Goal: Task Accomplishment & Management: Use online tool/utility

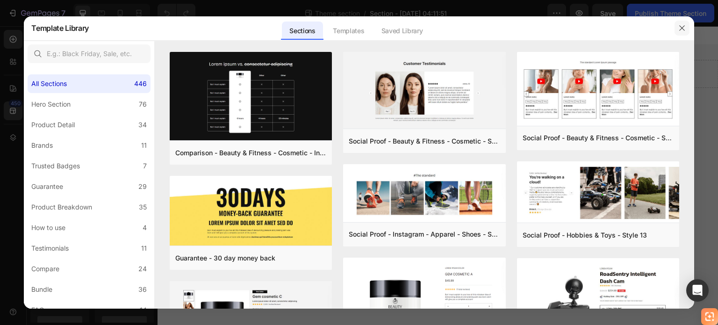
click at [683, 28] on icon "button" at bounding box center [681, 28] width 5 height 5
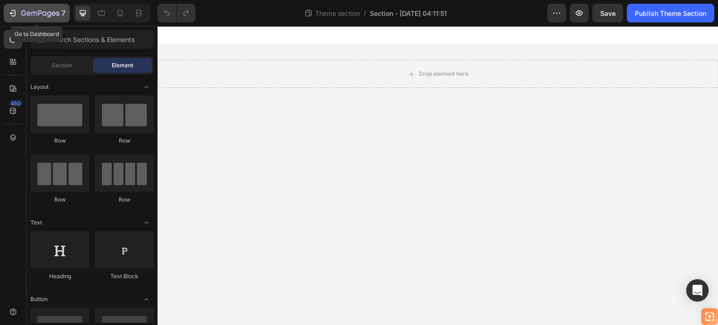
click at [22, 11] on icon "button" at bounding box center [23, 13] width 5 height 6
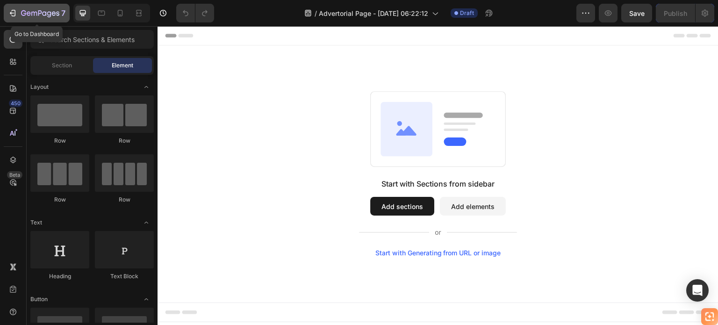
click at [24, 16] on icon "button" at bounding box center [40, 14] width 38 height 8
click at [14, 11] on icon "button" at bounding box center [12, 12] width 9 height 9
click at [31, 12] on icon "button" at bounding box center [34, 14] width 6 height 4
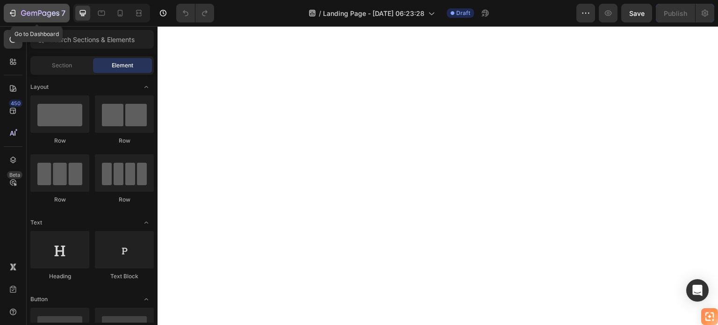
click at [16, 14] on icon "button" at bounding box center [12, 12] width 9 height 9
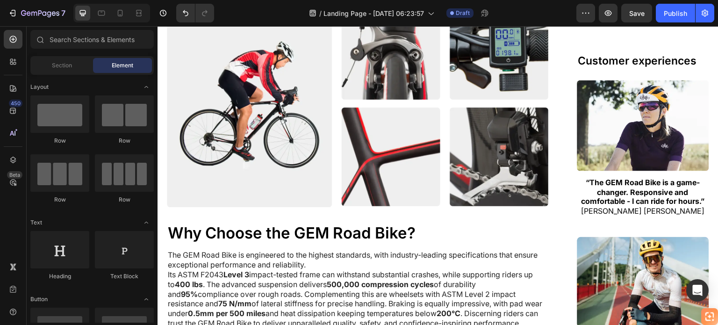
scroll to position [1309, 0]
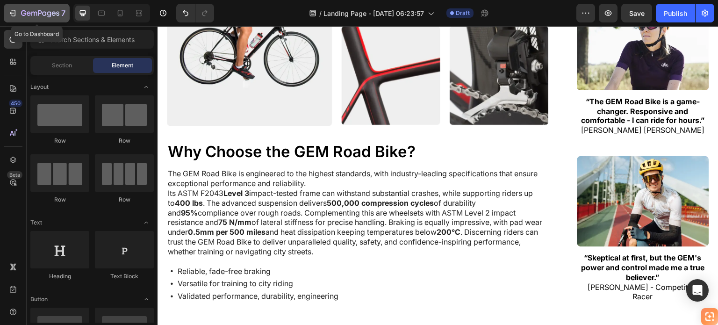
click at [15, 20] on button "7" at bounding box center [37, 13] width 66 height 19
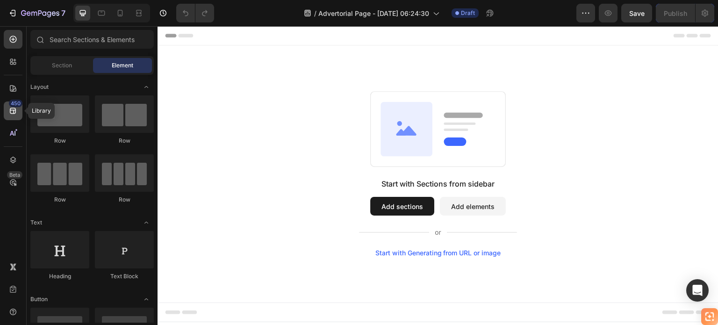
click at [8, 111] on icon at bounding box center [12, 110] width 9 height 9
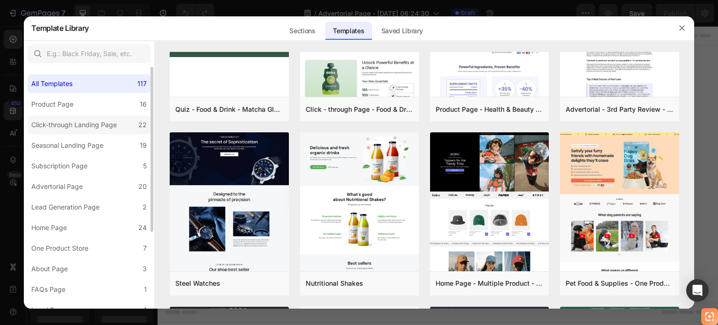
scroll to position [47, 0]
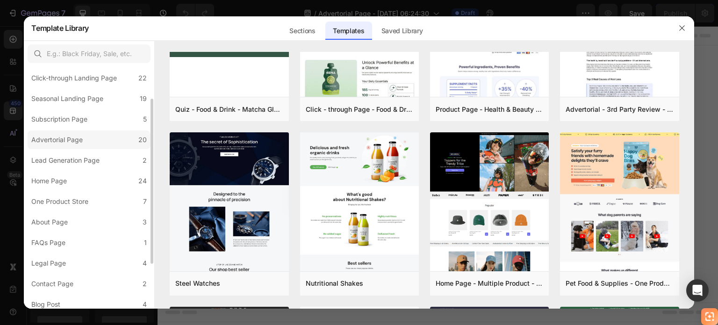
click at [84, 137] on div "Advertorial Page" at bounding box center [58, 139] width 55 height 11
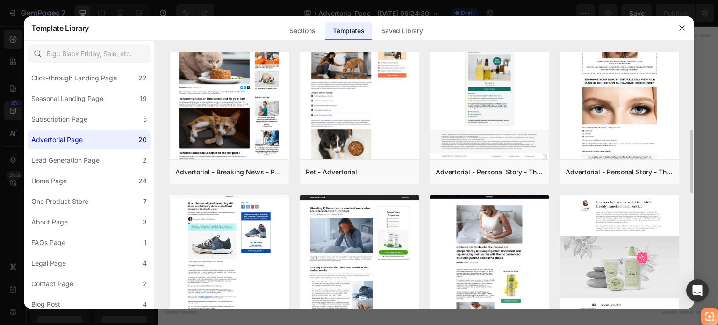
scroll to position [506, 0]
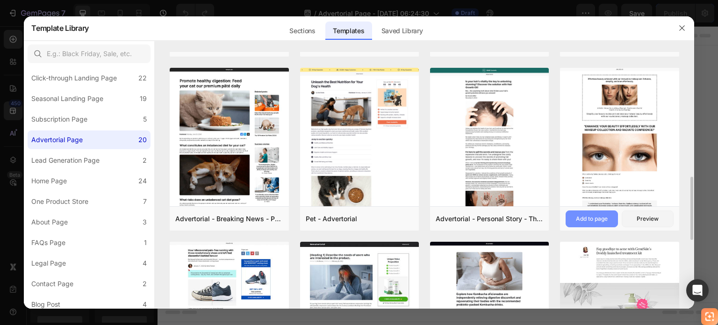
click at [593, 215] on div "Add to page" at bounding box center [592, 219] width 32 height 8
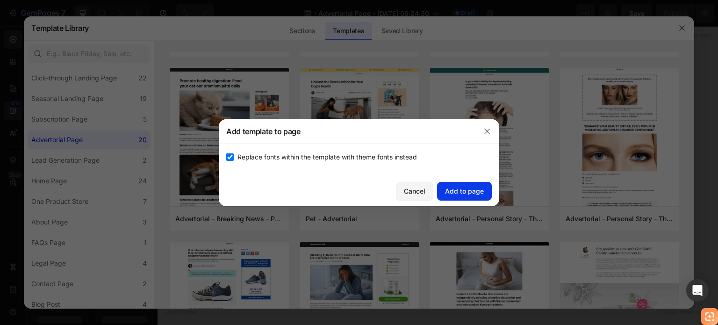
click at [456, 187] on div "Add to page" at bounding box center [464, 191] width 39 height 10
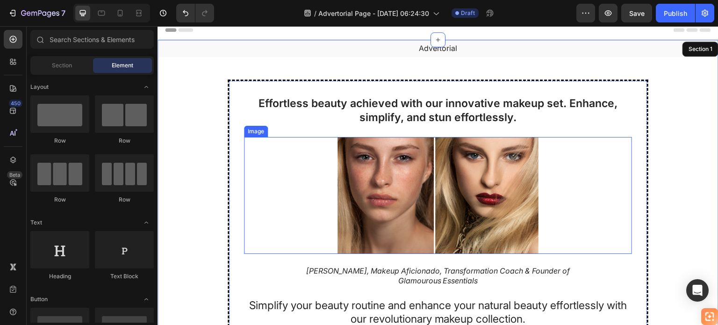
scroll to position [0, 0]
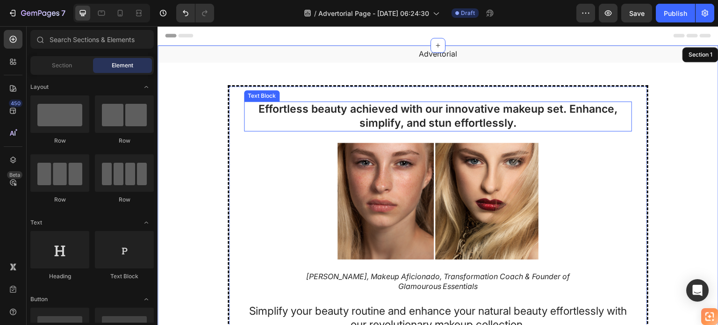
click at [399, 115] on p "Effortless beauty achieved with our innovative makeup set. Enhance, simplify, a…" at bounding box center [438, 116] width 386 height 28
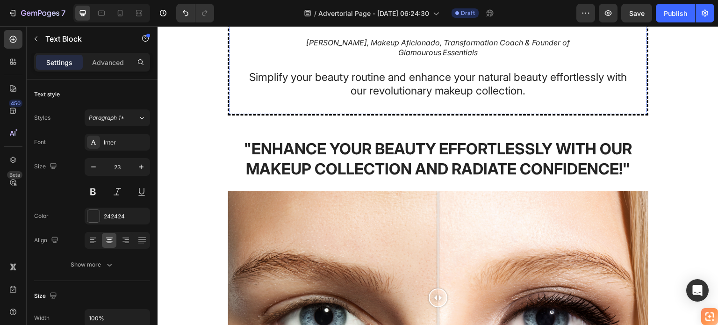
scroll to position [374, 0]
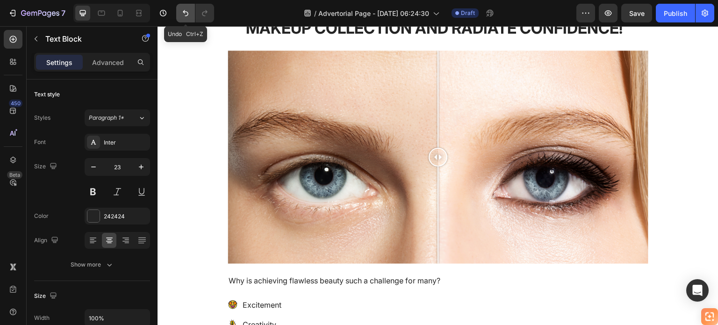
click at [178, 14] on button "Undo/Redo" at bounding box center [185, 13] width 19 height 19
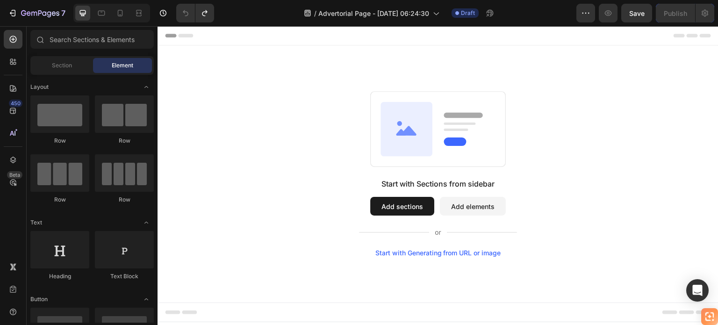
click at [410, 200] on button "Add sections" at bounding box center [402, 206] width 64 height 19
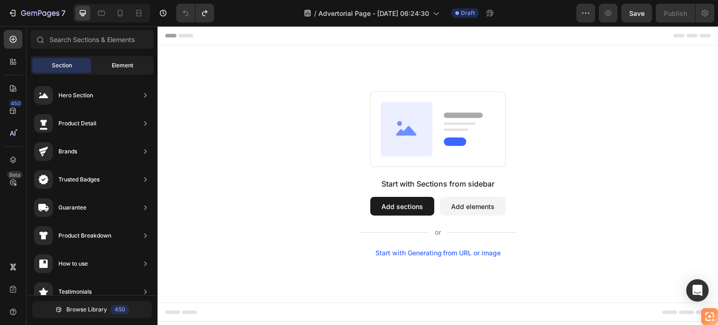
click at [128, 68] on span "Element" at bounding box center [123, 65] width 22 height 8
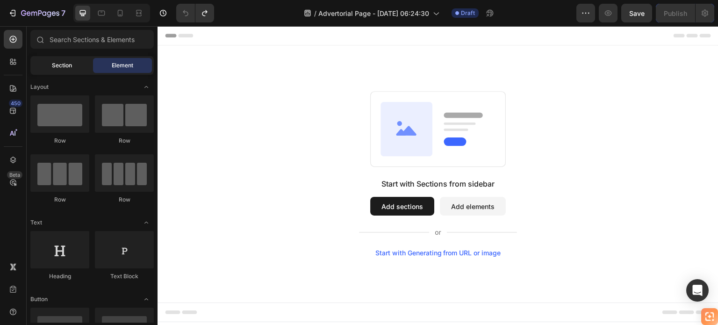
click at [70, 65] on span "Section" at bounding box center [62, 65] width 20 height 8
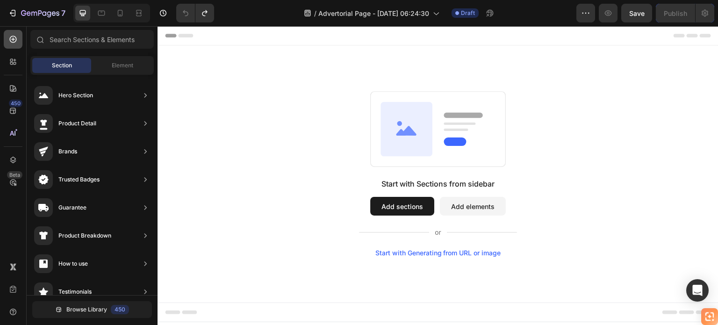
click at [16, 37] on icon at bounding box center [12, 39] width 9 height 9
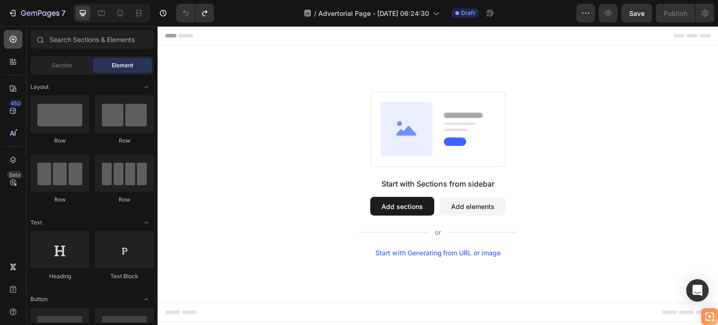
click at [16, 37] on icon at bounding box center [13, 39] width 7 height 7
click at [399, 202] on button "Add sections" at bounding box center [402, 206] width 64 height 19
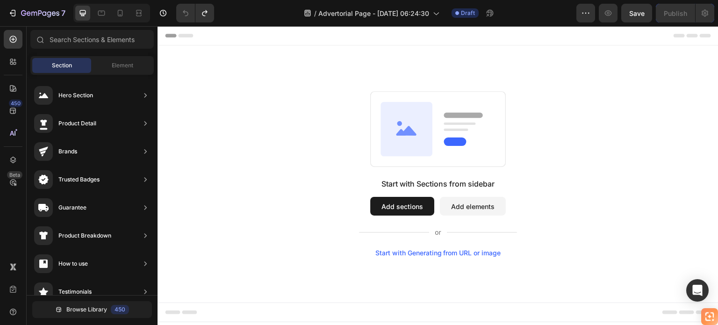
click at [461, 203] on button "Add elements" at bounding box center [473, 206] width 66 height 19
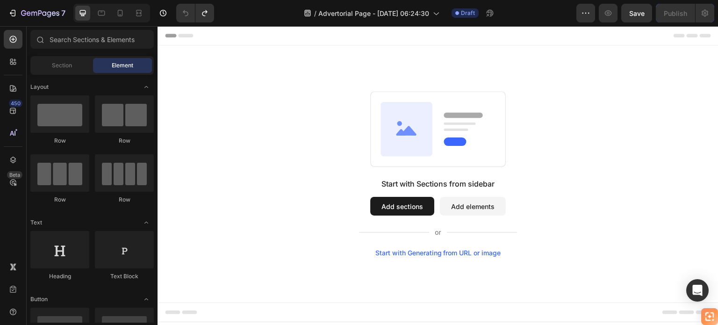
click at [418, 204] on button "Add sections" at bounding box center [402, 206] width 64 height 19
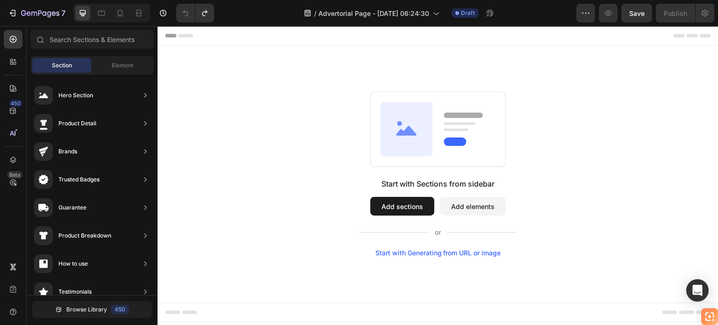
scroll to position [94, 0]
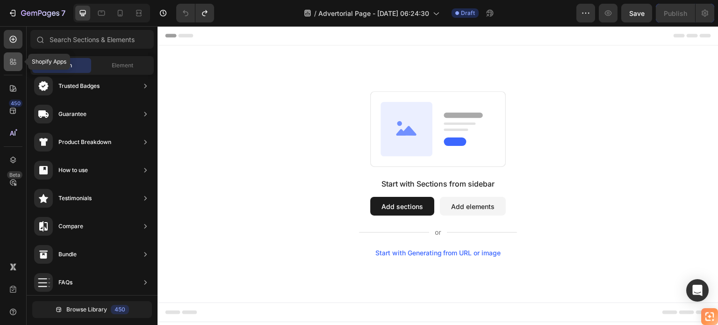
click at [19, 67] on div at bounding box center [13, 61] width 19 height 19
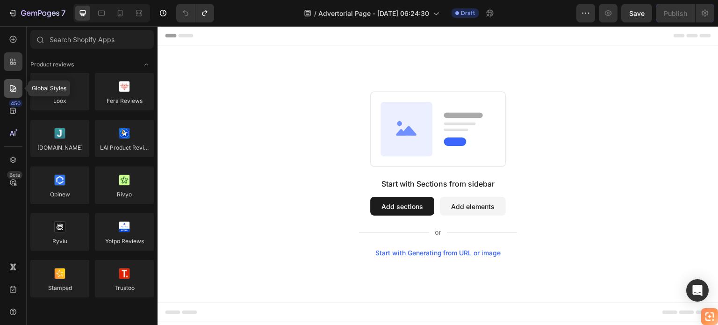
click at [16, 84] on icon at bounding box center [12, 88] width 9 height 9
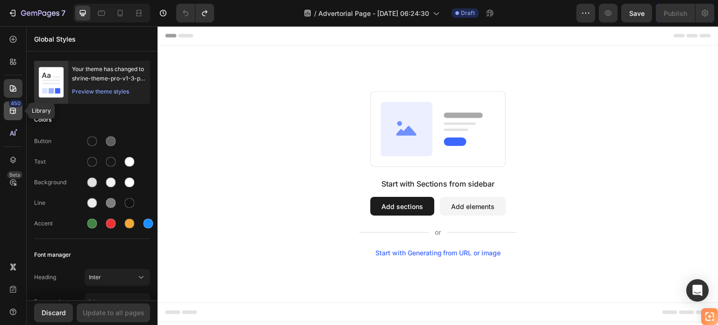
click at [14, 106] on div "450" at bounding box center [16, 103] width 14 height 7
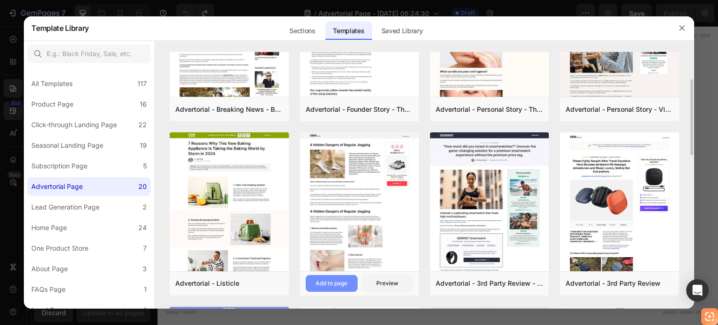
click at [340, 281] on div "Add to page" at bounding box center [332, 283] width 32 height 8
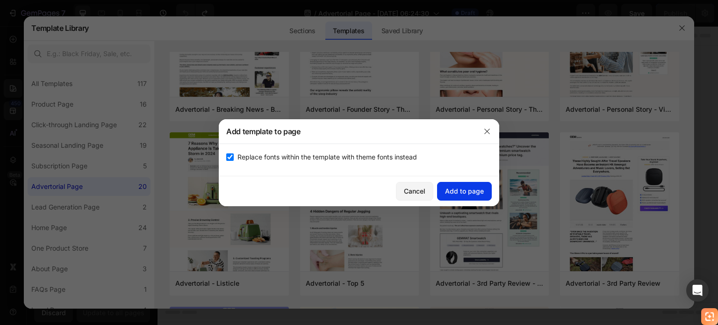
click at [459, 183] on button "Add to page" at bounding box center [464, 191] width 55 height 19
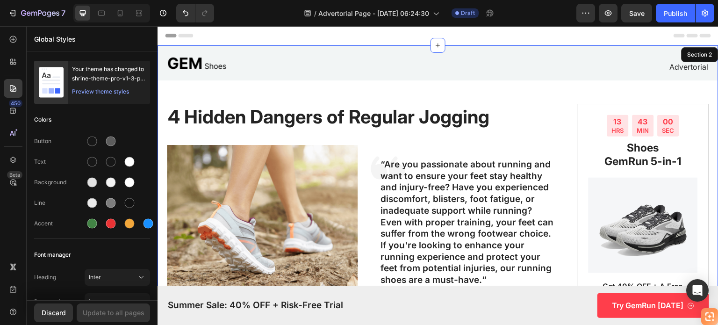
scroll to position [19, 0]
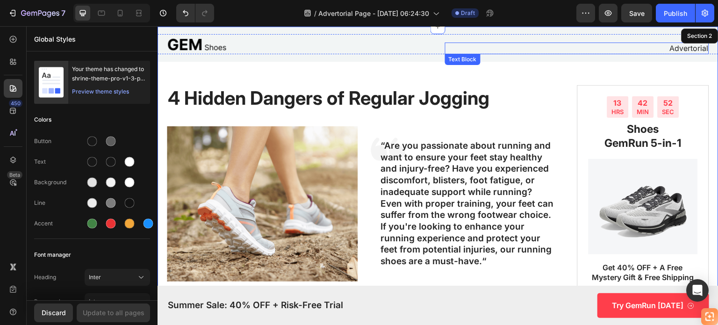
click at [662, 46] on p "Advertorial" at bounding box center [577, 48] width 262 height 10
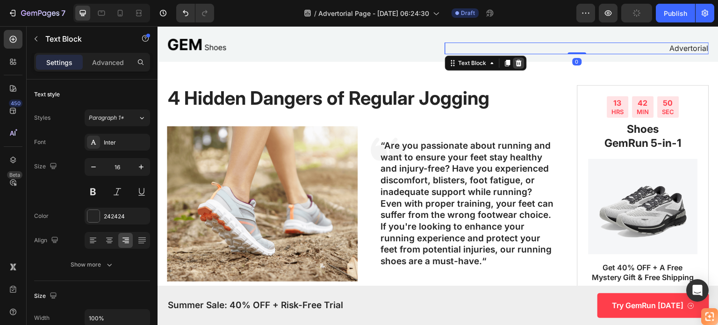
click at [515, 61] on icon at bounding box center [518, 62] width 7 height 7
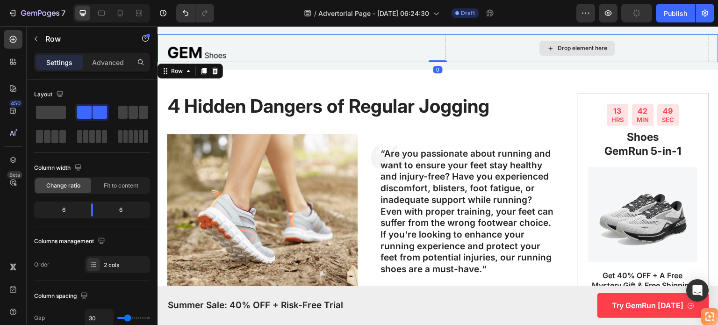
click at [636, 49] on div "Drop element here" at bounding box center [577, 48] width 264 height 28
click at [215, 69] on icon at bounding box center [215, 71] width 6 height 7
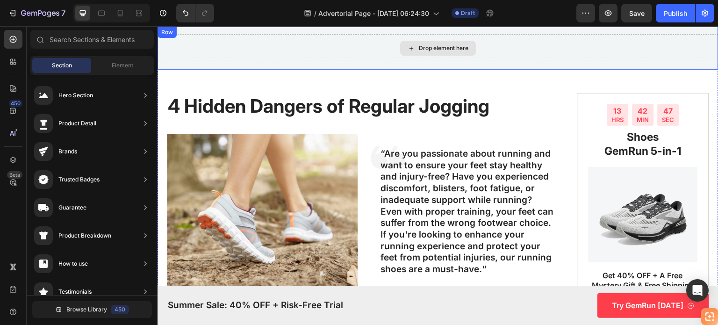
click at [335, 44] on div "Drop element here" at bounding box center [438, 48] width 561 height 28
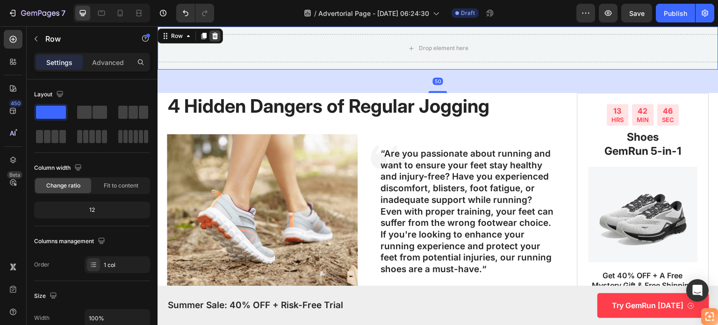
click at [215, 33] on icon at bounding box center [215, 36] width 6 height 7
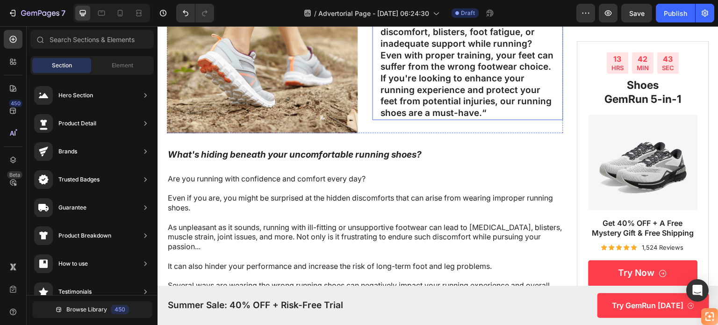
scroll to position [0, 0]
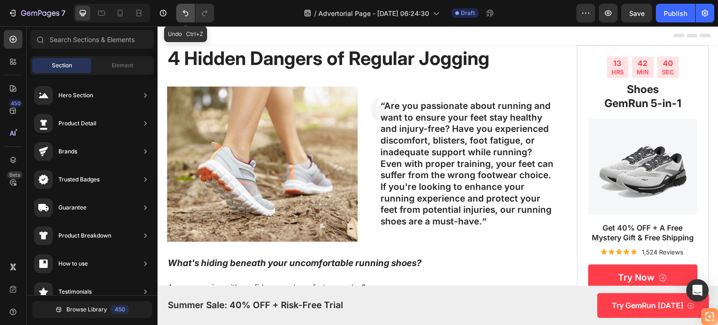
click at [183, 11] on icon "Undo/Redo" at bounding box center [185, 12] width 9 height 9
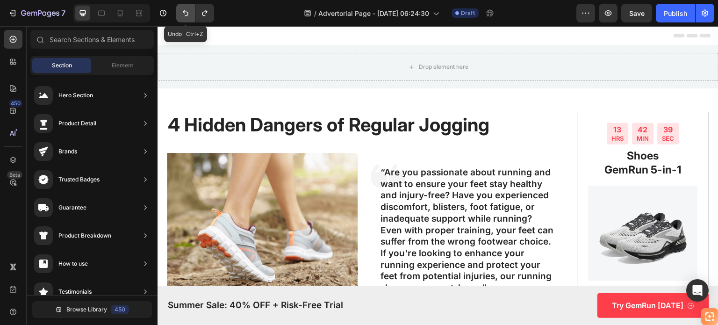
click at [183, 11] on icon "Undo/Redo" at bounding box center [185, 12] width 9 height 9
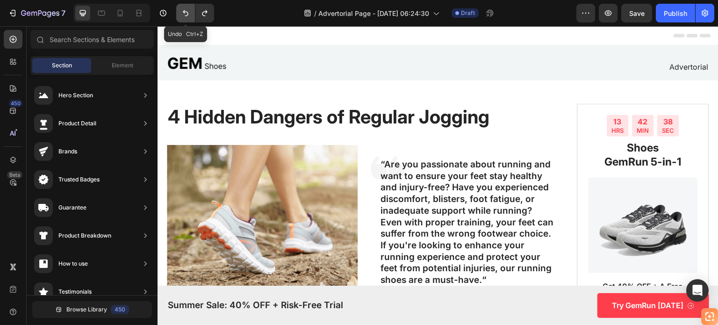
click at [183, 11] on icon "Undo/Redo" at bounding box center [185, 12] width 9 height 9
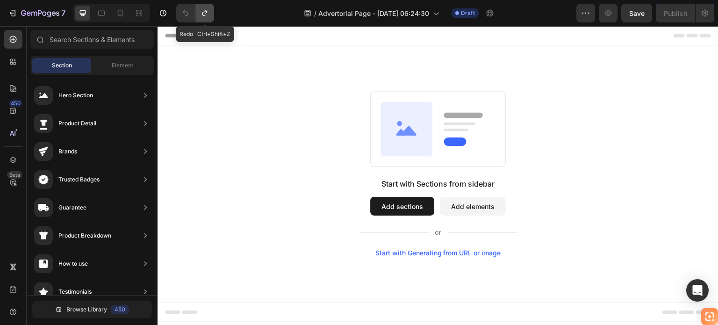
click at [211, 11] on button "Undo/Redo" at bounding box center [204, 13] width 19 height 19
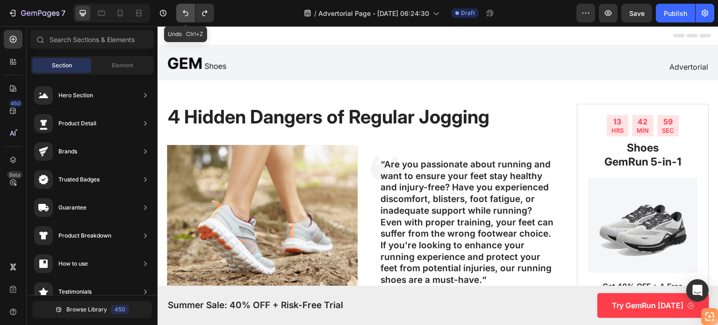
click at [185, 14] on icon "Undo/Redo" at bounding box center [185, 12] width 9 height 9
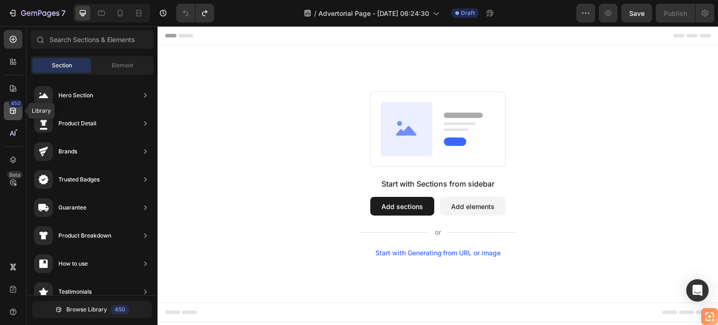
click at [19, 109] on div "450" at bounding box center [13, 110] width 19 height 19
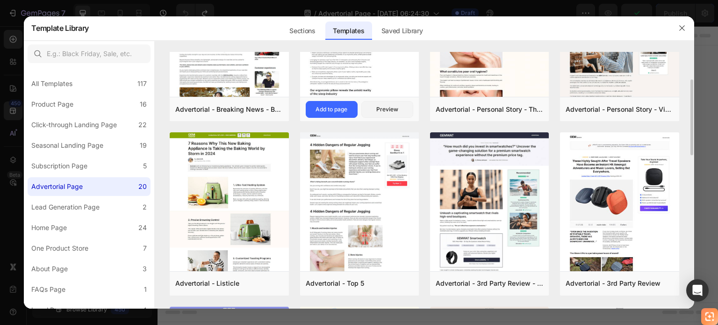
scroll to position [140, 0]
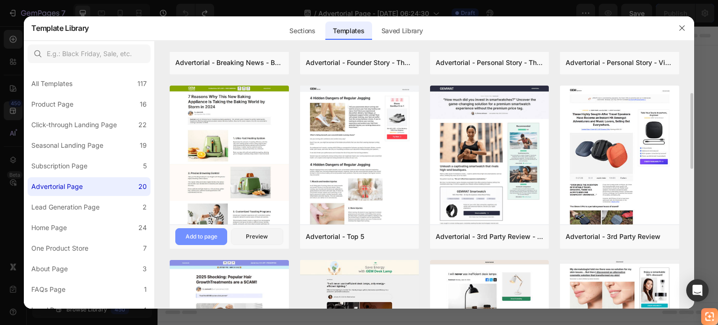
click at [203, 234] on div "Add to page" at bounding box center [202, 236] width 32 height 8
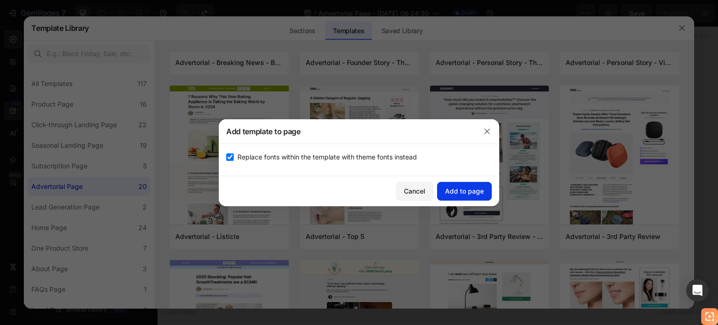
click at [463, 187] on div "Add to page" at bounding box center [464, 191] width 39 height 10
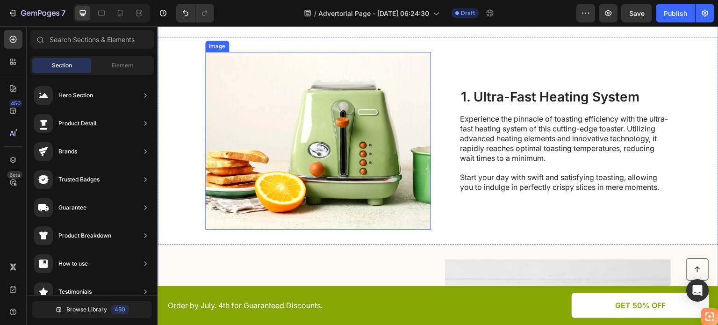
scroll to position [299, 0]
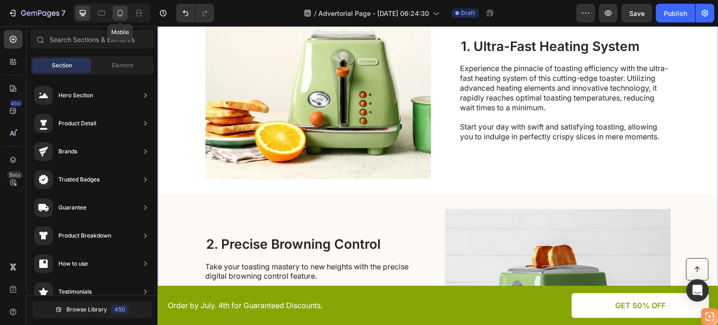
click at [122, 15] on icon at bounding box center [119, 12] width 9 height 9
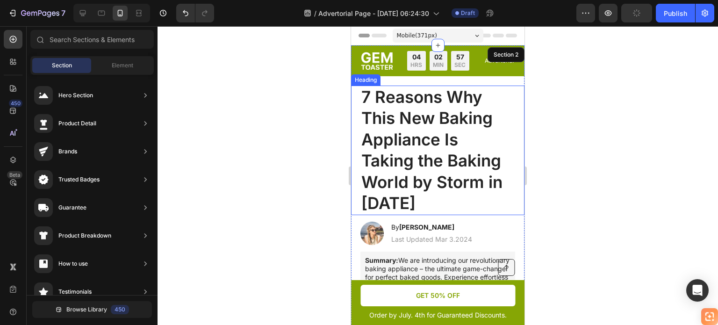
click at [441, 125] on h1 "7 Reasons Why This New Baking Appliance Is Taking the Baking World by Storm in …" at bounding box center [437, 151] width 155 height 130
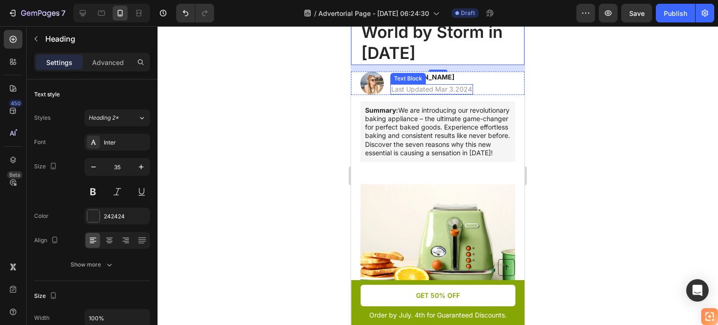
scroll to position [94, 0]
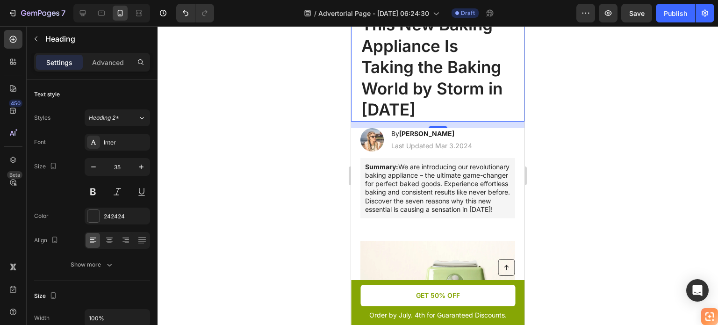
click at [407, 69] on h1 "7 Reasons Why This New Baking Appliance Is Taking the Baking World by Storm in …" at bounding box center [437, 57] width 155 height 130
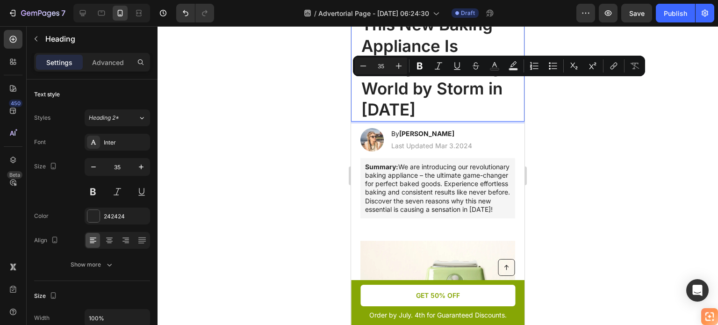
drag, startPoint x: 408, startPoint y: 82, endPoint x: 398, endPoint y: 78, distance: 10.5
click at [398, 78] on p "7 Reasons Why This New Baking Appliance Is Taking the Baking World by Storm in …" at bounding box center [437, 57] width 153 height 128
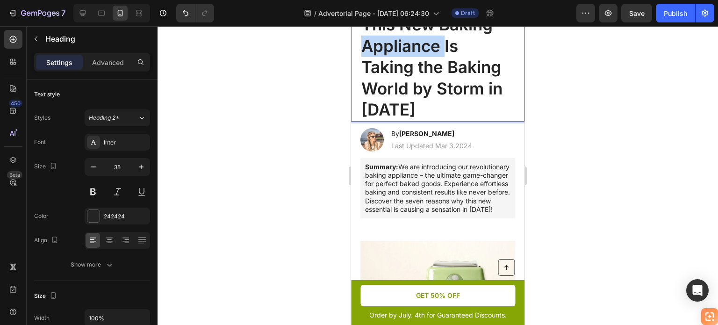
click at [398, 78] on p "7 Reasons Why This New Baking Appliance Is Taking the Baking World by Storm in …" at bounding box center [437, 57] width 153 height 128
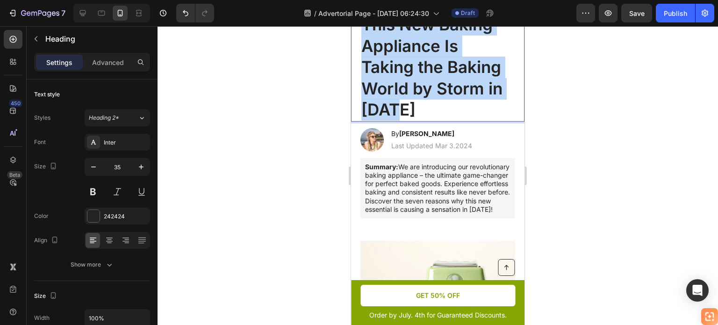
click at [398, 78] on p "7 Reasons Why This New Baking Appliance Is Taking the Baking World by Storm in …" at bounding box center [437, 57] width 153 height 128
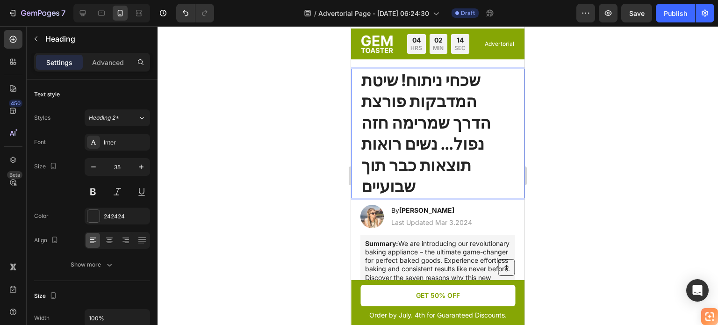
scroll to position [0, 0]
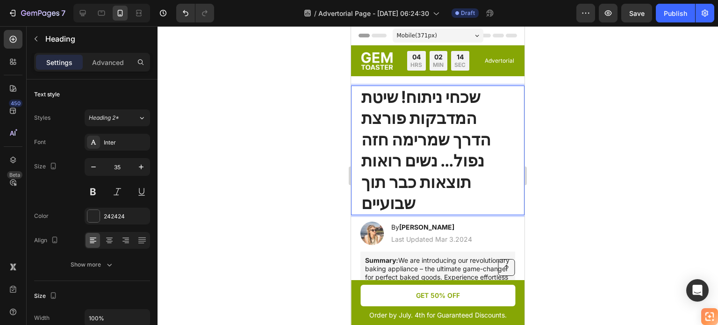
click at [447, 131] on strong "שכחי ניתוח! שיטת המדבקות פורצת הדרך שמרימה חזה נפול... נשים רואות תוצאות כבר תו…" at bounding box center [426, 150] width 130 height 126
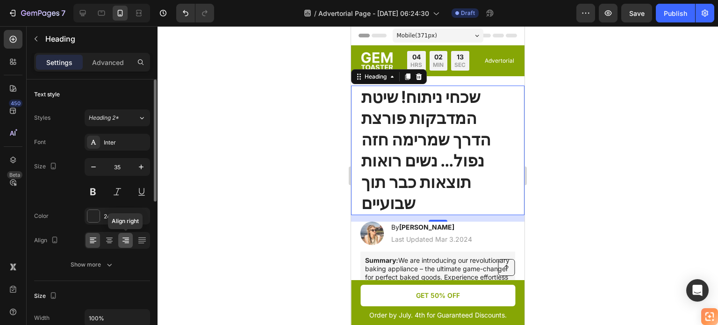
click at [123, 240] on icon at bounding box center [125, 240] width 9 height 9
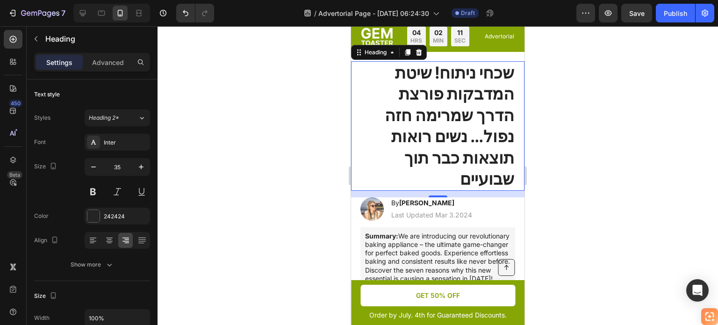
scroll to position [47, 0]
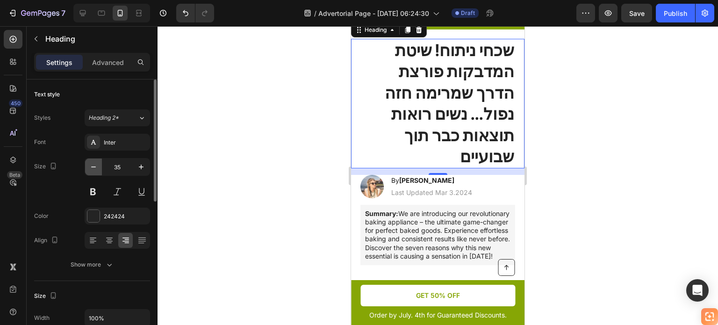
click at [94, 166] on icon "button" at bounding box center [93, 166] width 5 height 1
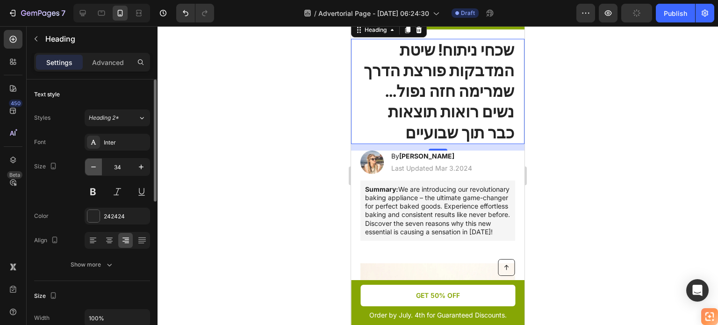
click at [94, 166] on icon "button" at bounding box center [93, 166] width 5 height 1
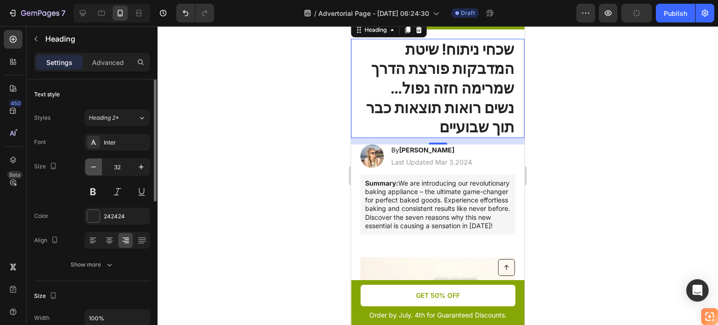
click at [94, 166] on icon "button" at bounding box center [93, 166] width 5 height 1
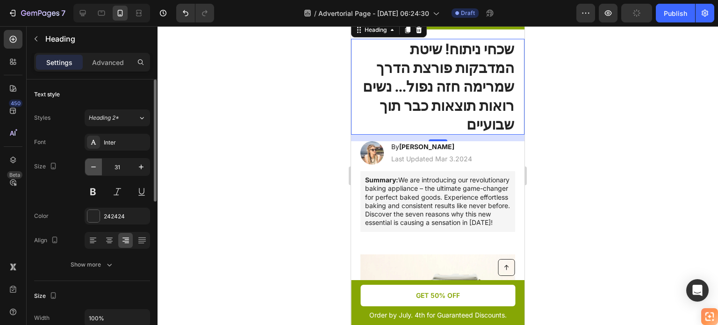
click at [94, 166] on icon "button" at bounding box center [93, 166] width 5 height 1
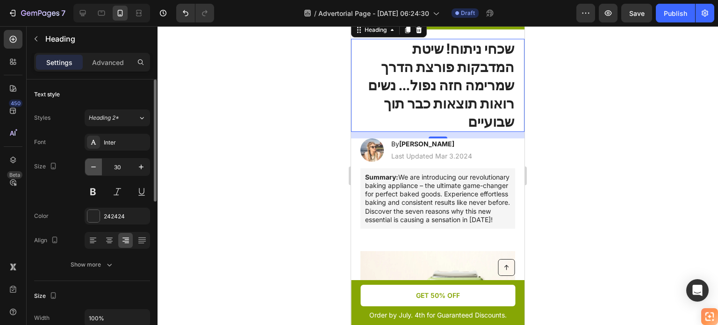
click at [94, 166] on icon "button" at bounding box center [93, 166] width 5 height 1
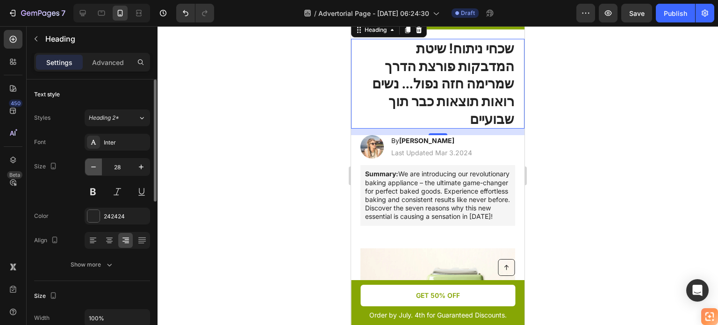
click at [94, 166] on icon "button" at bounding box center [93, 166] width 5 height 1
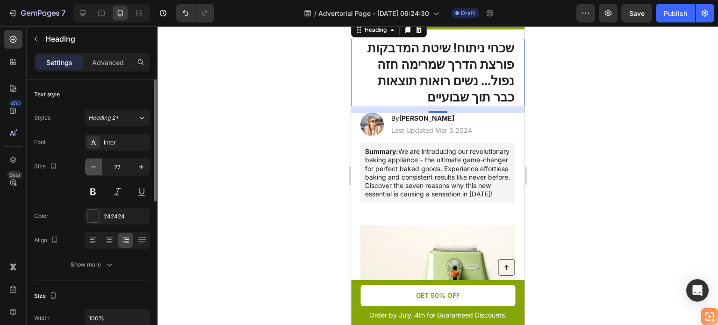
click at [94, 166] on icon "button" at bounding box center [93, 166] width 5 height 1
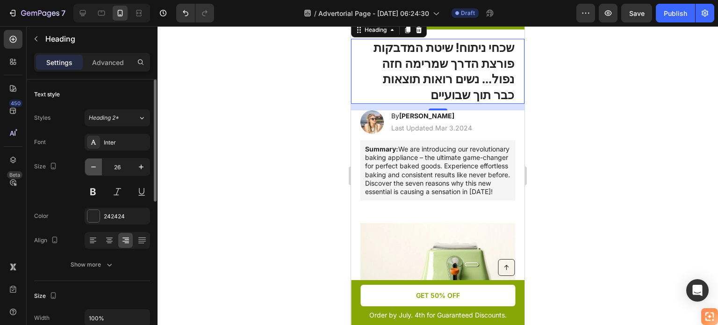
type input "25"
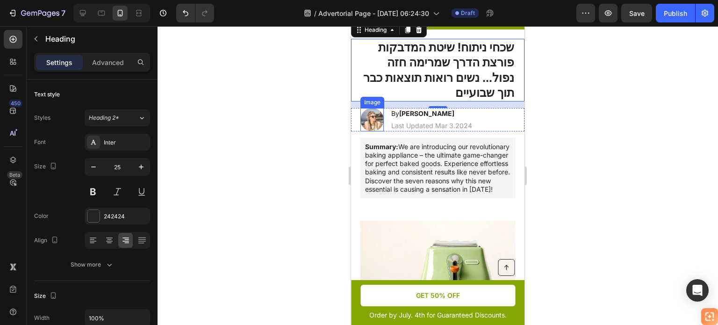
click at [372, 131] on img at bounding box center [371, 119] width 23 height 23
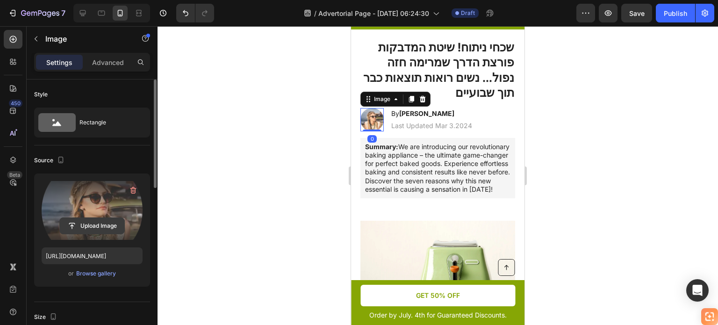
click at [101, 224] on input "file" at bounding box center [92, 226] width 65 height 16
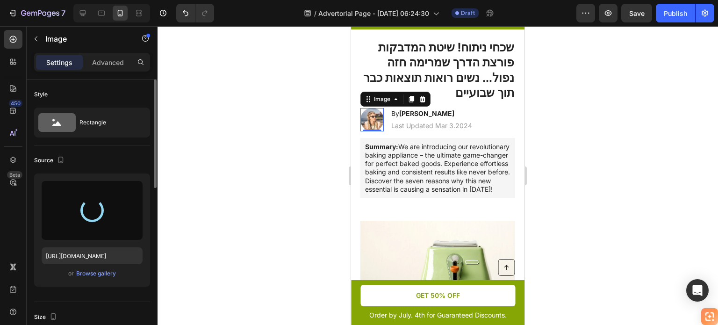
type input "https://cdn.shopify.com/s/files/1/0714/0563/3707/files/gempages_579488357478826…"
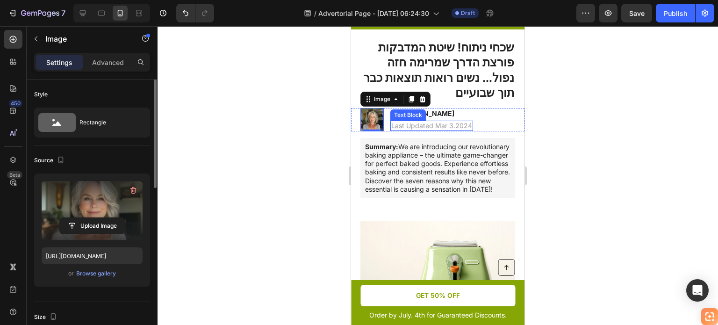
click at [413, 130] on p "Last Updated Mar 3.2024" at bounding box center [431, 126] width 81 height 8
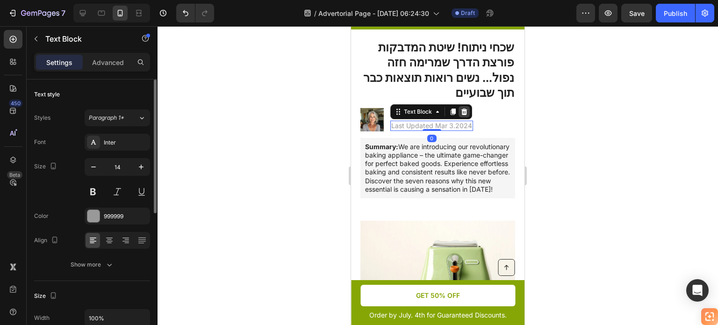
click at [464, 115] on icon at bounding box center [464, 111] width 7 height 7
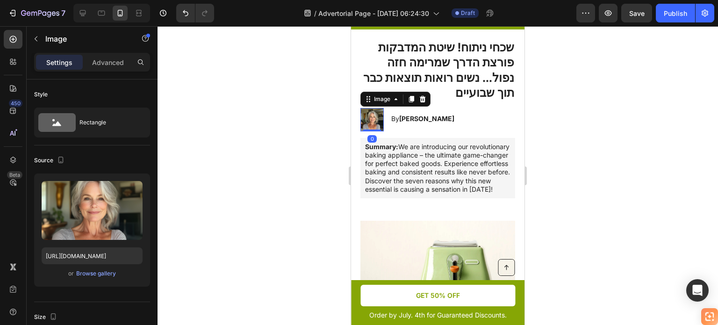
click at [374, 131] on img at bounding box center [371, 119] width 23 height 23
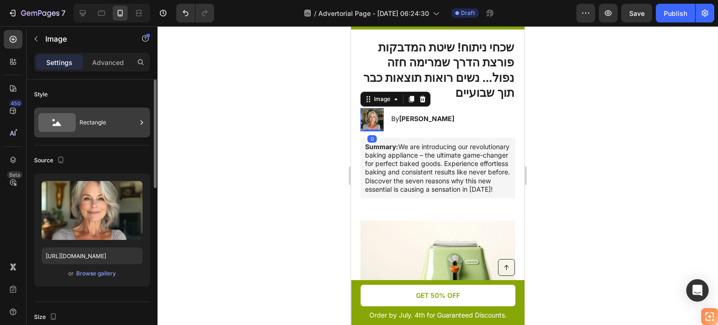
click at [101, 127] on div "Rectangle" at bounding box center [107, 123] width 57 height 22
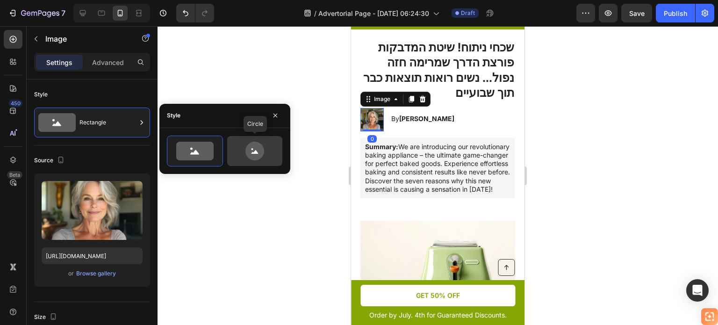
click at [254, 155] on icon at bounding box center [254, 151] width 19 height 19
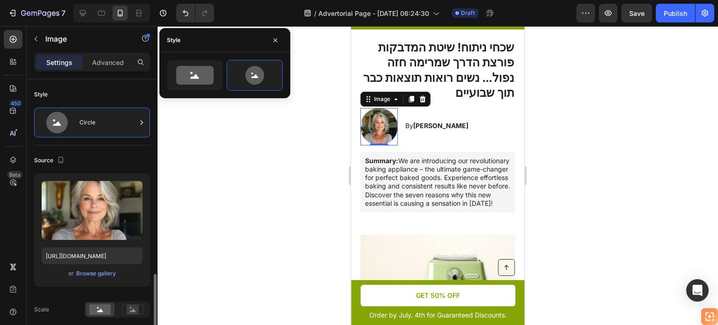
scroll to position [187, 0]
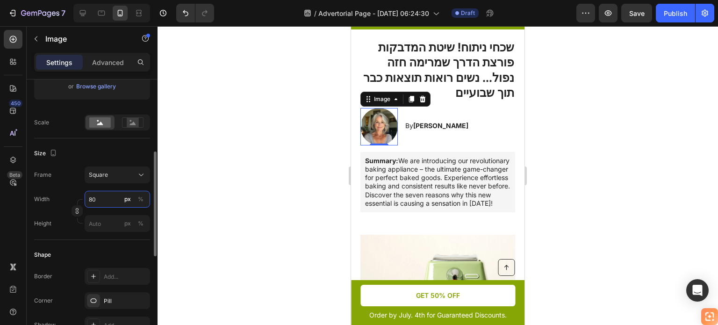
click at [104, 197] on input "80" at bounding box center [117, 199] width 65 height 17
click at [104, 198] on input "80" at bounding box center [117, 199] width 65 height 17
type input "4"
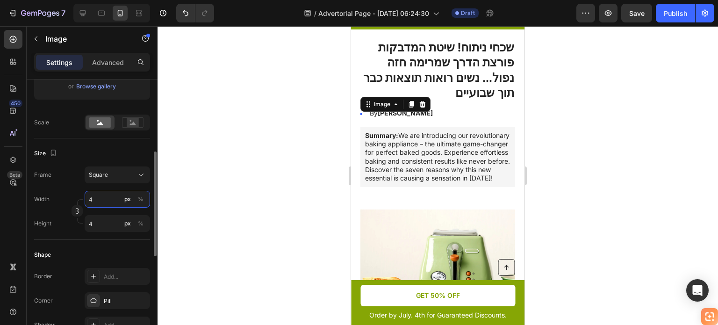
type input "40"
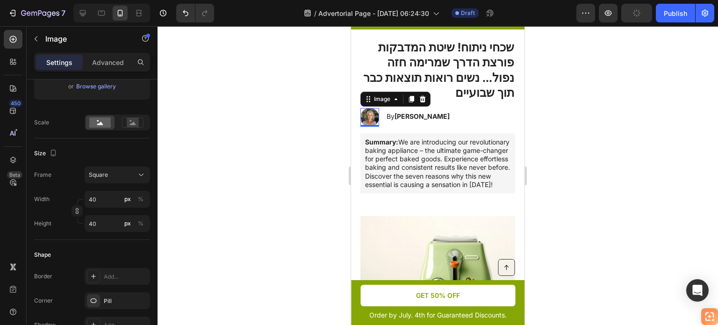
click at [247, 196] on div at bounding box center [438, 175] width 561 height 299
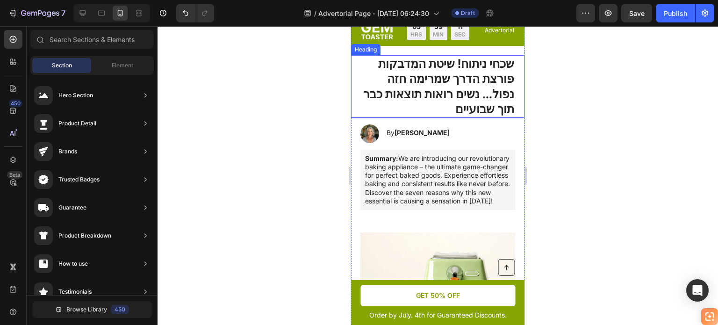
scroll to position [47, 0]
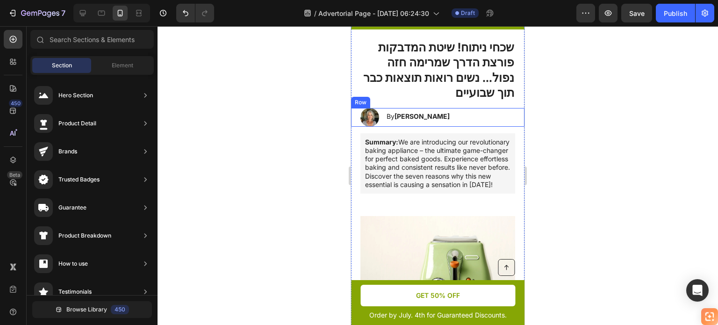
click at [453, 127] on div "Image By Jessica M. Heading Row" at bounding box center [437, 117] width 173 height 19
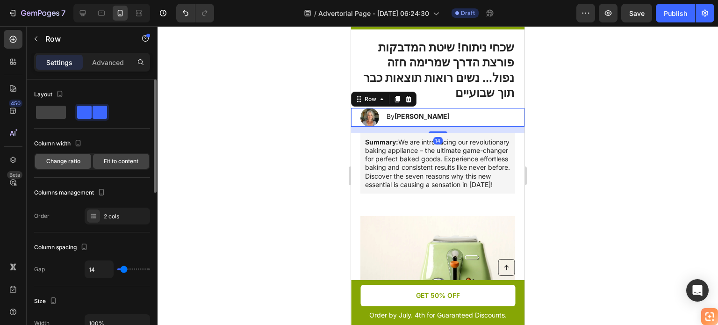
click at [65, 161] on span "Change ratio" at bounding box center [63, 161] width 34 height 8
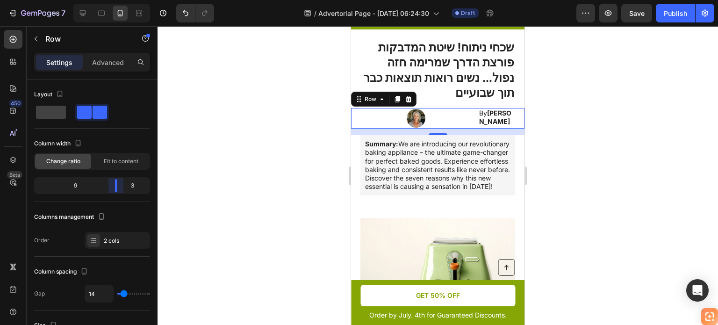
drag, startPoint x: 94, startPoint y: 182, endPoint x: 121, endPoint y: 187, distance: 26.5
click at [121, 0] on body "7 Version history / Advertorial Page - Aug 27, 06:24:30 Draft Preview Save Publ…" at bounding box center [359, 0] width 718 height 0
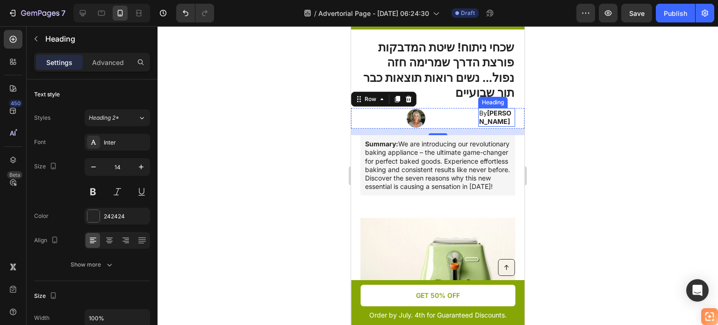
click at [478, 127] on h2 "By Jessica M." at bounding box center [496, 117] width 37 height 19
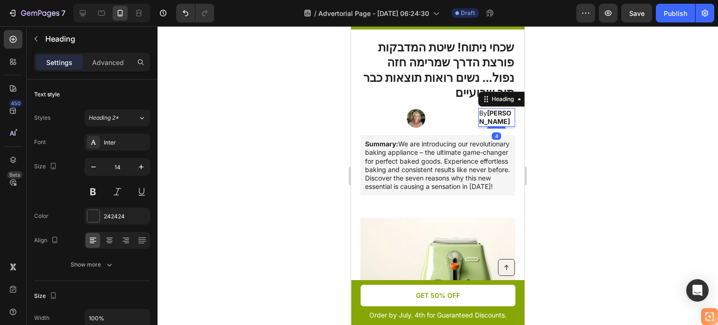
drag, startPoint x: 589, startPoint y: 157, endPoint x: 582, endPoint y: 156, distance: 7.0
click at [589, 157] on div at bounding box center [438, 175] width 561 height 299
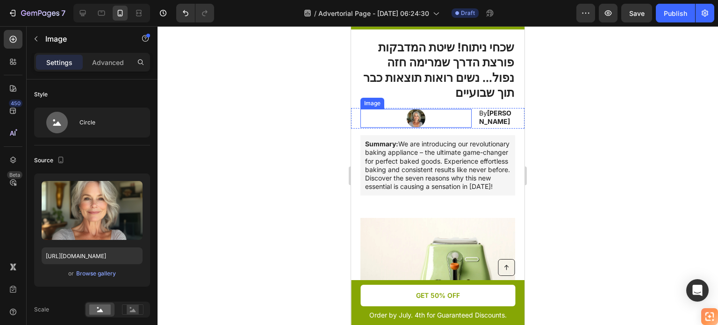
click at [418, 128] on img at bounding box center [416, 118] width 19 height 19
click at [425, 103] on icon at bounding box center [423, 100] width 6 height 7
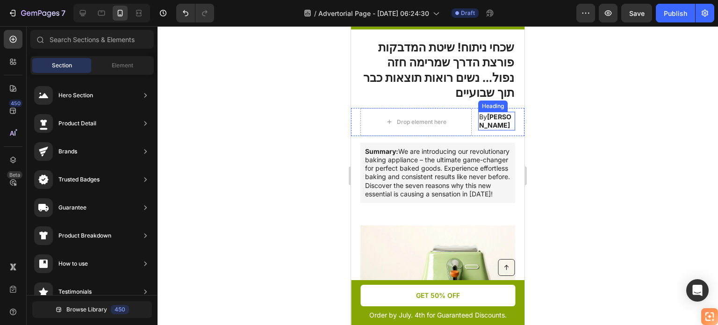
click at [485, 129] on strong "Jessica M." at bounding box center [495, 121] width 32 height 16
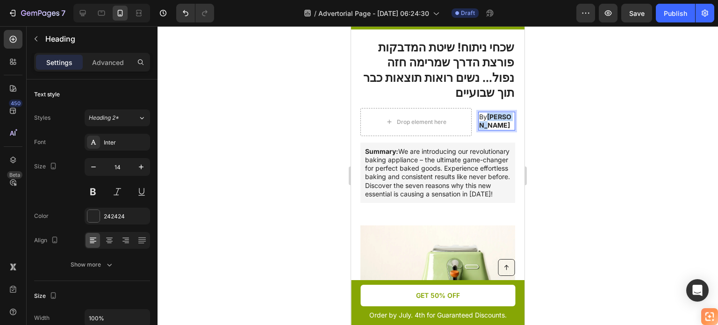
click at [490, 129] on strong "Jessica M." at bounding box center [495, 121] width 32 height 16
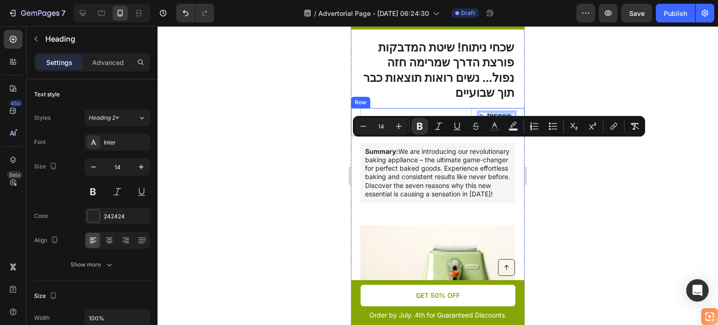
click at [603, 147] on div at bounding box center [438, 175] width 561 height 299
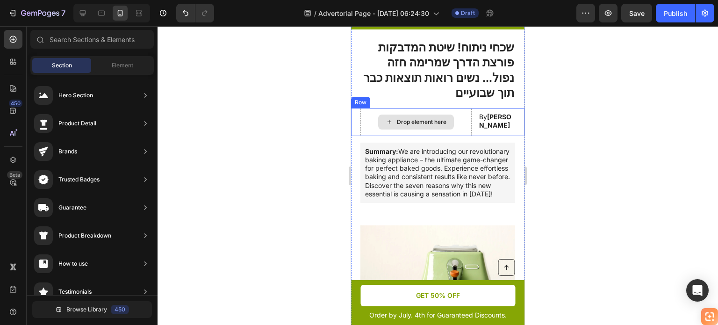
click at [440, 126] on div "Drop element here" at bounding box center [422, 121] width 50 height 7
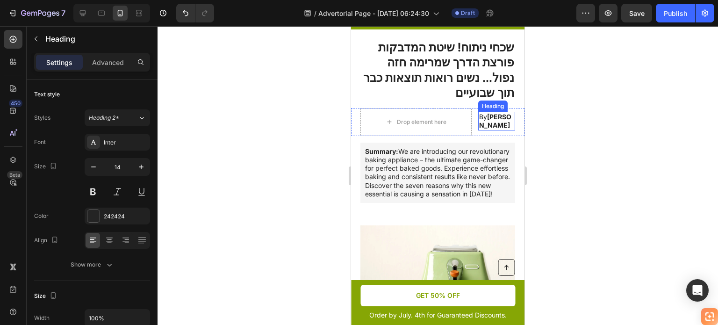
click at [488, 130] on p "By Jessica M." at bounding box center [496, 121] width 35 height 17
click at [182, 181] on div at bounding box center [438, 175] width 561 height 299
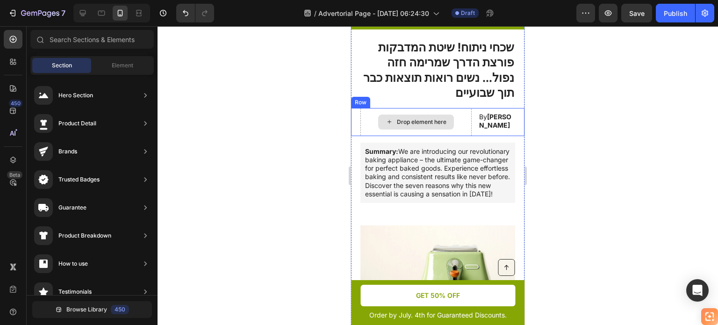
click at [460, 136] on div "Drop element here" at bounding box center [415, 122] width 111 height 28
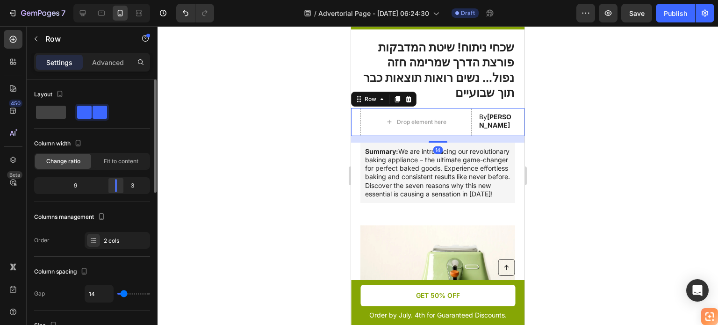
drag, startPoint x: 101, startPoint y: 181, endPoint x: 118, endPoint y: 186, distance: 17.5
click at [91, 184] on div "9" at bounding box center [72, 185] width 72 height 13
drag, startPoint x: 112, startPoint y: 187, endPoint x: 126, endPoint y: 184, distance: 14.5
click at [101, 0] on body "7 Version history / Advertorial Page - Aug 27, 06:24:30 Draft Preview Save Publ…" at bounding box center [359, 0] width 718 height 0
click at [469, 136] on div "By Jessica M. Heading" at bounding box center [485, 122] width 62 height 28
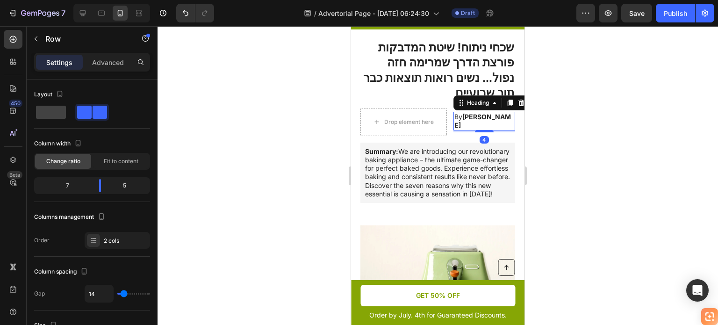
click at [486, 129] on strong "Jessica M." at bounding box center [482, 121] width 57 height 16
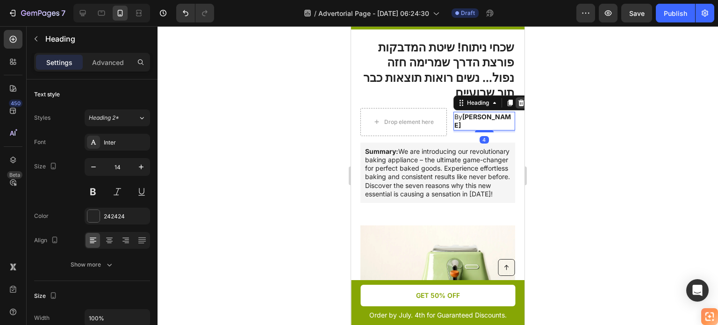
click at [518, 106] on icon at bounding box center [521, 102] width 6 height 7
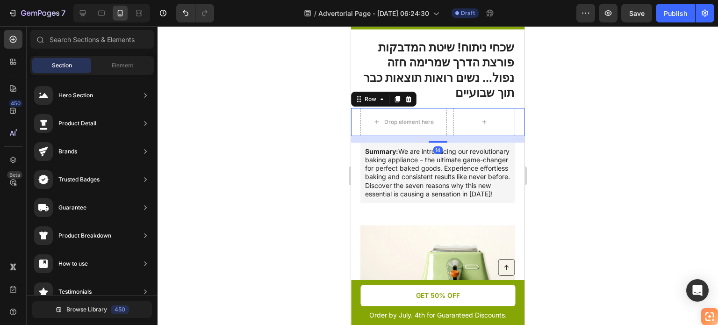
click at [445, 136] on div "Drop element here Row 14" at bounding box center [437, 122] width 173 height 28
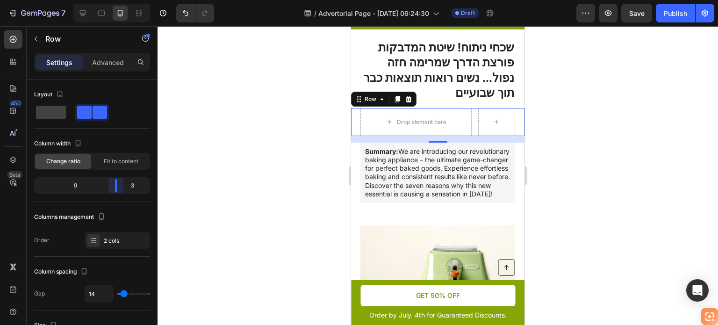
drag, startPoint x: 102, startPoint y: 183, endPoint x: 118, endPoint y: 183, distance: 16.4
click at [118, 0] on body "7 Version history / Advertorial Page - Aug 27, 06:24:30 Draft Preview Save Publ…" at bounding box center [359, 0] width 718 height 0
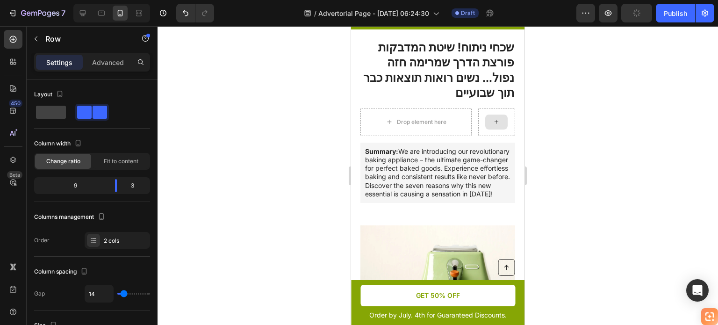
click at [495, 124] on icon at bounding box center [497, 122] width 4 height 4
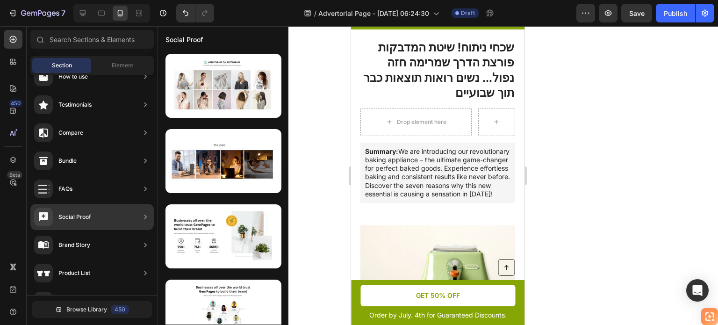
scroll to position [322, 0]
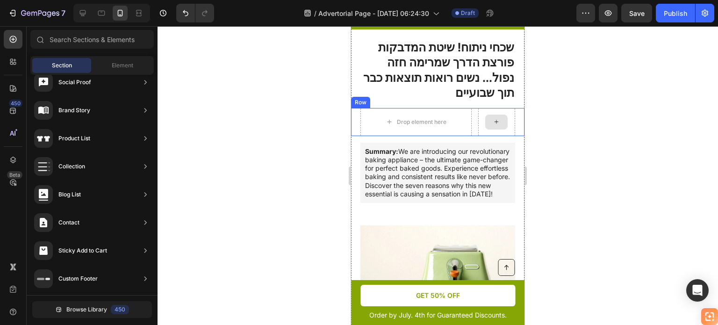
click at [485, 130] on div at bounding box center [496, 122] width 22 height 15
click at [493, 126] on icon at bounding box center [496, 122] width 7 height 8
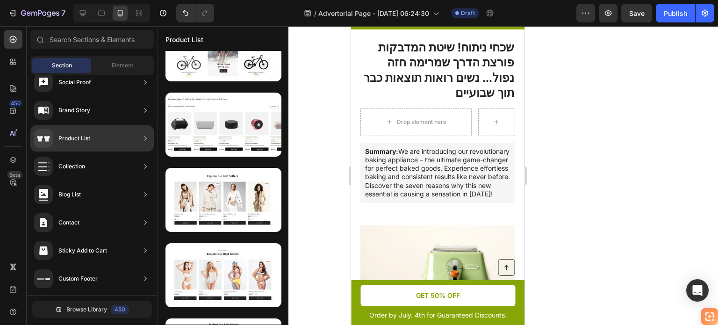
scroll to position [0, 0]
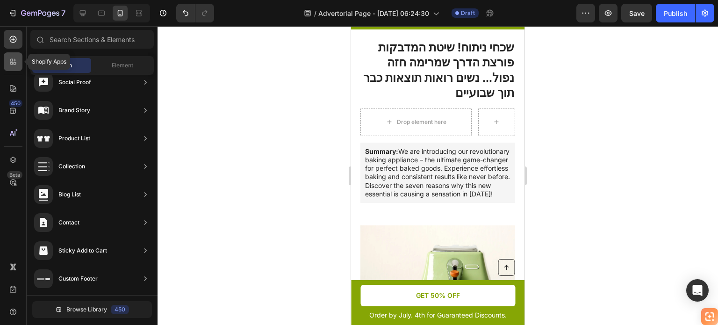
click at [8, 58] on icon at bounding box center [12, 61] width 9 height 9
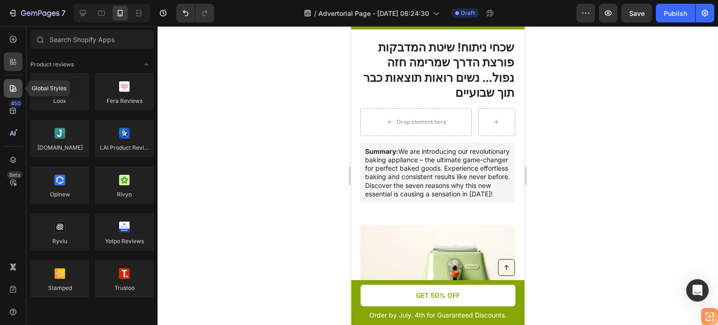
click at [14, 89] on icon at bounding box center [13, 88] width 7 height 7
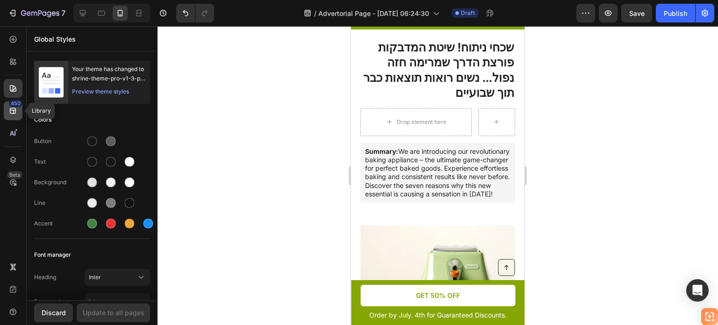
click at [19, 110] on div "450" at bounding box center [13, 110] width 19 height 19
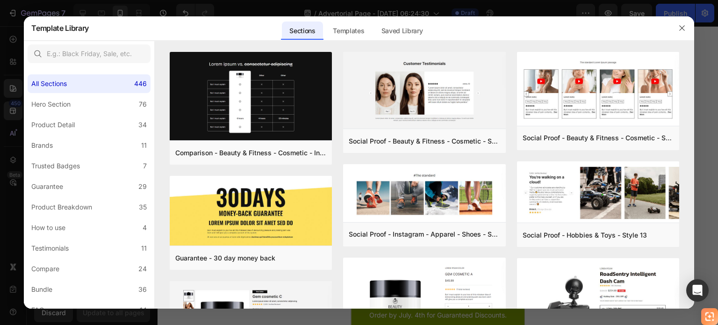
click at [2, 226] on div at bounding box center [359, 162] width 718 height 325
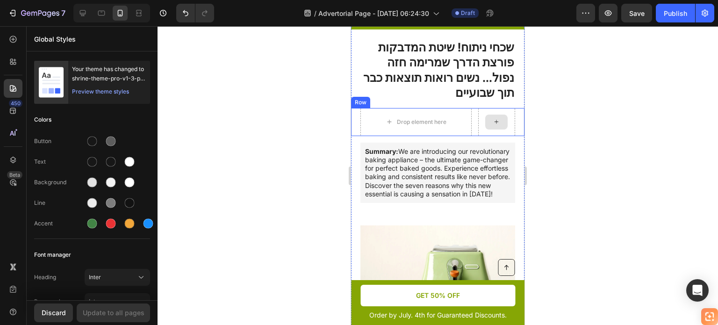
click at [493, 126] on icon at bounding box center [496, 122] width 7 height 8
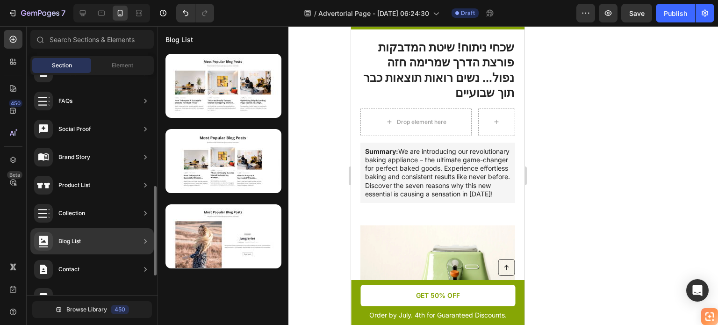
scroll to position [322, 0]
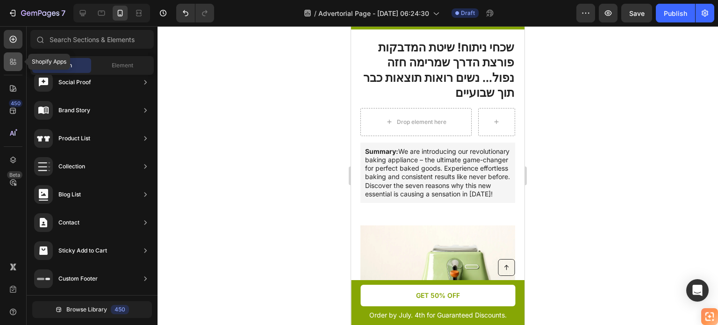
click at [20, 62] on div at bounding box center [13, 61] width 19 height 19
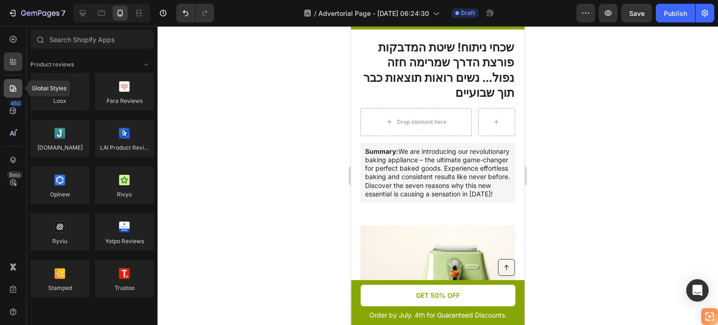
click at [13, 80] on div at bounding box center [13, 88] width 19 height 19
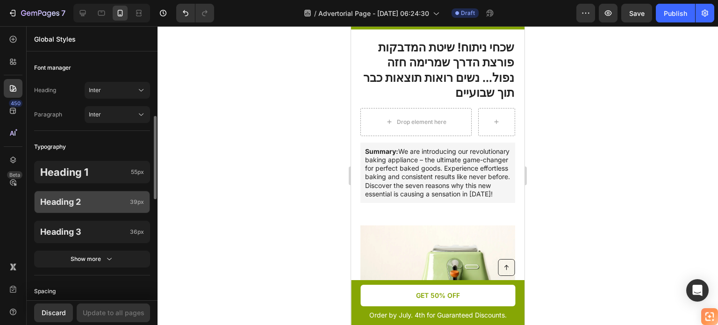
scroll to position [374, 0]
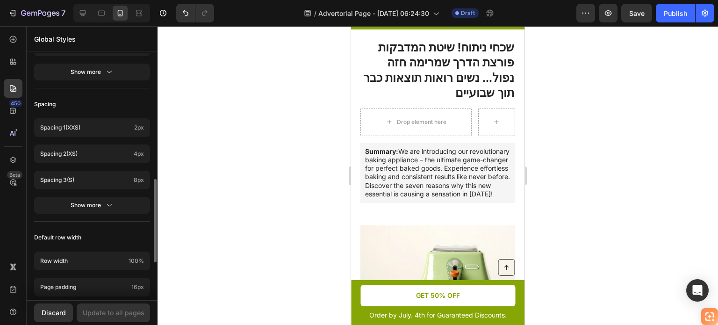
click at [200, 188] on div at bounding box center [438, 175] width 561 height 299
click at [485, 130] on div at bounding box center [496, 122] width 22 height 15
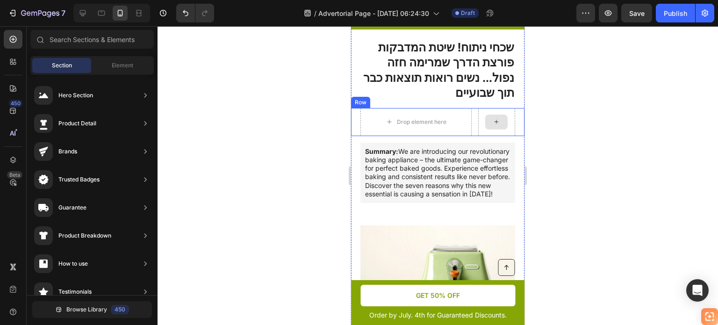
click at [485, 130] on div at bounding box center [496, 122] width 22 height 15
click at [439, 126] on div "Drop element here" at bounding box center [422, 121] width 50 height 7
click at [438, 126] on div "Drop element here" at bounding box center [422, 121] width 50 height 7
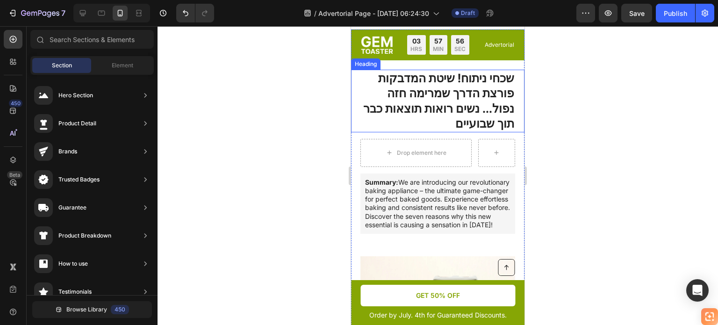
scroll to position [0, 0]
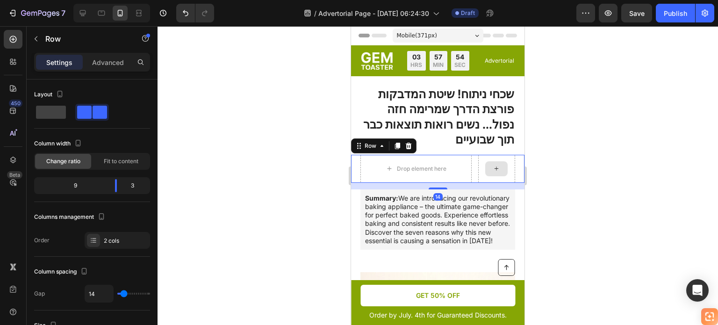
click at [497, 182] on div at bounding box center [496, 169] width 37 height 28
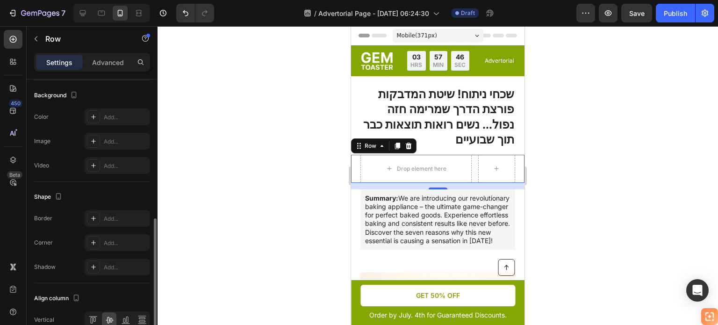
scroll to position [286, 0]
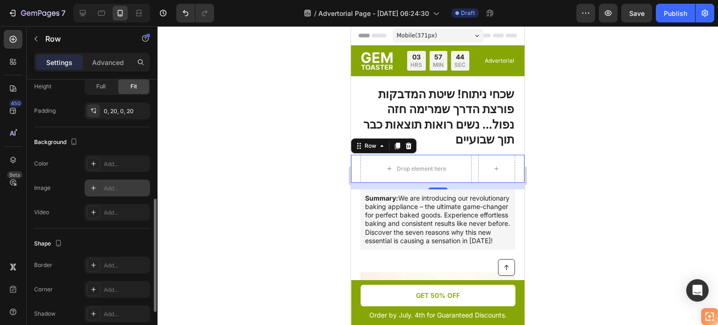
click at [88, 187] on div at bounding box center [93, 187] width 13 height 13
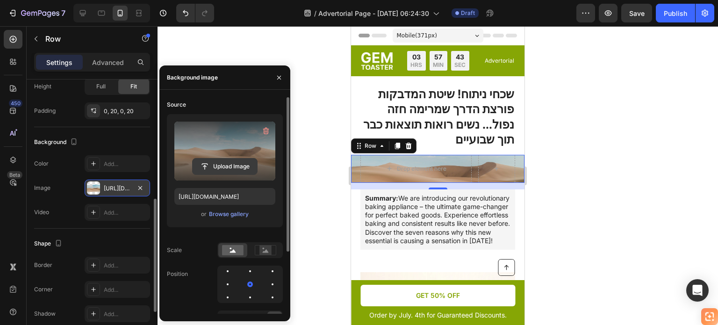
click at [221, 170] on input "file" at bounding box center [225, 166] width 65 height 16
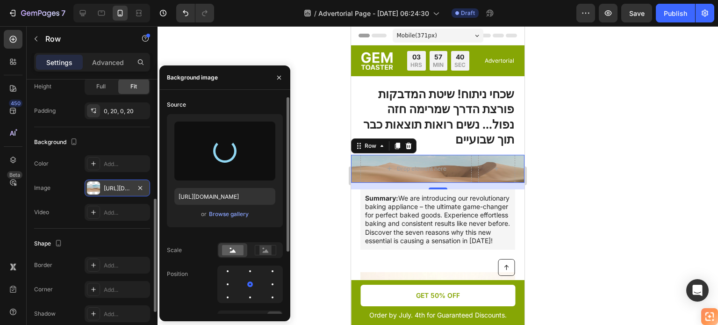
type input "https://cdn.shopify.com/s/files/1/0714/0563/3707/files/gempages_579488357478826…"
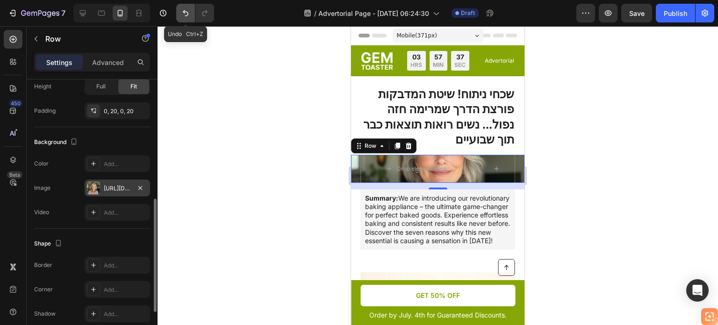
click at [185, 14] on icon "Undo/Redo" at bounding box center [185, 12] width 9 height 9
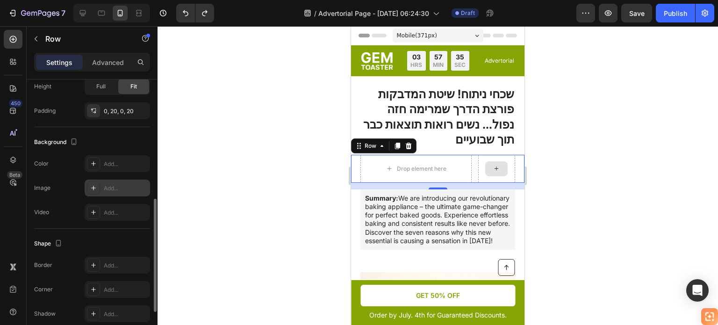
click at [504, 183] on div at bounding box center [496, 169] width 37 height 28
click at [428, 147] on p "⁠⁠⁠⁠⁠⁠⁠ שכחי ניתוח! שיטת המדבקות פורצת הדרך שמרימה חזה נפול... נשים רואות תוצאו…" at bounding box center [437, 116] width 153 height 61
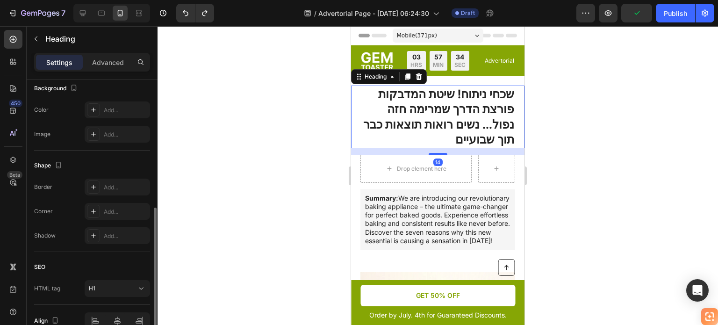
scroll to position [0, 0]
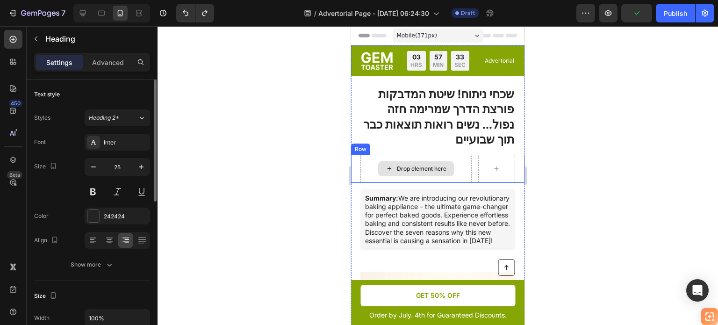
click at [428, 176] on div "Drop element here" at bounding box center [416, 168] width 76 height 15
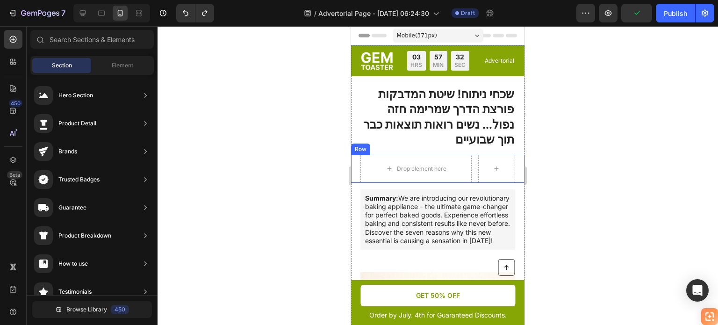
click at [469, 183] on div "Drop element here Row" at bounding box center [437, 169] width 173 height 28
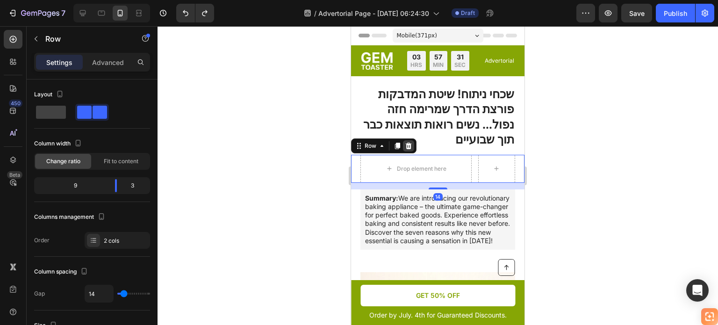
drag, startPoint x: 410, startPoint y: 166, endPoint x: 633, endPoint y: 192, distance: 224.9
click at [410, 149] on icon at bounding box center [409, 146] width 6 height 7
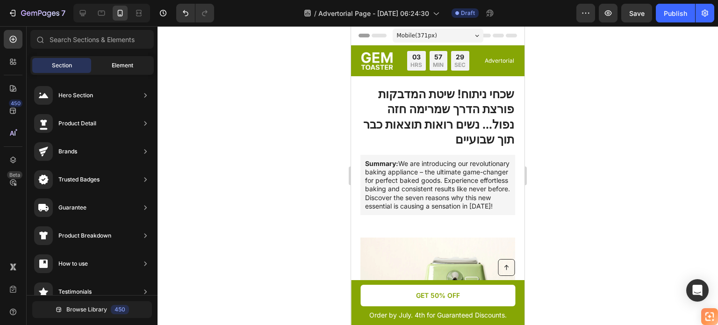
click at [105, 68] on div "Element" at bounding box center [122, 65] width 59 height 15
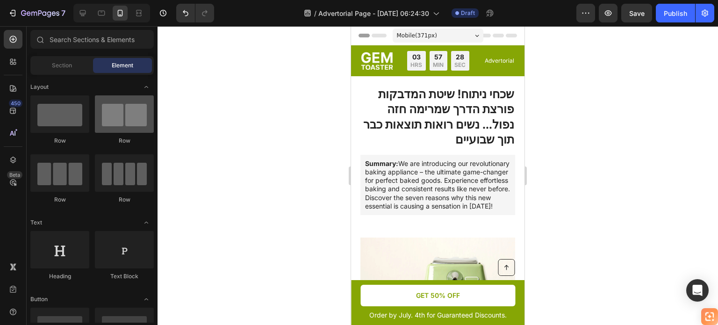
click at [127, 127] on div at bounding box center [124, 113] width 59 height 37
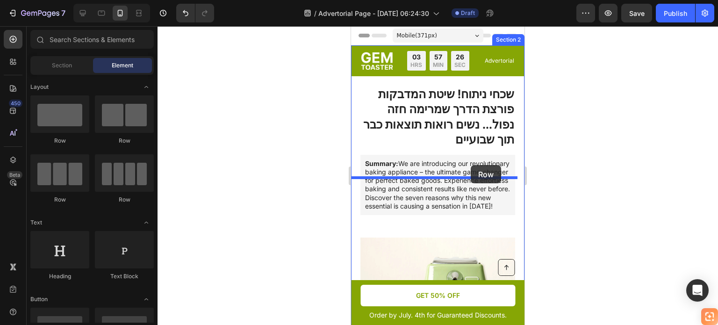
drag, startPoint x: 480, startPoint y: 150, endPoint x: 470, endPoint y: 165, distance: 17.9
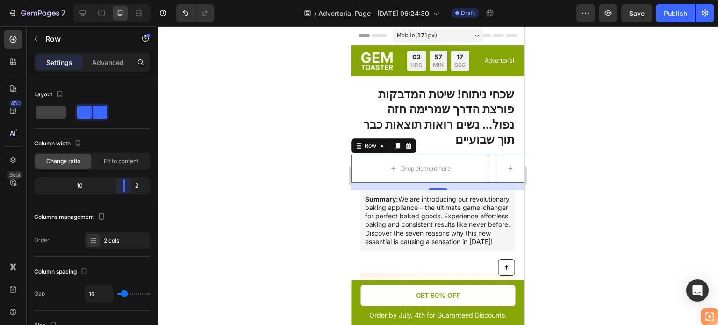
drag, startPoint x: 94, startPoint y: 186, endPoint x: 131, endPoint y: 187, distance: 36.5
click at [131, 0] on body "7 Version history / Advertorial Page - Aug 27, 06:24:30 Draft Preview Save Publ…" at bounding box center [359, 0] width 718 height 0
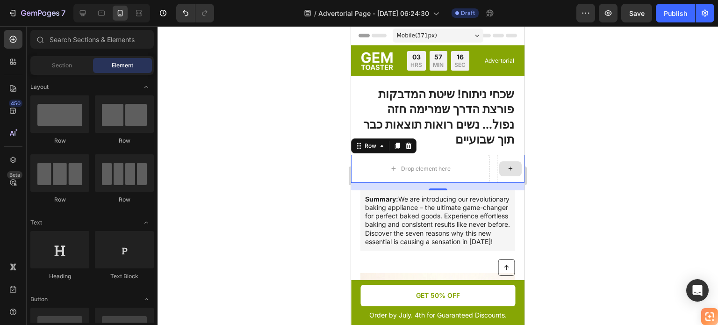
click at [507, 173] on icon at bounding box center [510, 169] width 7 height 8
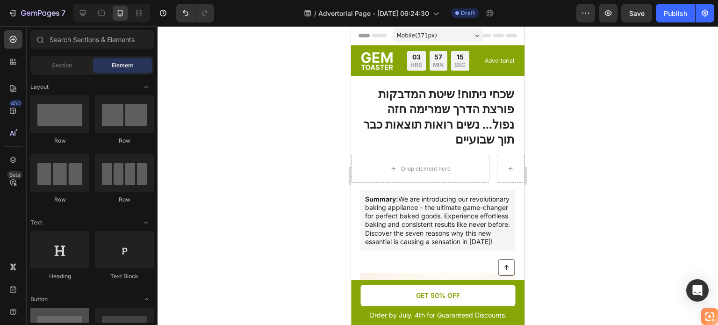
scroll to position [140, 0]
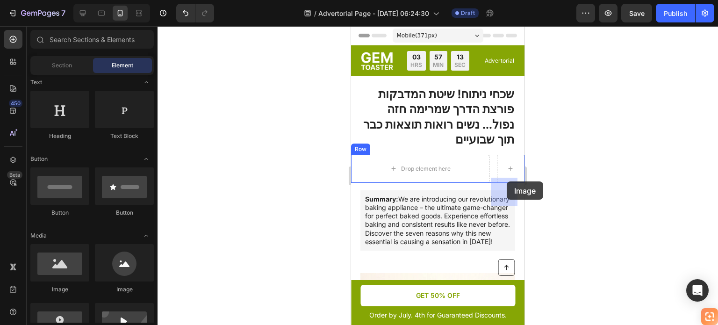
drag, startPoint x: 480, startPoint y: 293, endPoint x: 667, endPoint y: 220, distance: 200.7
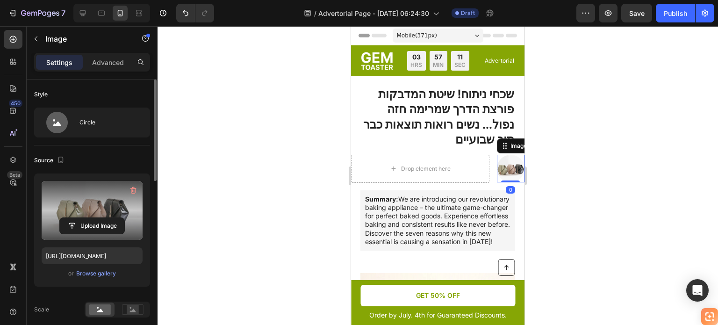
click at [99, 212] on label at bounding box center [92, 210] width 101 height 59
click at [99, 218] on input "file" at bounding box center [92, 226] width 65 height 16
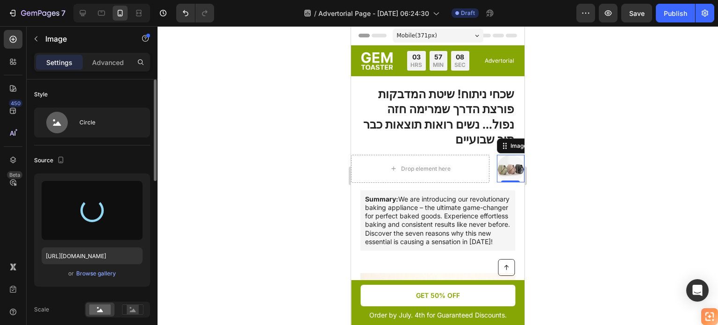
type input "https://cdn.shopify.com/s/files/1/0714/0563/3707/files/gempages_579488357478826…"
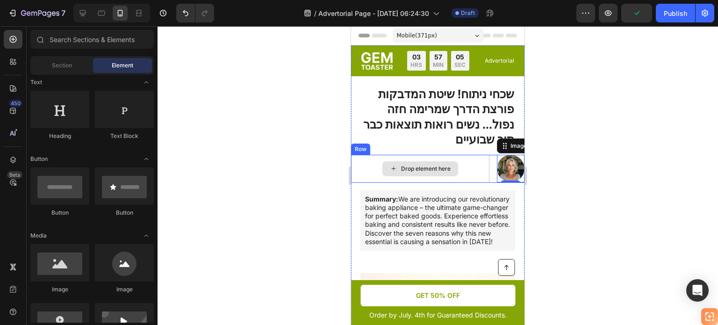
click at [439, 173] on div "Drop element here" at bounding box center [426, 168] width 50 height 7
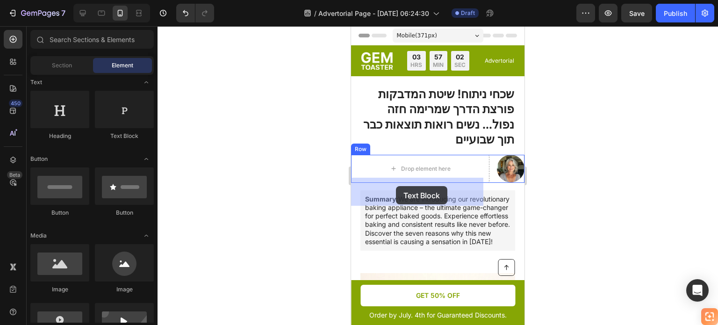
drag, startPoint x: 475, startPoint y: 147, endPoint x: 364, endPoint y: 184, distance: 116.8
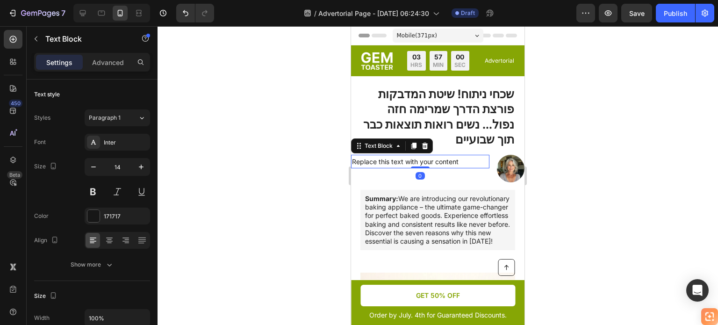
click at [412, 168] on div "Replace this text with your content" at bounding box center [420, 162] width 138 height 14
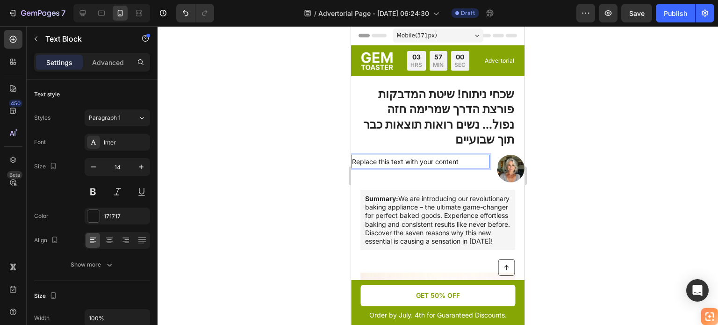
click at [412, 167] on p "Replace this text with your content" at bounding box center [420, 162] width 137 height 12
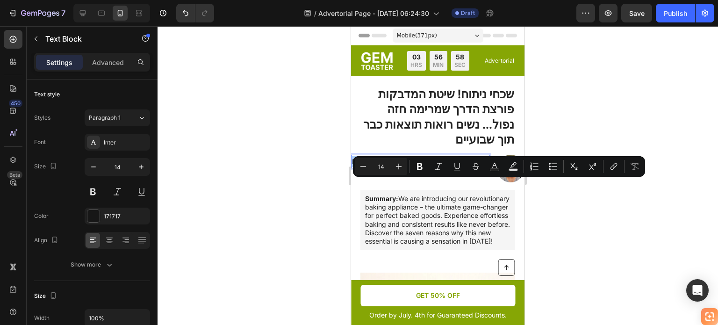
drag, startPoint x: 60, startPoint y: 157, endPoint x: 287, endPoint y: 126, distance: 228.8
click at [287, 129] on div at bounding box center [438, 175] width 561 height 299
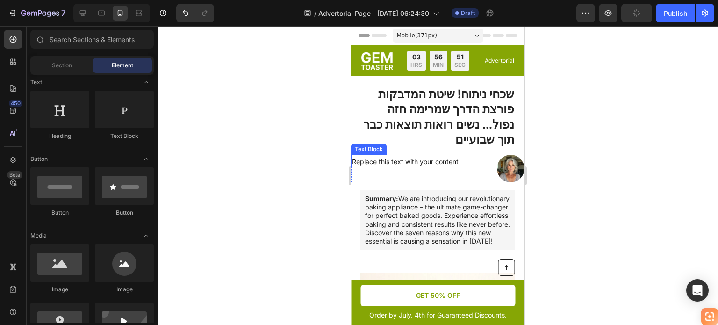
click at [391, 167] on p "Replace this text with your content" at bounding box center [420, 162] width 137 height 12
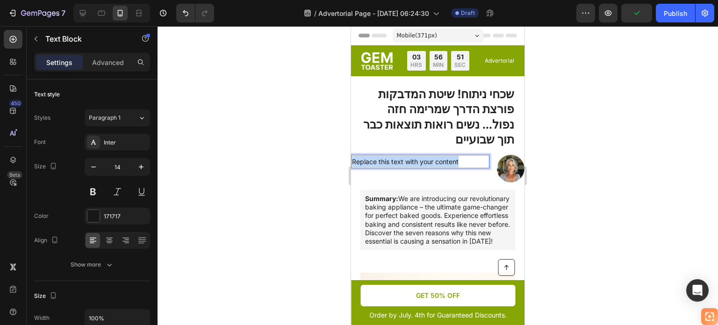
click at [391, 167] on p "Replace this text with your content" at bounding box center [420, 162] width 137 height 12
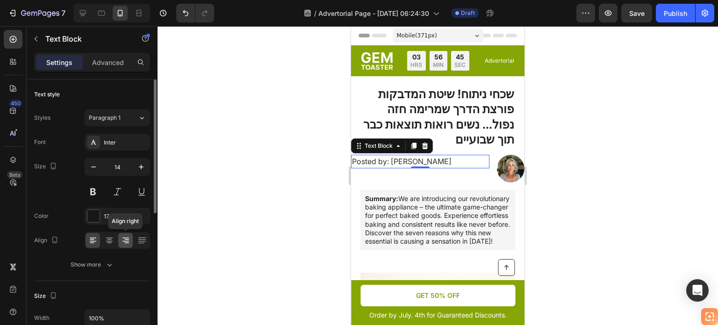
click at [129, 239] on icon at bounding box center [126, 239] width 5 height 1
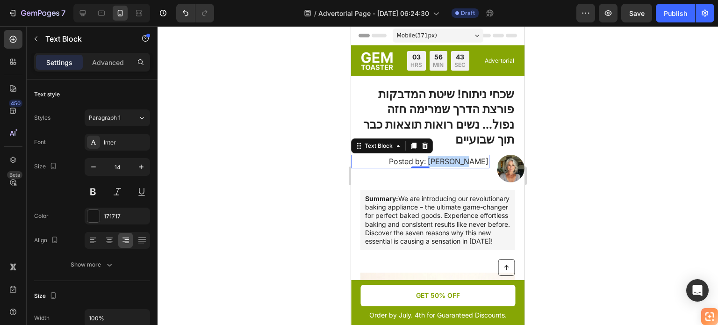
click at [417, 166] on span "Posted by: Michelle Thompson" at bounding box center [439, 161] width 100 height 9
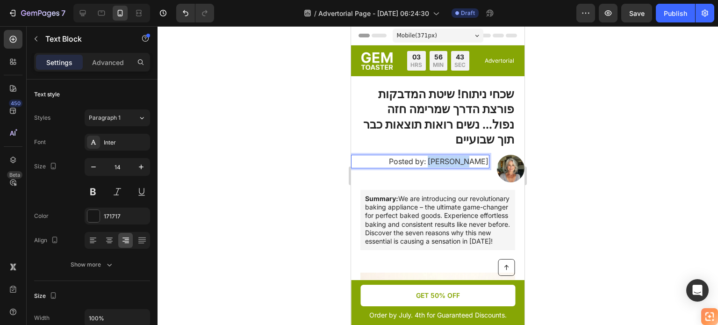
click at [417, 166] on span "Posted by: Michelle Thompson" at bounding box center [439, 161] width 100 height 9
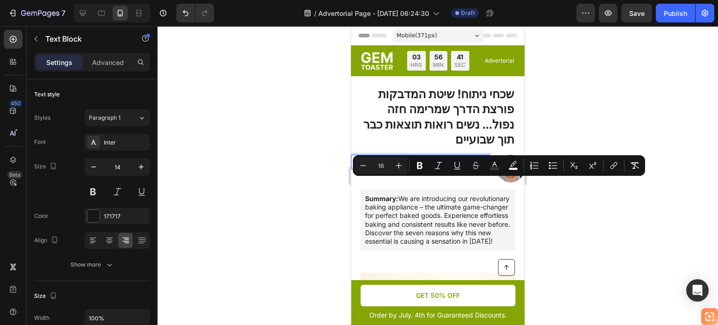
copy span "Posted by: Michelle Thompson"
click at [544, 207] on div at bounding box center [438, 175] width 561 height 299
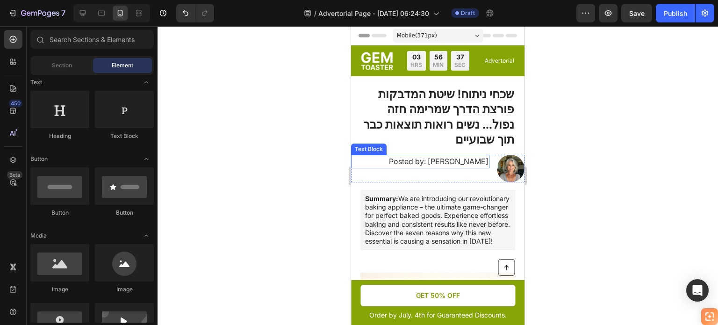
click at [446, 166] on span "Posted by: Michelle Thompson" at bounding box center [439, 161] width 100 height 9
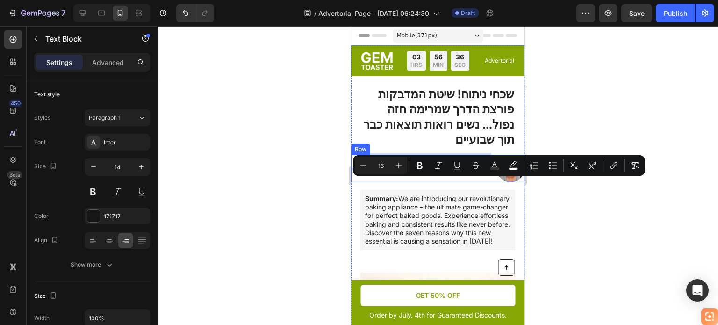
drag, startPoint x: 446, startPoint y: 183, endPoint x: 449, endPoint y: 196, distance: 13.2
click at [454, 167] on p "Posted by: Michelle Thompson" at bounding box center [420, 162] width 137 height 12
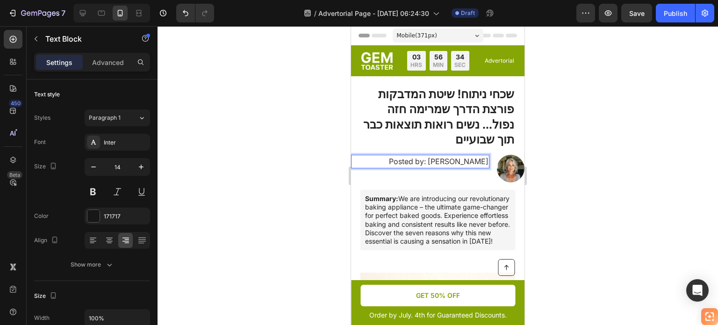
click at [446, 166] on span "Posted by: Michelle Thompson" at bounding box center [439, 161] width 100 height 9
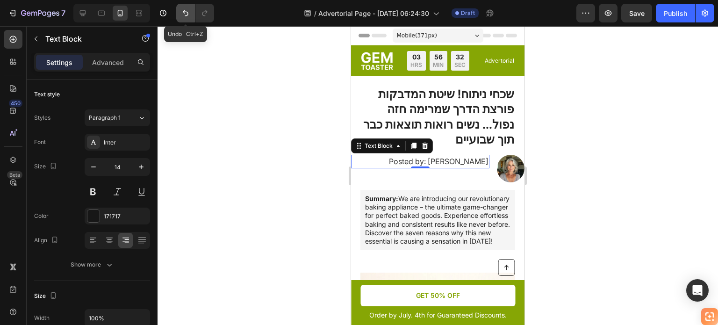
click at [190, 13] on icon "Undo/Redo" at bounding box center [185, 12] width 9 height 9
click at [191, 13] on button "Undo/Redo" at bounding box center [185, 13] width 19 height 19
click at [192, 14] on button "Undo/Redo" at bounding box center [185, 13] width 19 height 19
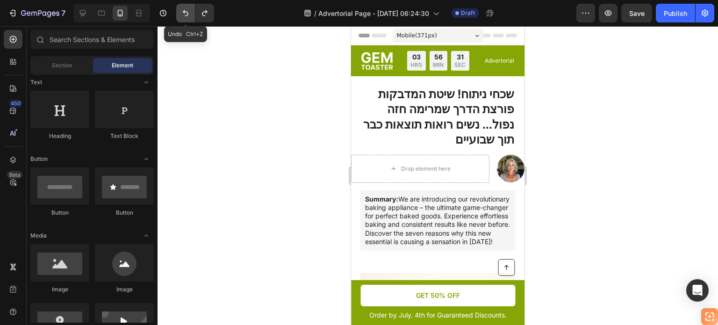
click at [193, 14] on button "Undo/Redo" at bounding box center [185, 13] width 19 height 19
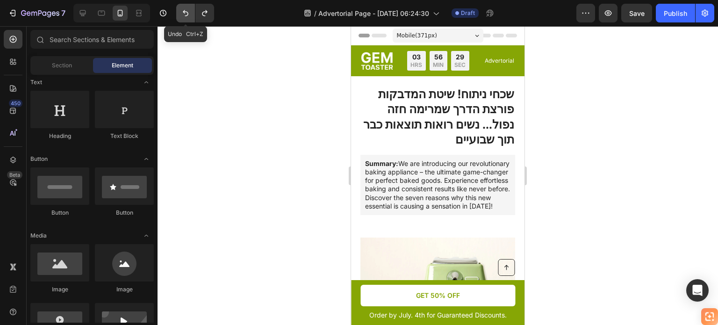
click at [193, 14] on button "Undo/Redo" at bounding box center [185, 13] width 19 height 19
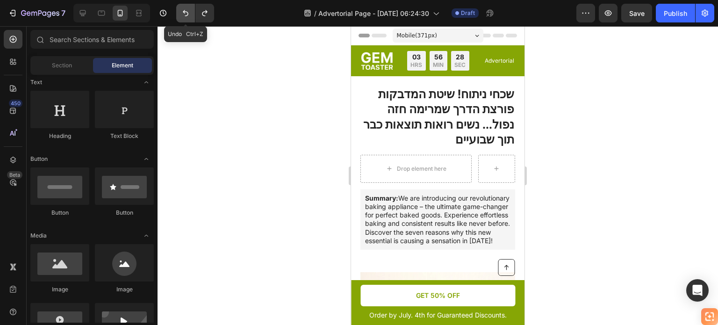
click at [193, 14] on button "Undo/Redo" at bounding box center [185, 13] width 19 height 19
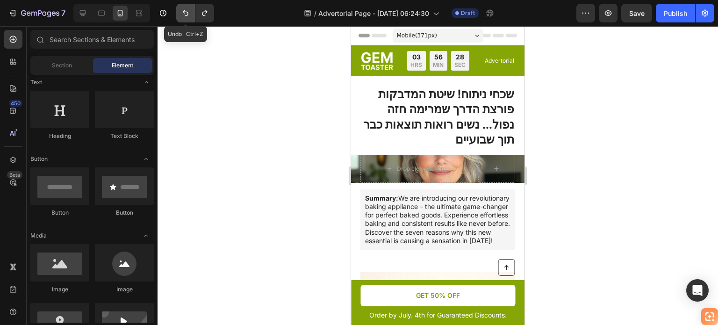
click at [193, 14] on button "Undo/Redo" at bounding box center [185, 13] width 19 height 19
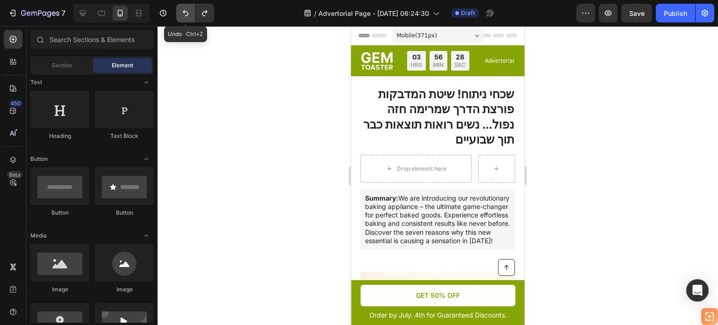
click at [193, 14] on button "Undo/Redo" at bounding box center [185, 13] width 19 height 19
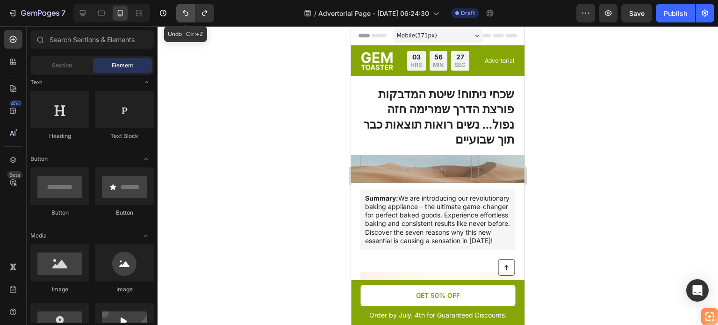
click at [193, 14] on button "Undo/Redo" at bounding box center [185, 13] width 19 height 19
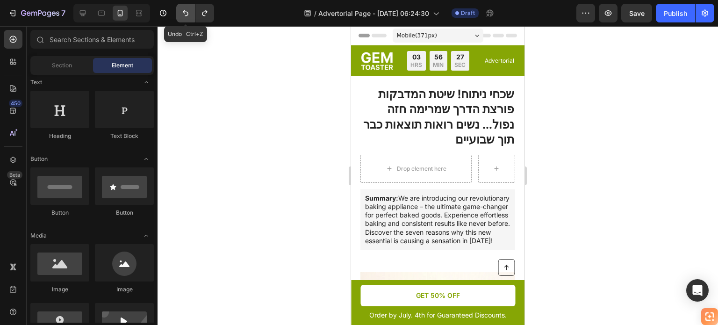
click at [193, 14] on button "Undo/Redo" at bounding box center [185, 13] width 19 height 19
click at [193, 15] on button "Undo/Redo" at bounding box center [185, 13] width 19 height 19
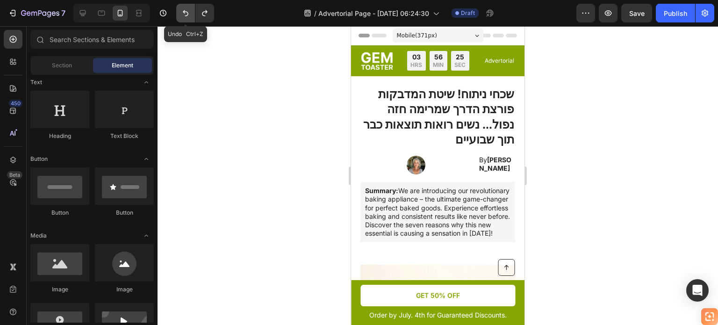
click at [193, 15] on button "Undo/Redo" at bounding box center [185, 13] width 19 height 19
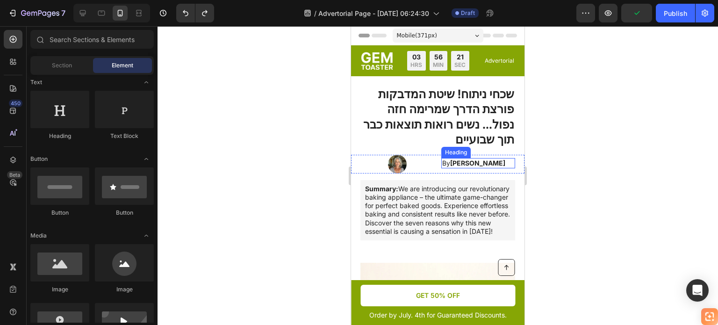
click at [456, 167] on strong "Jessica M." at bounding box center [477, 163] width 55 height 8
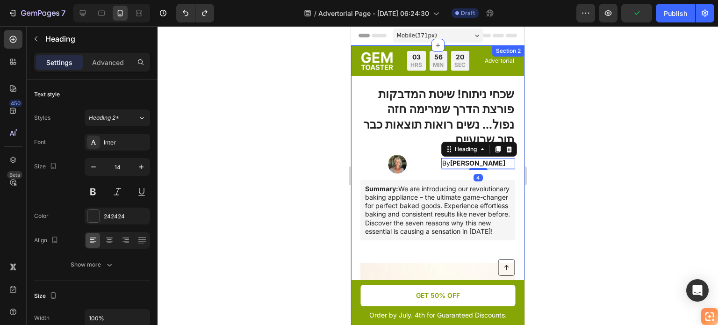
click at [552, 200] on div at bounding box center [438, 175] width 561 height 299
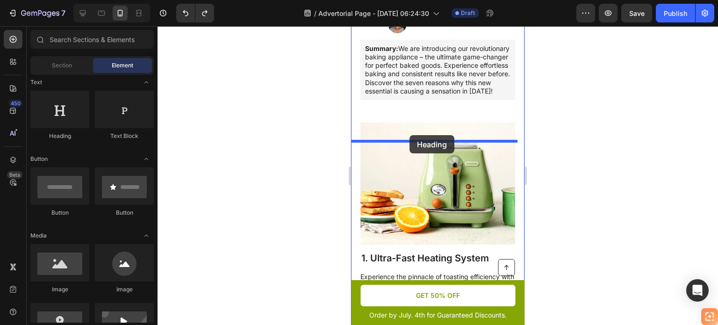
drag, startPoint x: 454, startPoint y: 156, endPoint x: 410, endPoint y: 135, distance: 49.1
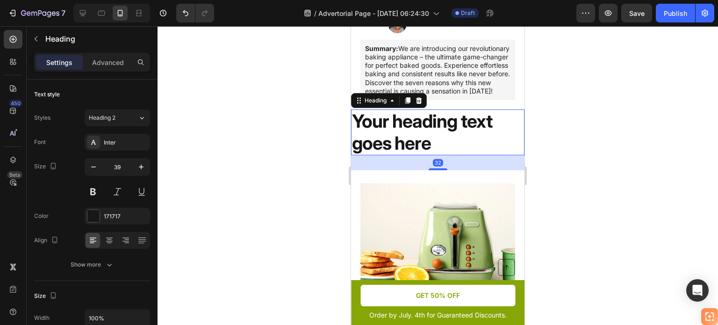
click at [430, 155] on h2 "Your heading text goes here" at bounding box center [437, 132] width 173 height 46
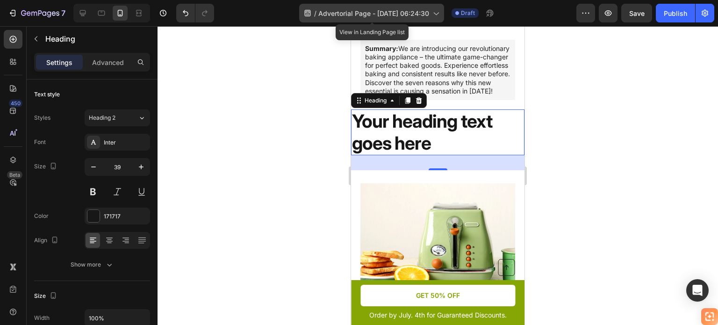
drag, startPoint x: 318, startPoint y: 12, endPoint x: 357, endPoint y: 13, distance: 39.3
click at [357, 13] on div "/ Advertorial Page - Aug 27, 06:24:30" at bounding box center [371, 13] width 145 height 19
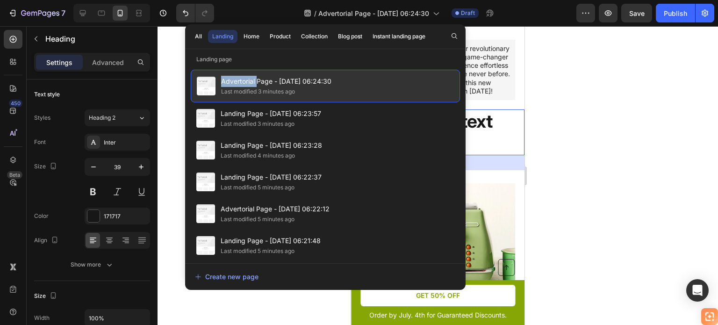
drag, startPoint x: 247, startPoint y: 79, endPoint x: 223, endPoint y: 79, distance: 24.3
click at [219, 79] on div "Advertorial Page - Aug 27, 06:24:30 Last modified 3 minutes ago" at bounding box center [325, 86] width 269 height 33
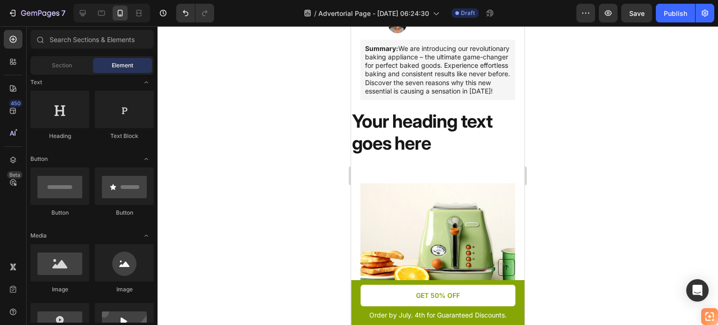
drag, startPoint x: 226, startPoint y: 79, endPoint x: 329, endPoint y: 32, distance: 112.8
click at [325, 36] on div at bounding box center [438, 175] width 561 height 299
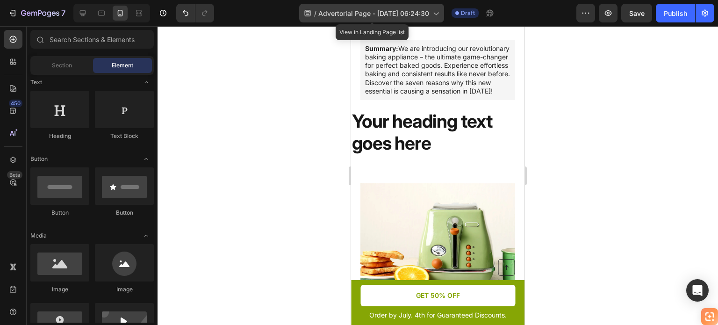
click at [346, 12] on span "Advertorial Page - [DATE] 06:24:30" at bounding box center [373, 13] width 111 height 10
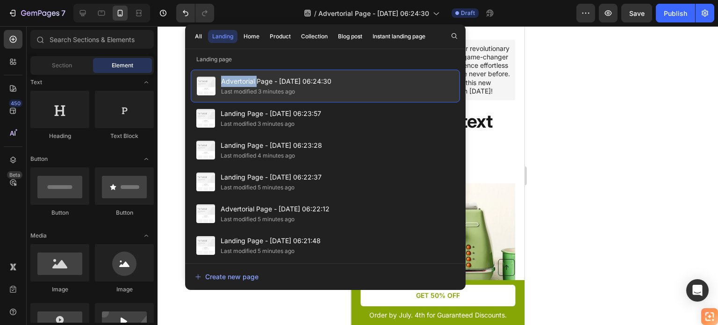
drag, startPoint x: 256, startPoint y: 80, endPoint x: 221, endPoint y: 79, distance: 35.1
click at [221, 79] on span "Advertorial Page - [DATE] 06:24:30" at bounding box center [276, 81] width 110 height 11
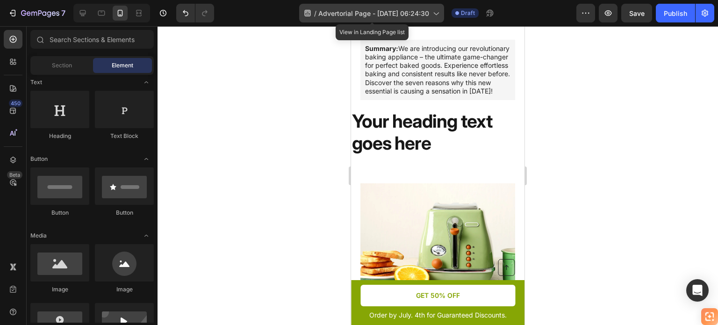
click at [344, 13] on span "Advertorial Page - [DATE] 06:24:30" at bounding box center [373, 13] width 111 height 10
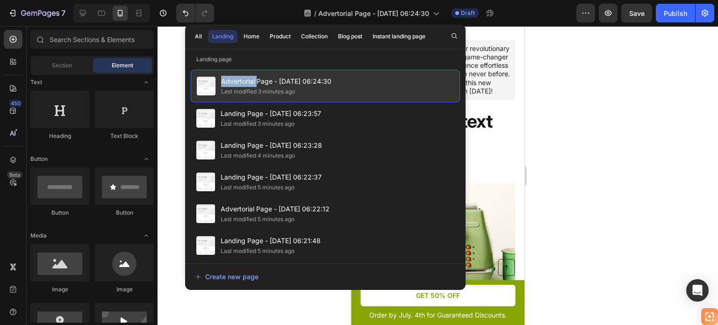
copy span "Advertorial"
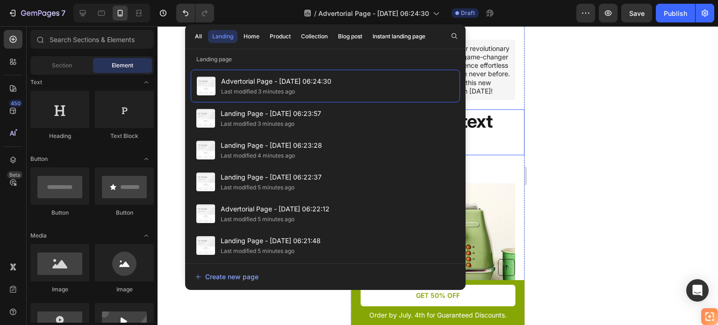
click at [557, 147] on div at bounding box center [438, 175] width 561 height 299
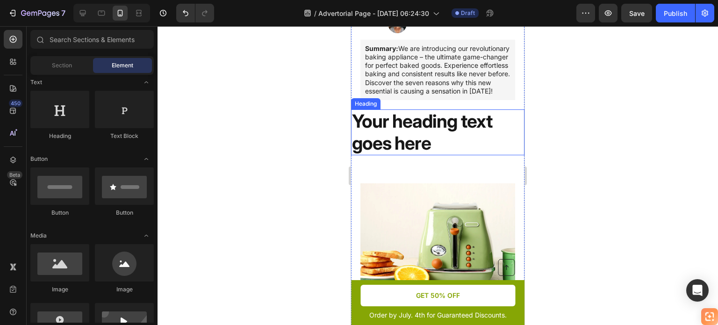
click at [430, 154] on p "Your heading text goes here" at bounding box center [438, 132] width 172 height 44
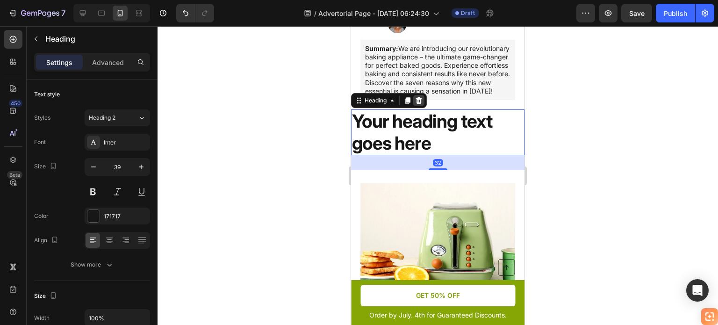
click at [418, 104] on icon at bounding box center [419, 100] width 6 height 7
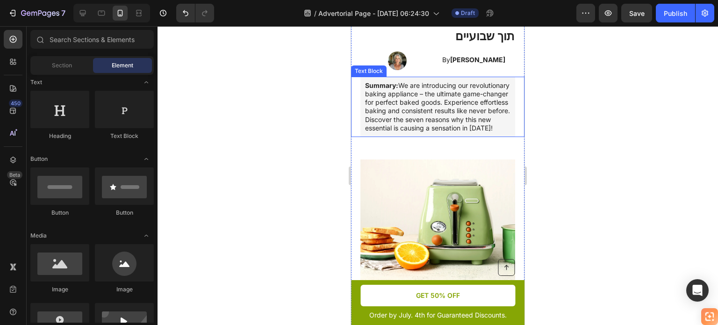
scroll to position [94, 0]
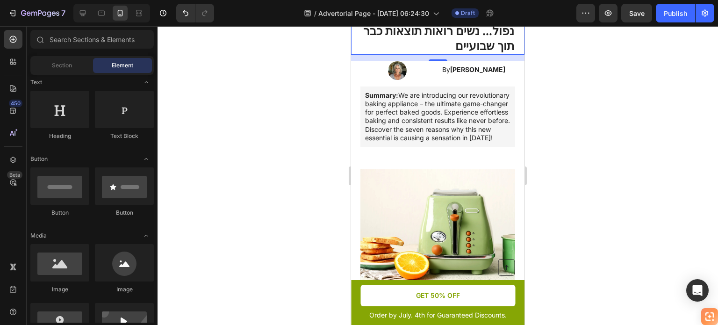
click at [484, 53] on strong "שכחי ניתוח! שיטת המדבקות פורצת הדרך שמרימה חזה נפול... נשים רואות תוצאות כבר תו…" at bounding box center [438, 23] width 151 height 60
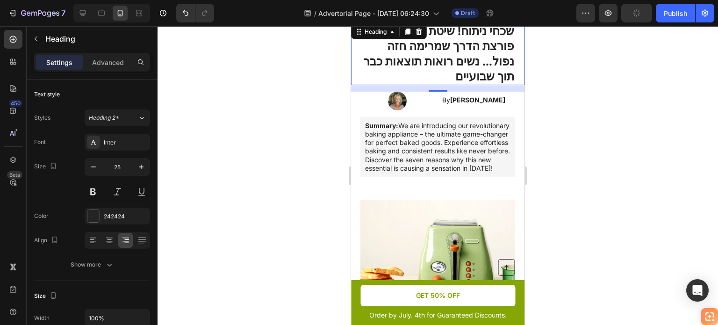
scroll to position [47, 0]
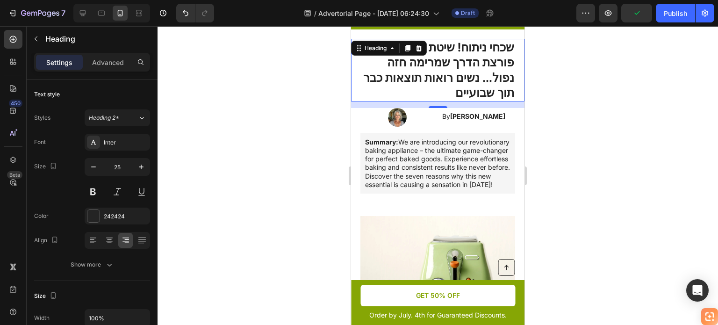
drag, startPoint x: 409, startPoint y: 70, endPoint x: 419, endPoint y: 92, distance: 24.3
click at [409, 51] on icon at bounding box center [407, 48] width 5 height 7
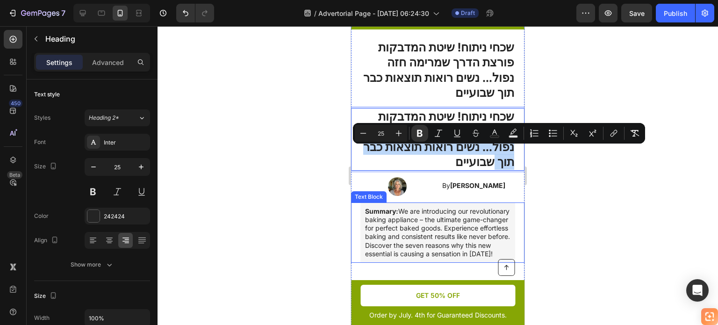
drag, startPoint x: 428, startPoint y: 154, endPoint x: 416, endPoint y: 228, distance: 74.9
click at [579, 213] on div at bounding box center [438, 175] width 561 height 299
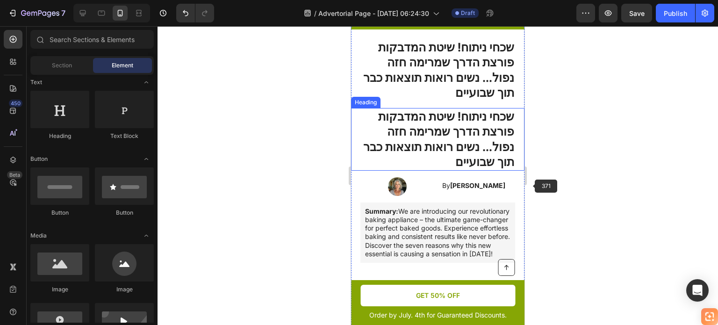
click at [479, 169] on strong "שכחי ניתוח! שיטת המדבקות פורצת הדרך שמרימה חזה נפול... נשים רואות תוצאות כבר תו…" at bounding box center [438, 139] width 151 height 60
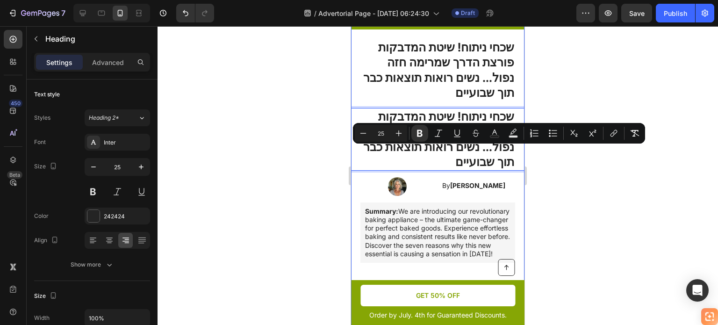
drag, startPoint x: 475, startPoint y: 159, endPoint x: 469, endPoint y: 220, distance: 61.6
click at [516, 171] on div "שכחי ניתוח! שיטת המדבקות פורצת הדרך שמרימה חזה נפול... נשים רואות תוצאות כבר תו…" at bounding box center [437, 139] width 173 height 63
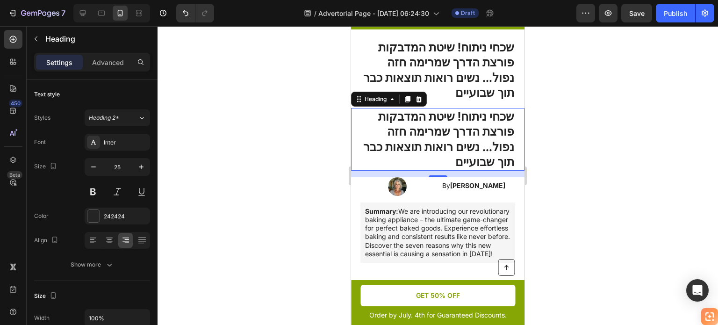
drag, startPoint x: 362, startPoint y: 121, endPoint x: 367, endPoint y: 177, distance: 55.9
click at [367, 171] on div "שכחי ניתוח! שיטת המדבקות פורצת הדרך שמרימה חזה נפול... נשים רואות תוצאות כבר תו…" at bounding box center [437, 139] width 173 height 63
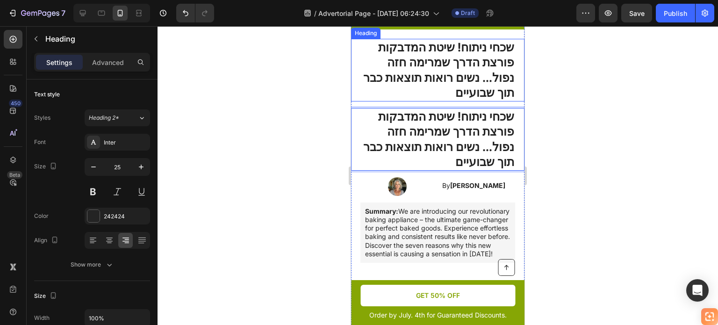
click at [466, 96] on strong "שכחי ניתוח! שיטת המדבקות פורצת הדרך שמרימה חזה נפול... נשים רואות תוצאות כבר תו…" at bounding box center [438, 70] width 151 height 60
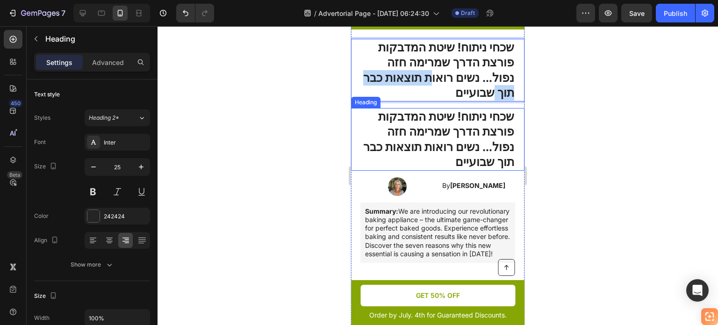
drag, startPoint x: 466, startPoint y: 95, endPoint x: 464, endPoint y: 134, distance: 39.3
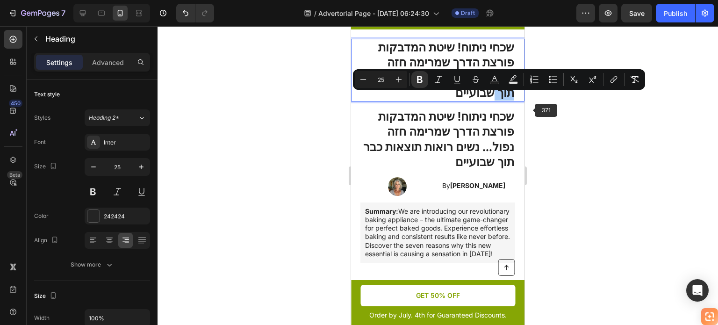
click at [533, 112] on div at bounding box center [438, 175] width 561 height 299
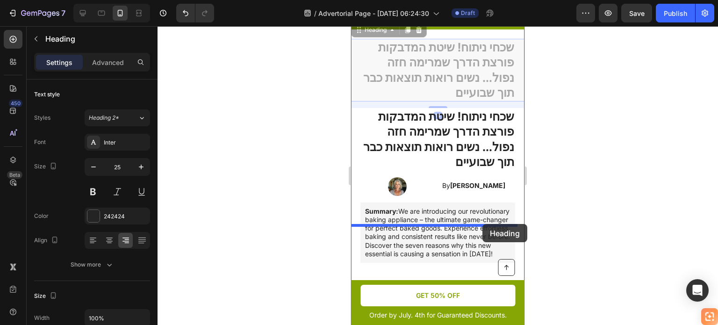
drag, startPoint x: 500, startPoint y: 97, endPoint x: 482, endPoint y: 224, distance: 128.3
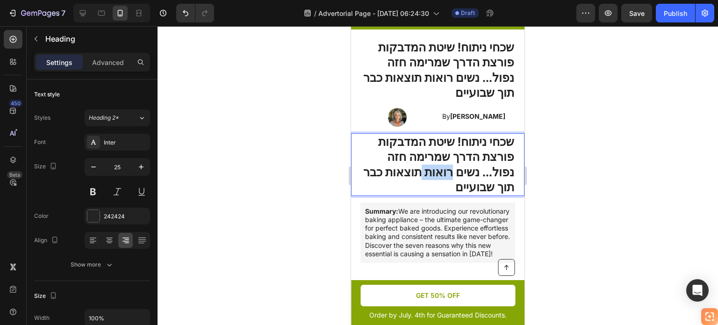
click at [482, 191] on strong "שכחי ניתוח! שיטת המדבקות פורצת הדרך שמרימה חזה נפול... נשים רואות תוצאות כבר תו…" at bounding box center [438, 165] width 151 height 60
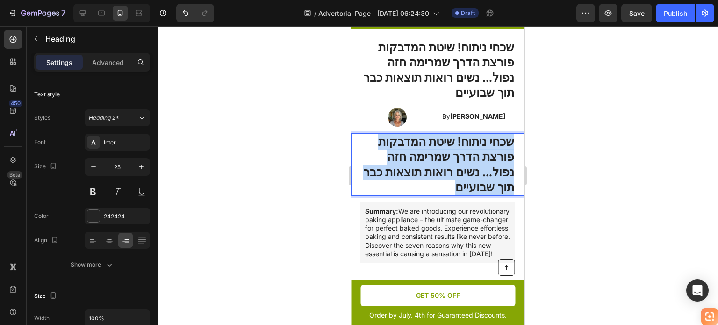
click at [482, 191] on strong "שכחי ניתוח! שיטת המדבקות פורצת הדרך שמרימה חזה נפול... נשים רואות תוצאות כבר תו…" at bounding box center [438, 165] width 151 height 60
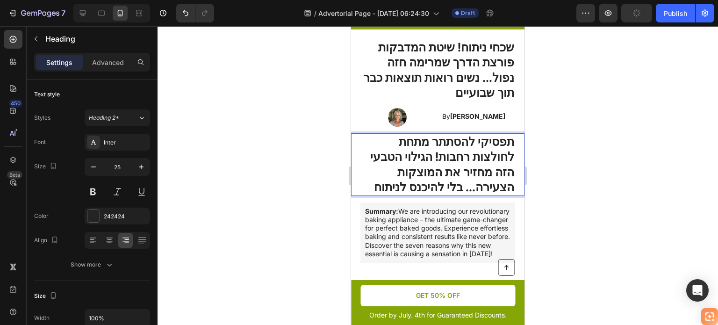
click at [387, 190] on strong "תפסיקי להסתתר מתחת לחולצות רחבות! הגילוי הטבעי הזה מחזיר את המוצקות הצעירה... ב…" at bounding box center [442, 165] width 144 height 60
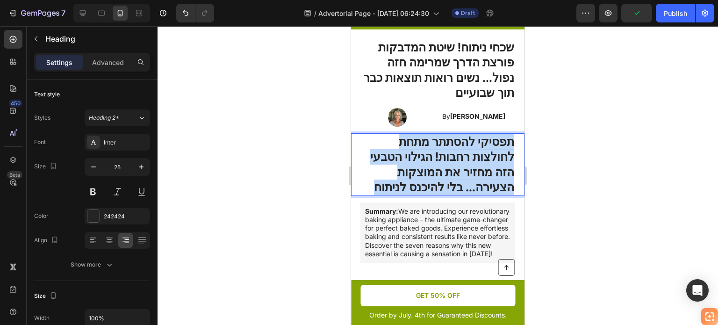
click at [387, 191] on strong "תפסיקי להסתתר מתחת לחולצות רחבות! הגילוי הטבעי הזה מחזיר את המוצקות הצעירה... ב…" at bounding box center [442, 165] width 144 height 60
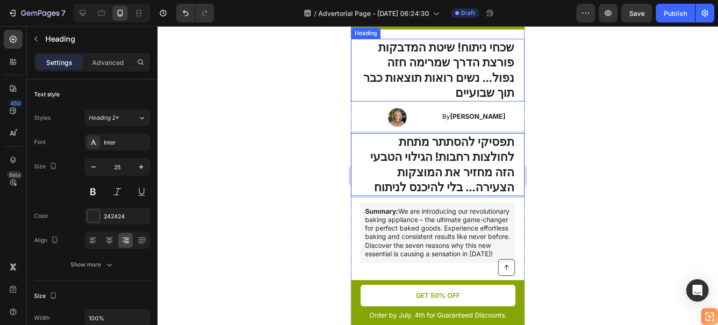
click at [475, 100] on strong "שכחי ניתוח! שיטת המדבקות פורצת הדרך שמרימה חזה נפול... נשים רואות תוצאות כבר תו…" at bounding box center [438, 70] width 151 height 60
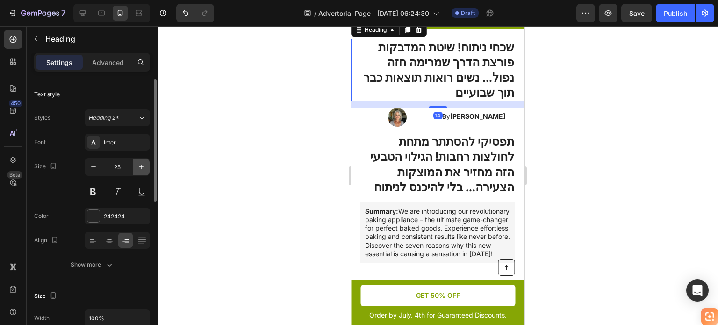
click at [138, 168] on icon "button" at bounding box center [141, 166] width 9 height 9
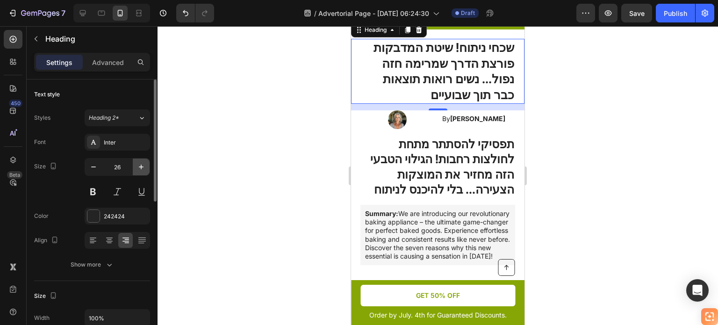
type input "27"
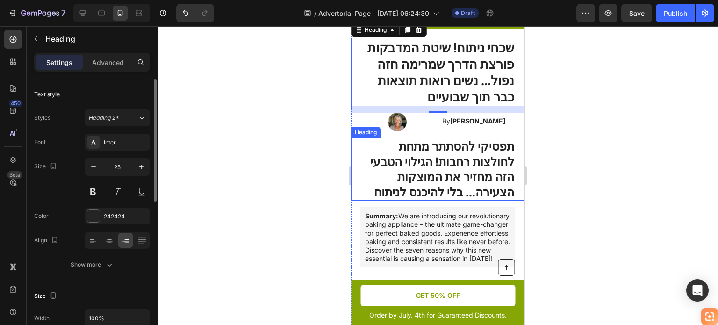
click at [462, 192] on strong "תפסיקי להסתתר מתחת לחולצות רחבות! הגילוי הטבעי הזה מחזיר את המוצקות הצעירה... ב…" at bounding box center [442, 169] width 144 height 60
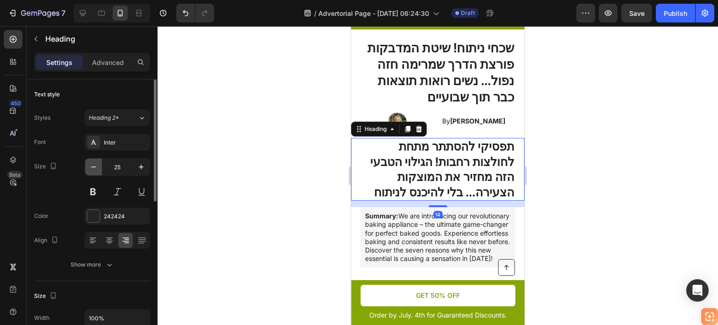
click at [92, 165] on icon "button" at bounding box center [93, 166] width 9 height 9
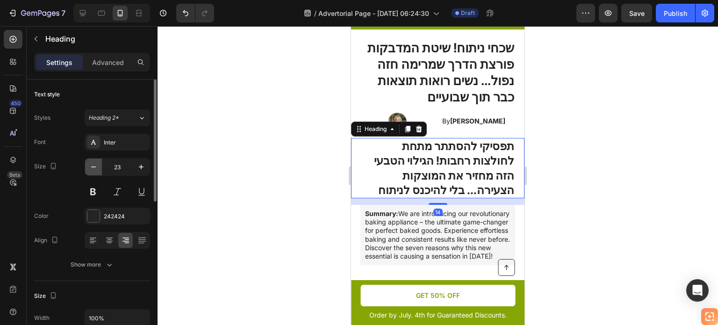
click at [92, 165] on icon "button" at bounding box center [93, 166] width 9 height 9
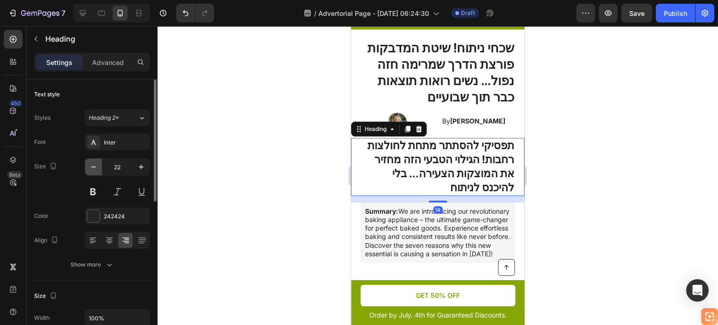
click at [92, 165] on icon "button" at bounding box center [93, 166] width 9 height 9
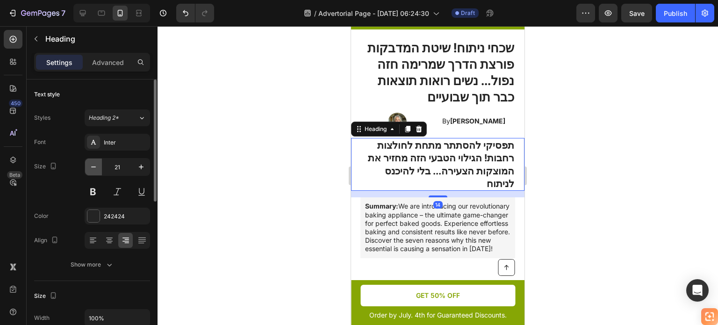
click at [92, 165] on icon "button" at bounding box center [93, 166] width 9 height 9
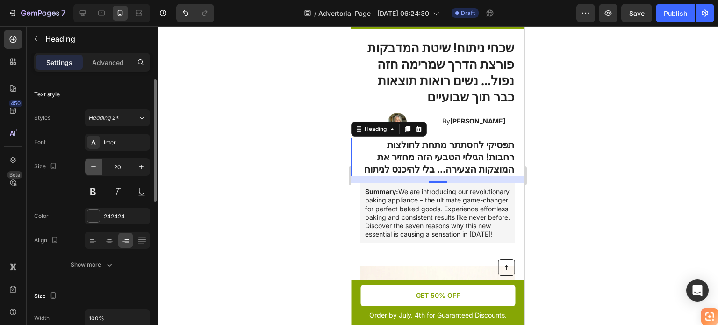
click at [92, 165] on icon "button" at bounding box center [93, 166] width 9 height 9
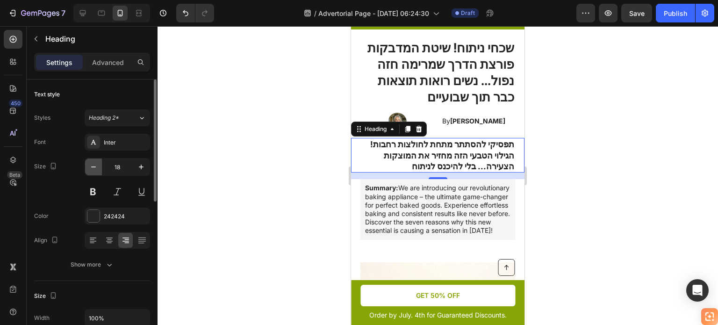
click at [92, 165] on icon "button" at bounding box center [93, 166] width 9 height 9
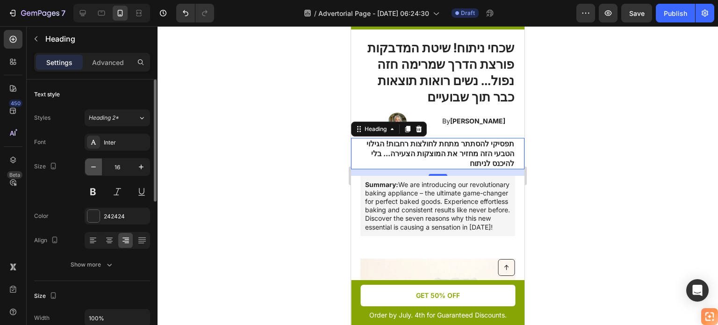
click at [92, 165] on icon "button" at bounding box center [93, 166] width 9 height 9
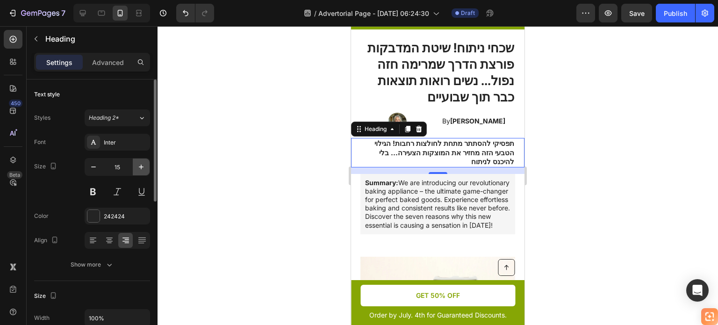
click at [142, 167] on icon "button" at bounding box center [141, 166] width 9 height 9
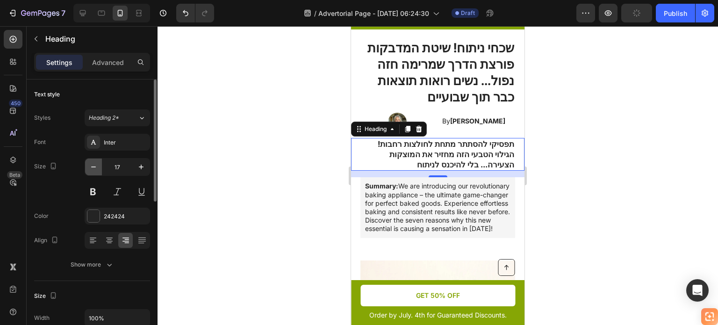
click at [94, 170] on icon "button" at bounding box center [93, 166] width 9 height 9
type input "16"
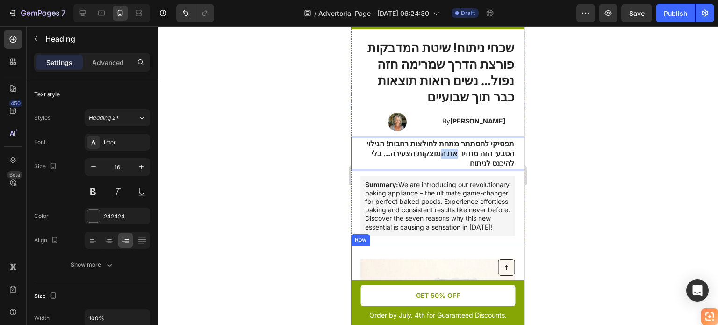
drag, startPoint x: 479, startPoint y: 174, endPoint x: 464, endPoint y: 267, distance: 94.2
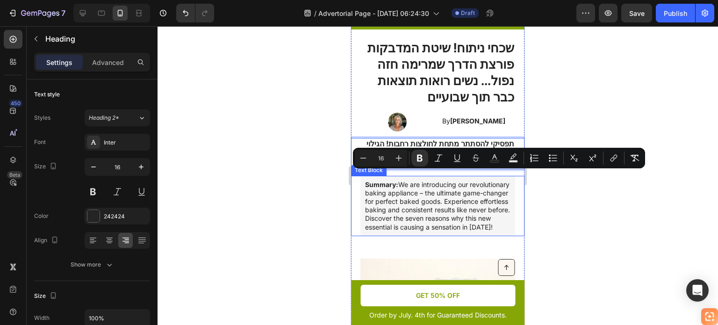
click at [552, 224] on div at bounding box center [438, 175] width 561 height 299
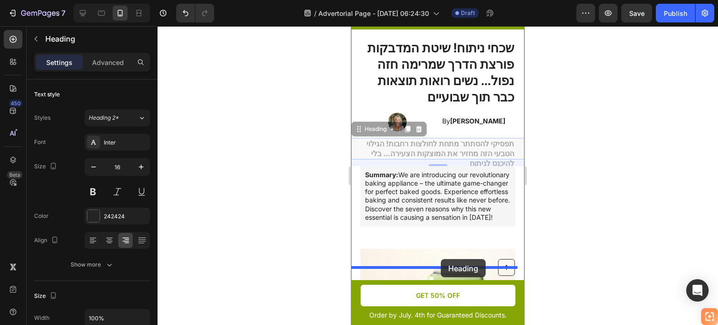
drag, startPoint x: 493, startPoint y: 178, endPoint x: 441, endPoint y: 259, distance: 96.5
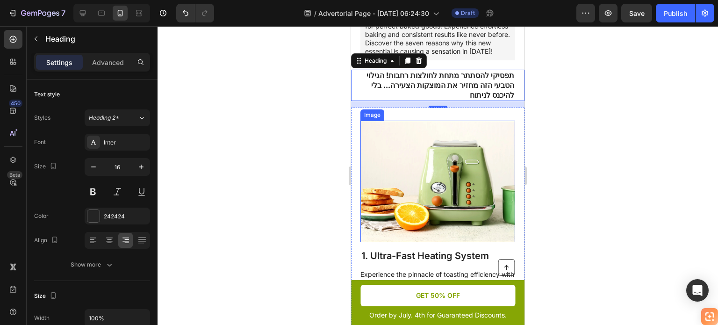
scroll to position [187, 0]
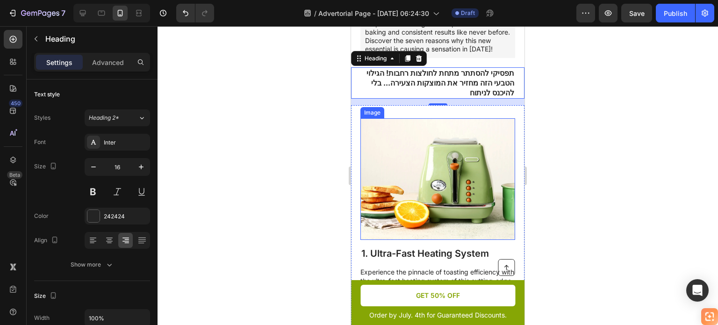
click at [426, 194] on img at bounding box center [437, 179] width 155 height 122
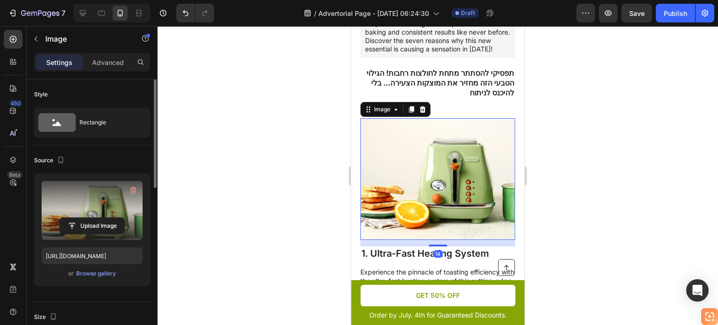
click at [86, 200] on label at bounding box center [92, 210] width 101 height 59
click at [86, 218] on input "file" at bounding box center [92, 226] width 65 height 16
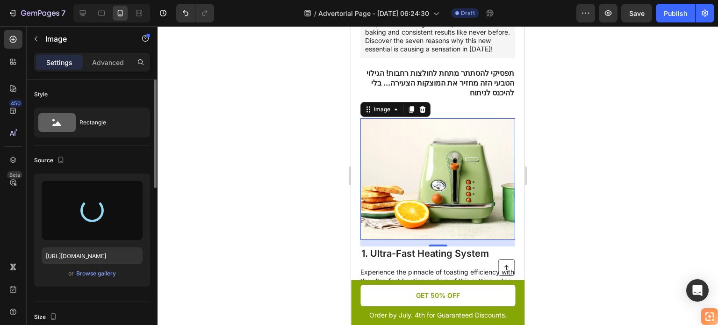
type input "https://cdn.shopify.com/s/files/1/0714/0563/3707/files/gempages_579488357478826…"
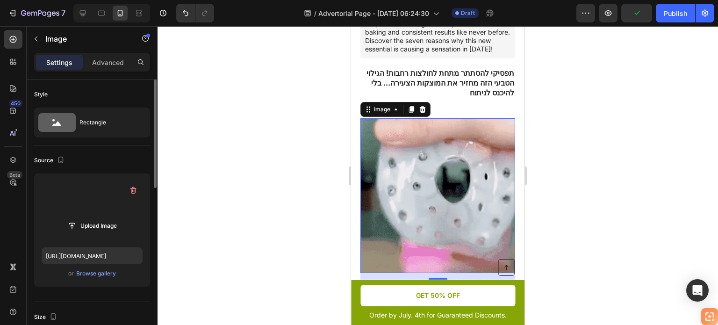
click at [244, 215] on div at bounding box center [438, 175] width 561 height 299
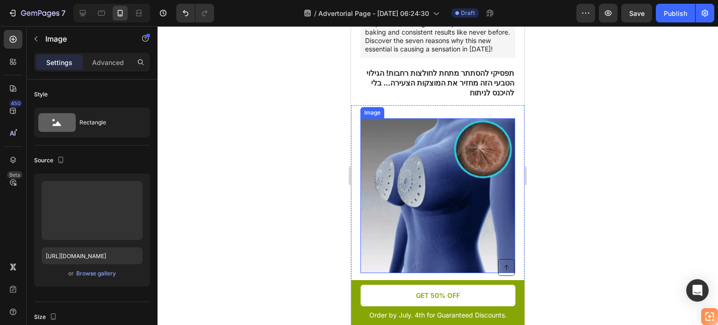
click at [439, 202] on img at bounding box center [437, 195] width 155 height 155
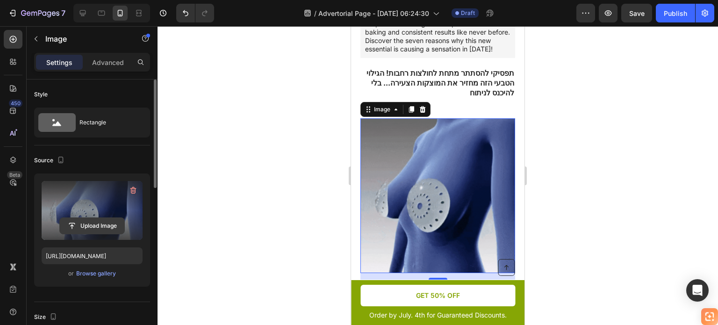
click at [92, 221] on input "file" at bounding box center [92, 226] width 65 height 16
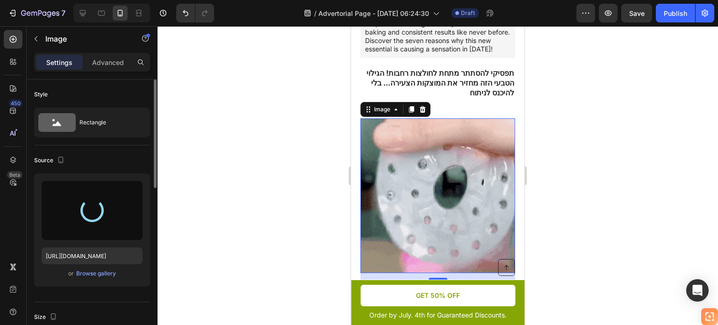
type input "https://cdn.shopify.com/s/files/1/0714/0563/3707/files/gempages_579488357478826…"
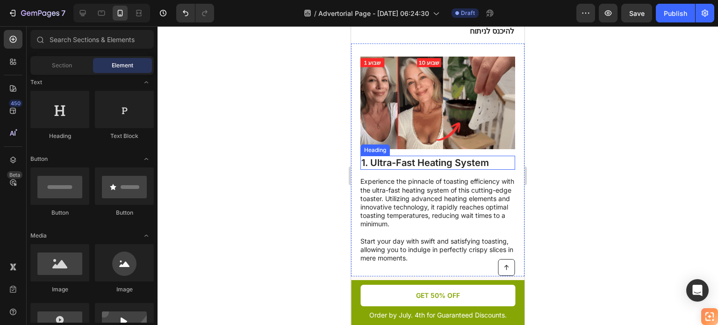
scroll to position [226, 0]
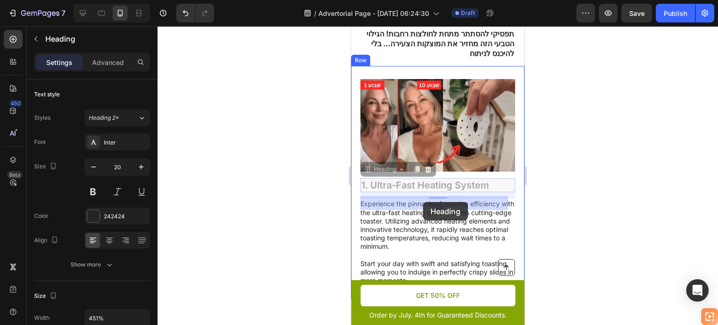
drag, startPoint x: 434, startPoint y: 206, endPoint x: 423, endPoint y: 202, distance: 11.5
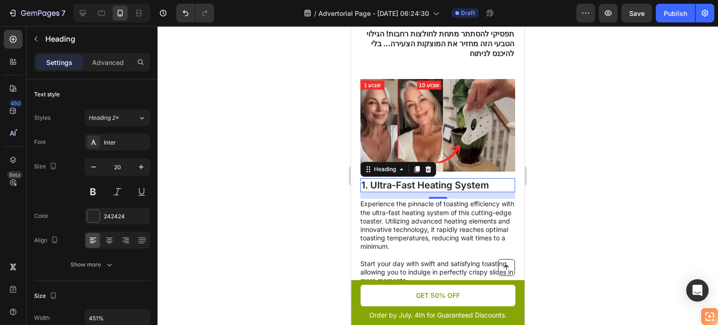
click at [387, 192] on h2 "1. Ultra-Fast Heating System" at bounding box center [437, 185] width 155 height 14
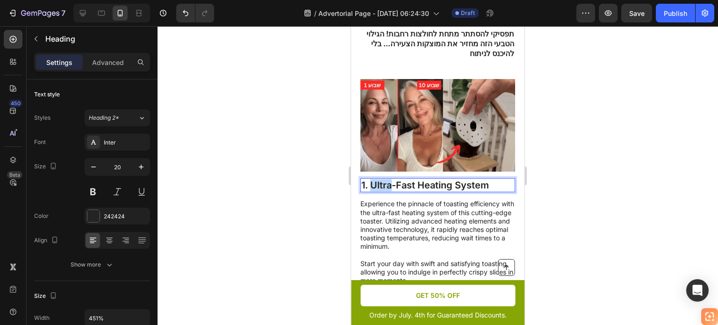
click at [387, 191] on p "1. Ultra-Fast Heating System" at bounding box center [437, 185] width 153 height 12
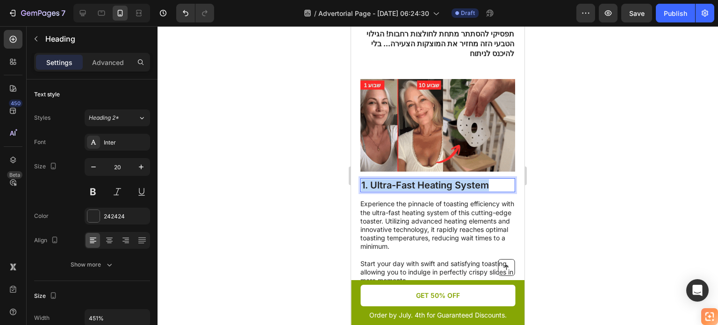
click at [387, 191] on p "1. Ultra-Fast Heating System" at bounding box center [437, 185] width 153 height 12
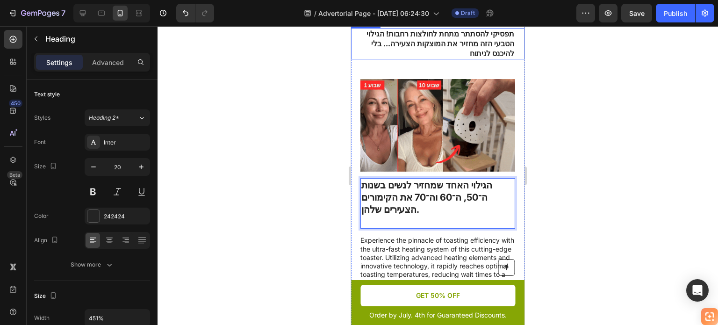
click at [430, 58] on strong "תפסיקי להסתתר מתחת לחולצות רחבות! הגילוי הטבעי הזה מחזיר את המוצקות הצעירה... ב…" at bounding box center [441, 43] width 148 height 29
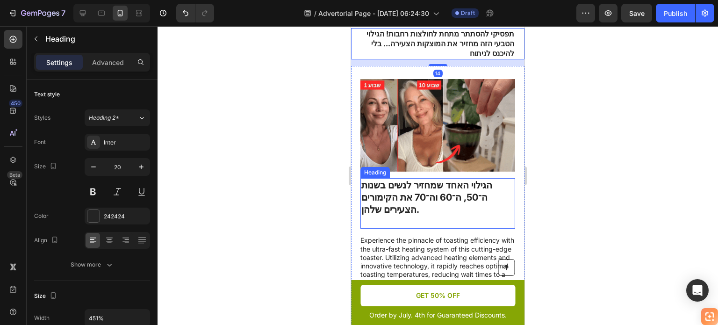
click at [386, 212] on strong "הגילוי האחד שמחזיר לנשים בשנות ה־50, ה־60 וה־70 את הקימורים הצעירים שלהן." at bounding box center [426, 198] width 131 height 36
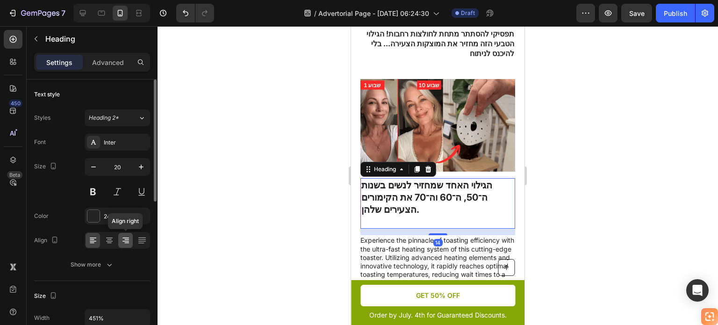
click at [128, 240] on icon at bounding box center [125, 240] width 9 height 9
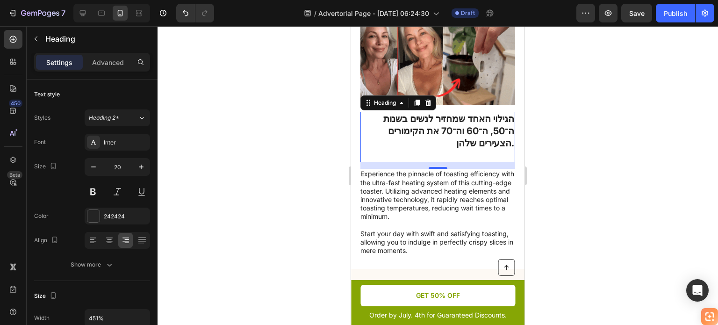
scroll to position [320, 0]
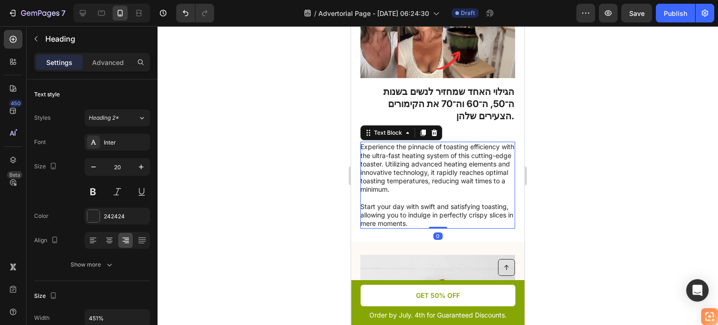
click at [468, 177] on p "Experience the pinnacle of toasting efficiency with the ultra-fast heating syst…" at bounding box center [437, 185] width 154 height 85
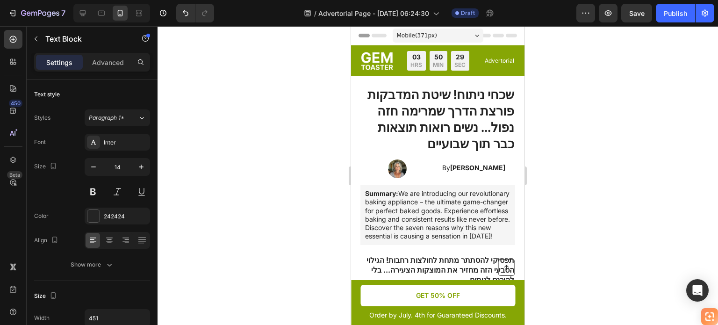
scroll to position [320, 0]
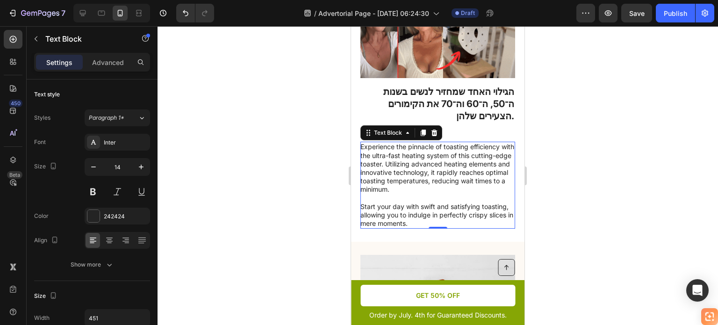
click at [379, 188] on p "Experience the pinnacle of toasting efficiency with the ultra-fast heating syst…" at bounding box center [437, 185] width 154 height 85
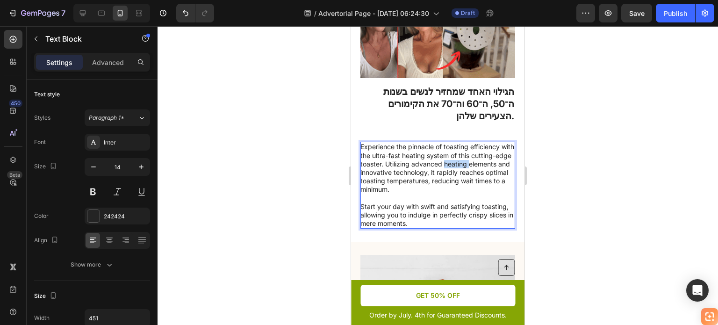
click at [379, 188] on p "Experience the pinnacle of toasting efficiency with the ultra-fast heating syst…" at bounding box center [437, 185] width 154 height 85
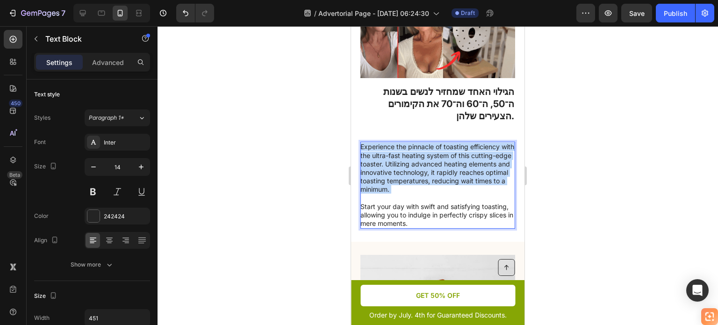
click at [379, 188] on p "Experience the pinnacle of toasting efficiency with the ultra-fast heating syst…" at bounding box center [437, 185] width 154 height 85
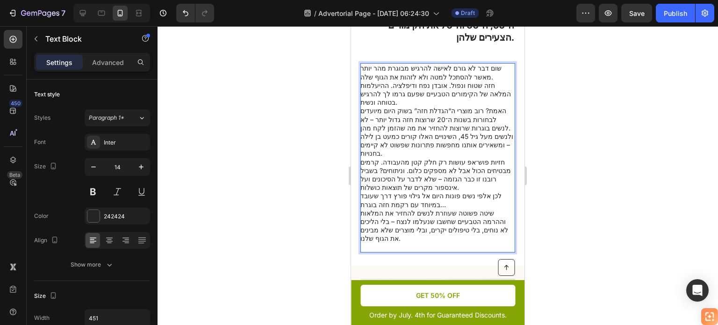
scroll to position [420, 0]
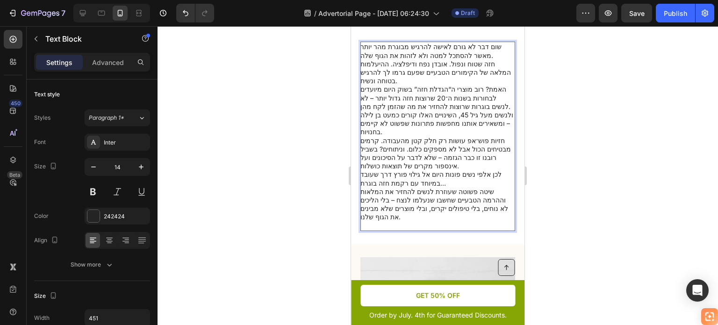
click at [563, 109] on div at bounding box center [438, 175] width 561 height 299
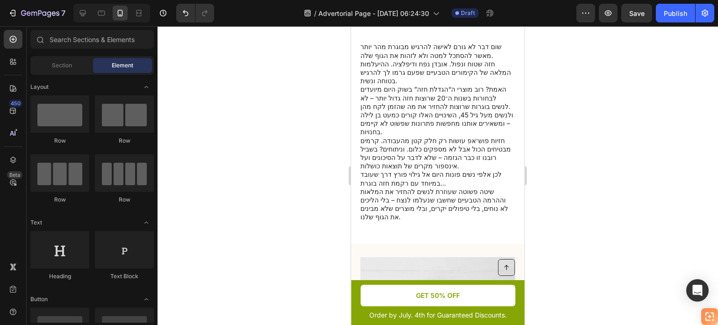
click at [380, 149] on p "חזיות פוש־אפ עושות רק חלק קטן מהעבודה. קרמים מבטיחים הכול אבל לא מספקים כלום. ו…" at bounding box center [437, 154] width 154 height 34
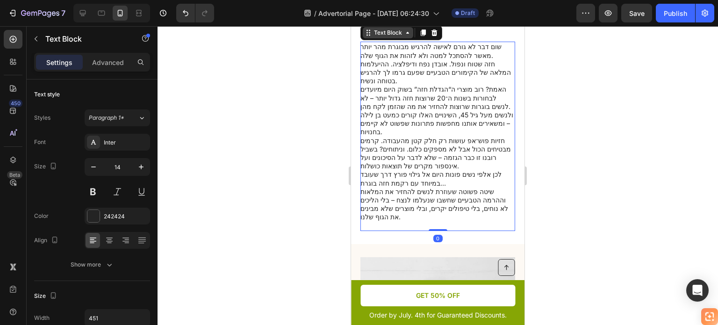
click at [401, 37] on div "Text Block" at bounding box center [388, 33] width 32 height 8
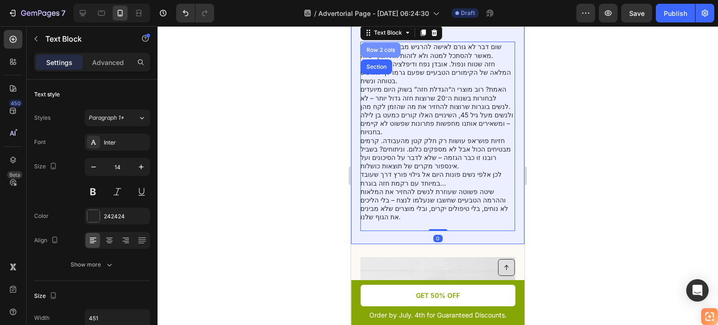
click at [385, 53] on div "Row 2 cols" at bounding box center [381, 50] width 32 height 6
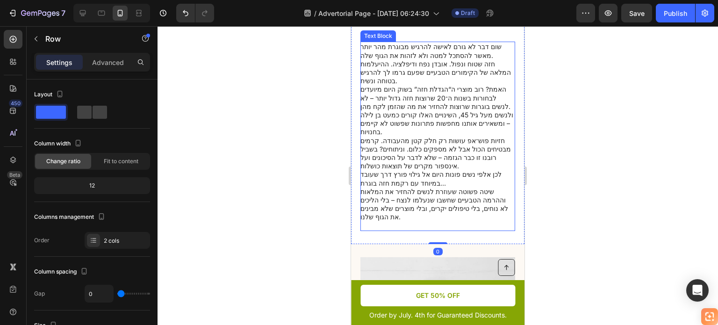
click at [402, 84] on p "חזה שטוח ונפול. אובדן נפח ודיפלציה. ההיעלמות המלאה של הקימורים הטבעיים שפעם גרמ…" at bounding box center [437, 73] width 154 height 26
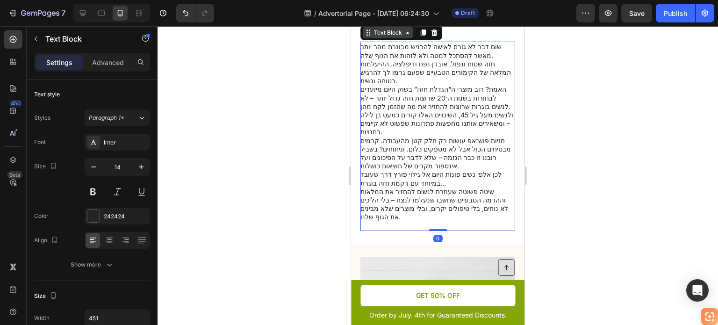
click at [383, 37] on div "Text Block" at bounding box center [388, 33] width 32 height 8
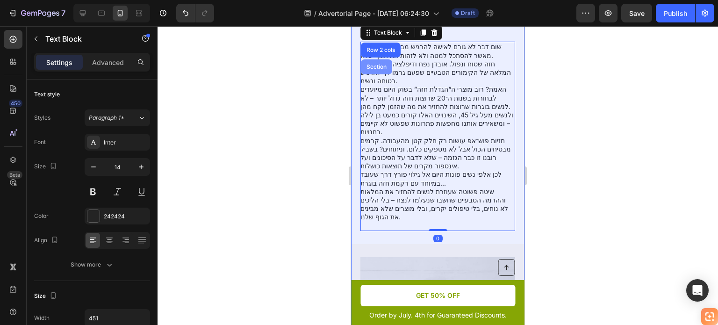
click at [374, 70] on div "Section" at bounding box center [377, 67] width 24 height 6
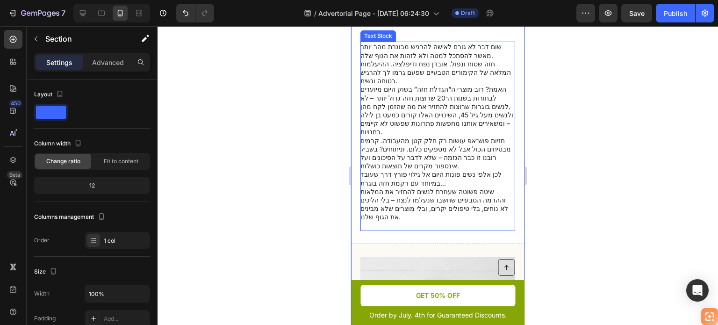
click at [389, 40] on div "Text Block" at bounding box center [378, 36] width 32 height 8
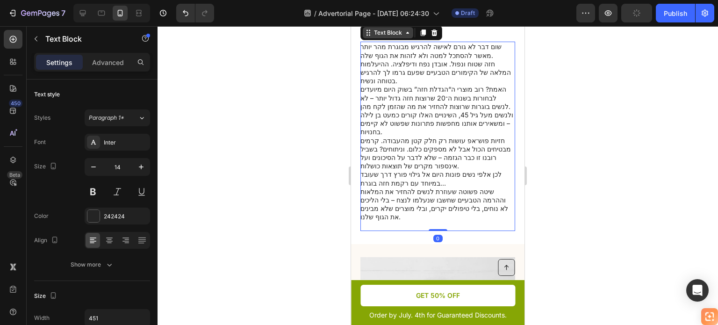
click at [401, 37] on div "Text Block" at bounding box center [388, 33] width 32 height 8
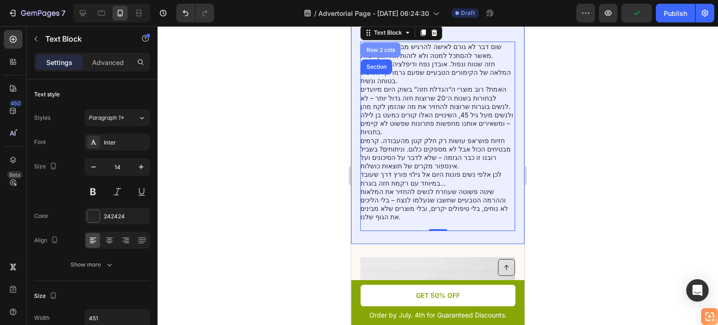
click at [376, 53] on div "Row 2 cols" at bounding box center [381, 50] width 32 height 6
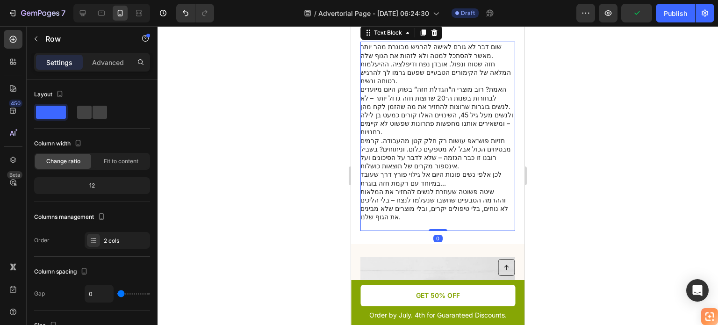
click at [423, 111] on p "האמת? רוב מוצרי ה“הגדלת חזה” בשוק היום מיועדים לבחורות בשנות ה־20 שרוצות חזה גד…" at bounding box center [437, 98] width 154 height 26
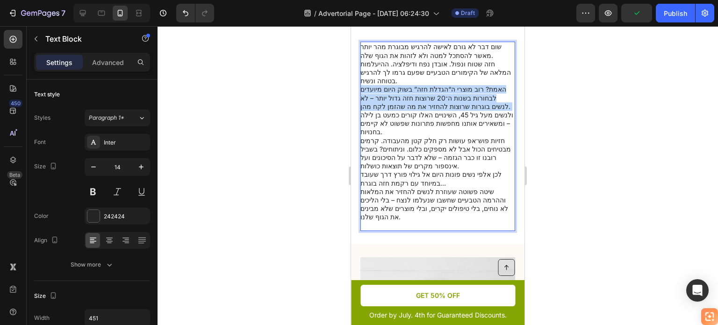
click at [423, 111] on p "האמת? רוב מוצרי ה“הגדלת חזה” בשוק היום מיועדים לבחורות בשנות ה־20 שרוצות חזה גד…" at bounding box center [437, 98] width 154 height 26
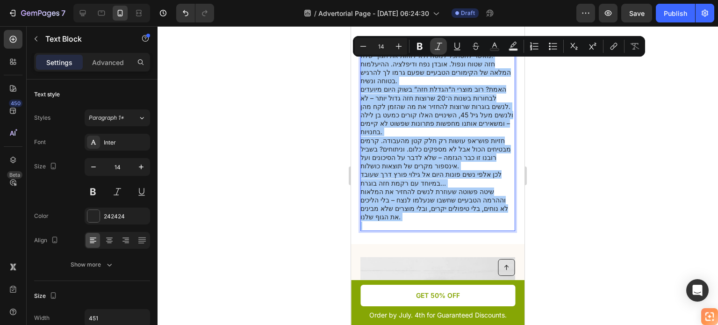
click at [440, 50] on icon "Editor contextual toolbar" at bounding box center [438, 46] width 9 height 9
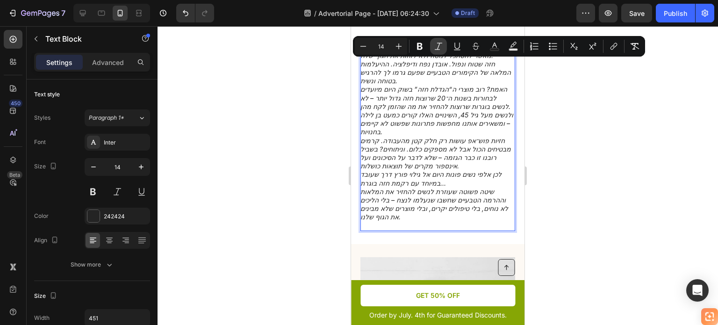
click at [440, 50] on icon "Editor contextual toolbar" at bounding box center [438, 46] width 9 height 9
click at [397, 46] on icon "Editor contextual toolbar" at bounding box center [398, 46] width 9 height 9
type input "15"
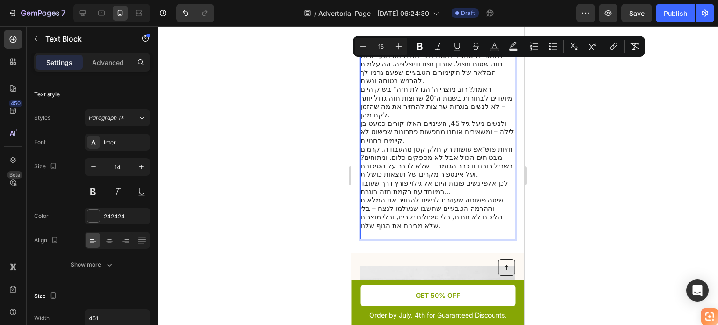
click at [436, 95] on span "האמת? רוב מוצרי ה“הגדלת חזה” בשוק היום מיועדים לבחורות בשנות ה־20 שרוצות חזה גד…" at bounding box center [436, 102] width 152 height 35
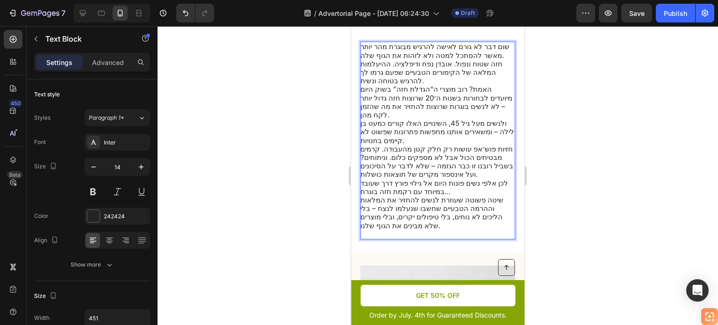
click at [466, 59] on p "שום דבר לא גורם לאישה להרגיש מבוגרת מהר יותר מאשר להסתכל למטה ולא לזהות את הגוף…" at bounding box center [437, 51] width 154 height 17
click at [125, 240] on icon at bounding box center [125, 240] width 9 height 9
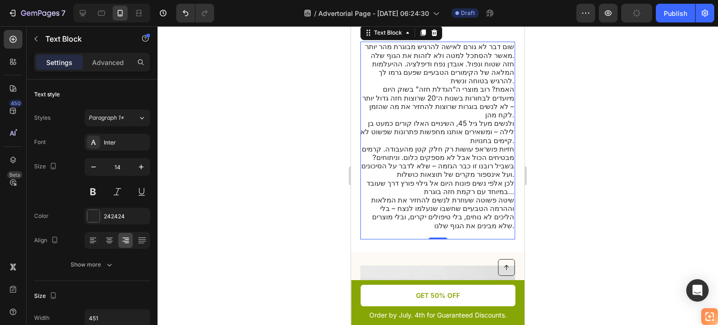
click at [404, 59] on p "שום דבר לא גורם לאישה להרגיש מבוגרת מהר יותר מאשר להסתכל למטה ולא לזהות את הגוף…" at bounding box center [437, 51] width 154 height 17
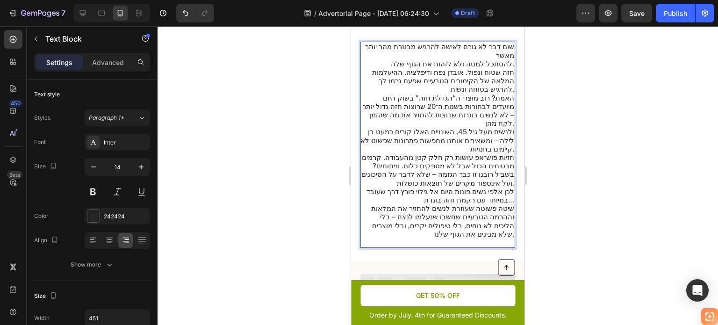
click at [507, 68] on span "להסתכל למטה ולא לזהות את הגוף שלה." at bounding box center [452, 63] width 123 height 9
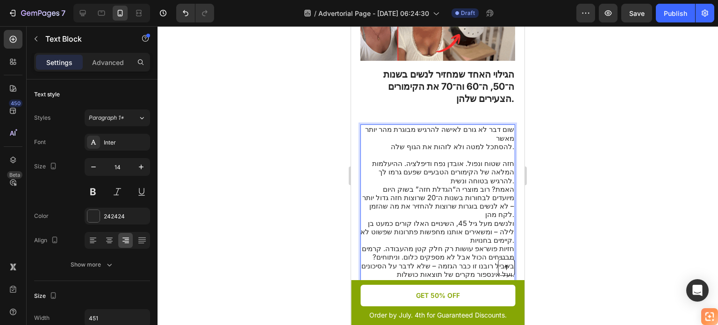
scroll to position [326, 0]
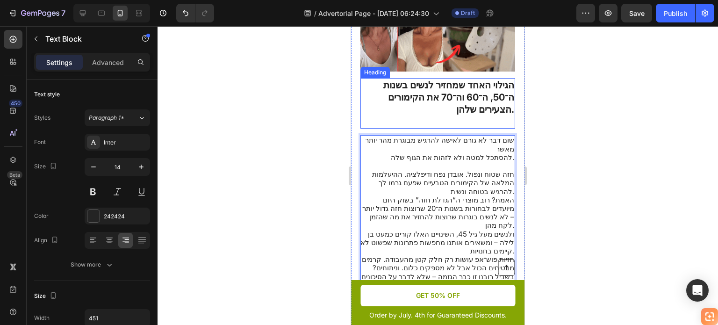
click at [477, 114] on strong "הגילוי האחד שמחזיר לנשים בשנות ה־50, ה־60 וה־70 את הקימורים הצעירים שלהן." at bounding box center [448, 97] width 131 height 36
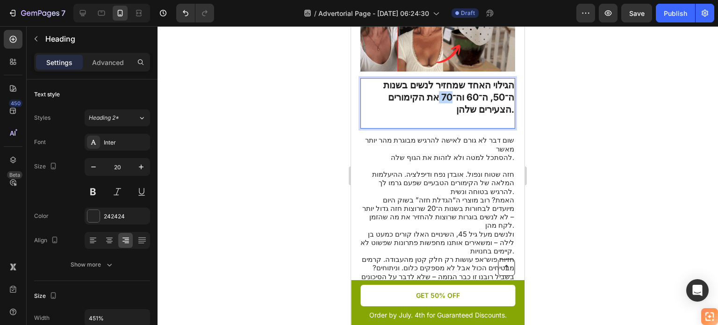
click at [468, 115] on strong "הגילוי האחד שמחזיר לנשים בשנות ה־50, ה־60 וה־70 את הקימורים הצעירים שלהן." at bounding box center [448, 97] width 131 height 36
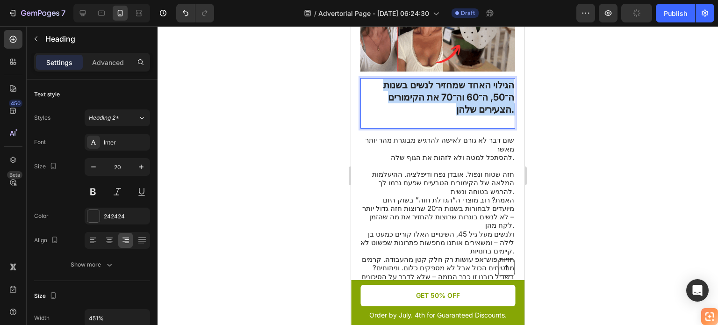
click at [468, 115] on strong "הגילוי האחד שמחזיר לנשים בשנות ה־50, ה־60 וה־70 את הקימורים הצעירים שלהן." at bounding box center [448, 97] width 131 height 36
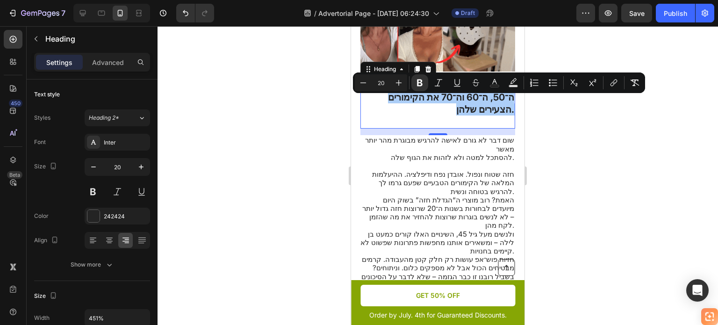
click at [326, 117] on div at bounding box center [438, 175] width 561 height 299
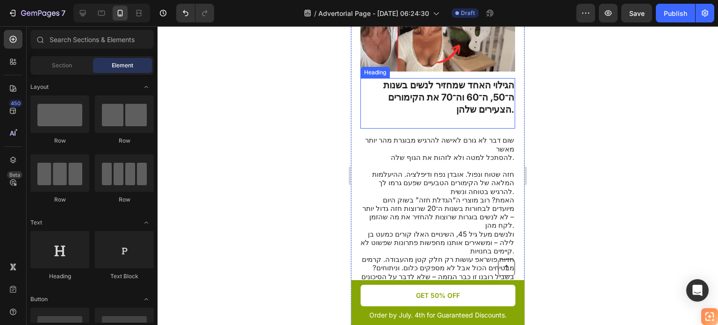
click at [423, 110] on strong "הגילוי האחד שמחזיר לנשים בשנות ה־50, ה־60 וה־70 את הקימורים הצעירים שלהן." at bounding box center [448, 97] width 131 height 36
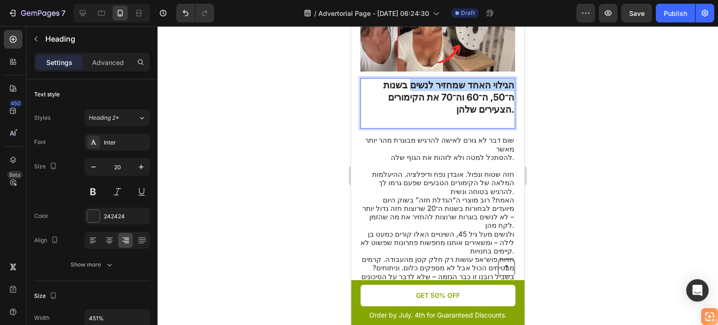
drag, startPoint x: 505, startPoint y: 102, endPoint x: 413, endPoint y: 106, distance: 92.6
click at [413, 106] on strong "הגילוי האחד שמחזיר לנשים בשנות ה־50, ה־60 וה־70 את הקימורים הצעירים שלהן." at bounding box center [448, 97] width 131 height 36
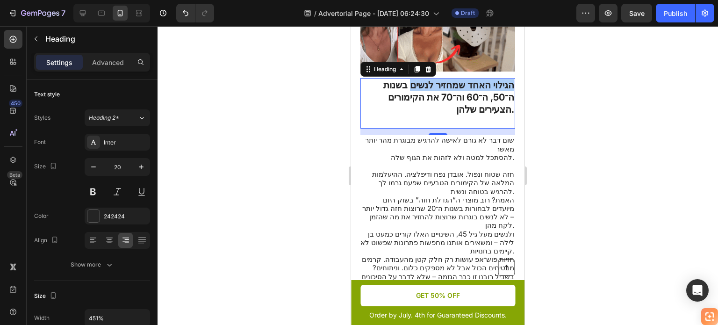
click at [549, 148] on div at bounding box center [438, 175] width 561 height 299
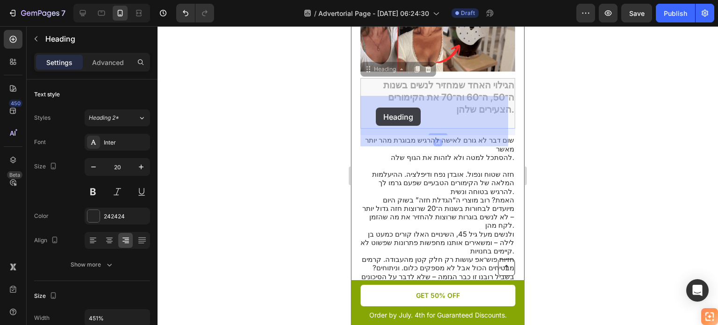
drag, startPoint x: 404, startPoint y: 102, endPoint x: 384, endPoint y: 107, distance: 20.5
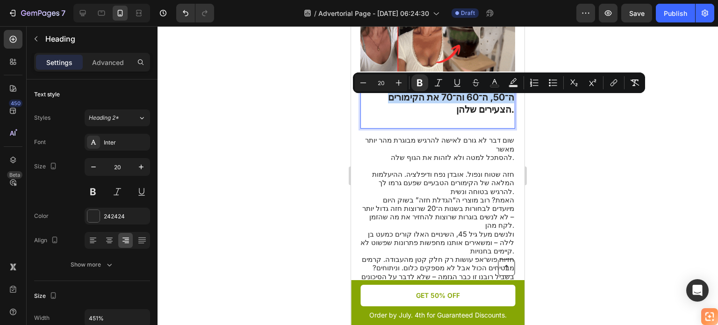
drag, startPoint x: 410, startPoint y: 101, endPoint x: 421, endPoint y: 116, distance: 18.5
click at [420, 115] on strong "הגילוי האחד שמחזיר לנשים בשנות ה־50, ה־60 וה־70 את הקימורים הצעירים שלהן." at bounding box center [448, 97] width 131 height 36
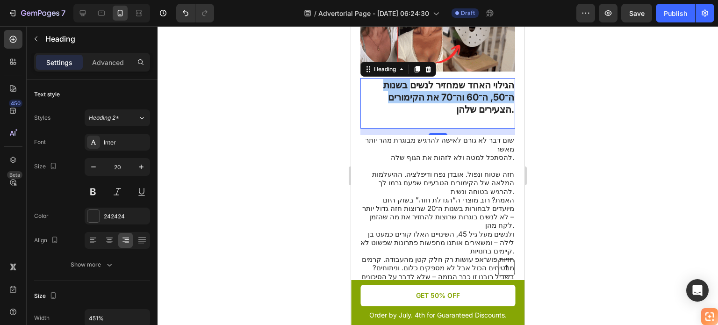
click at [546, 155] on div at bounding box center [438, 175] width 561 height 299
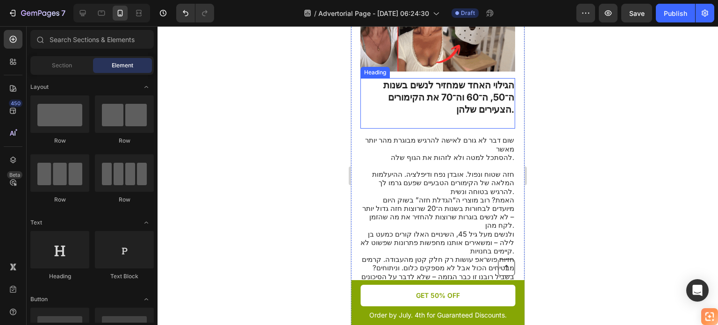
click at [463, 115] on strong "הגילוי האחד שמחזיר לנשים בשנות ה־50, ה־60 וה־70 את הקימורים הצעירים שלהן." at bounding box center [448, 97] width 131 height 36
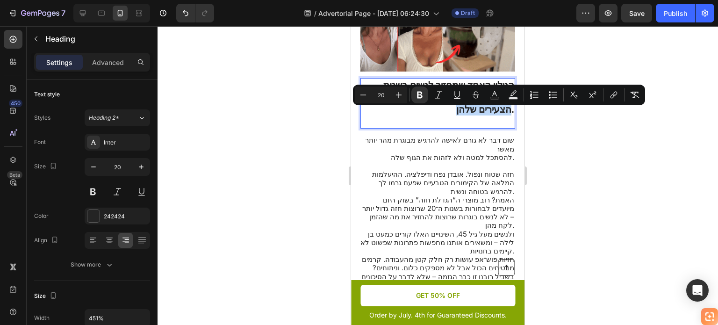
drag, startPoint x: 505, startPoint y: 111, endPoint x: 498, endPoint y: 131, distance: 20.7
click at [502, 121] on p "הגילוי האחד שמחזיר לנשים בשנות ה־50, ה־60 וה־70 את הקימורים הצעירים שלהן." at bounding box center [437, 103] width 153 height 49
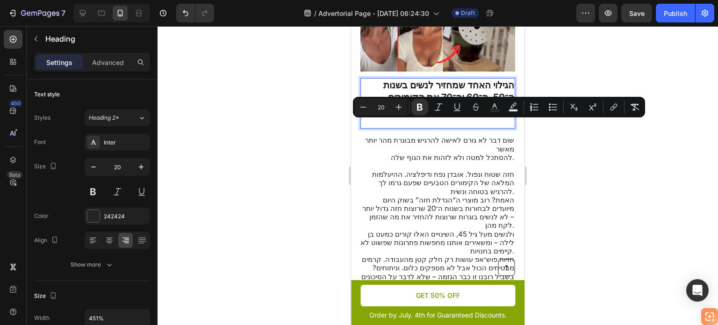
drag, startPoint x: 507, startPoint y: 114, endPoint x: 503, endPoint y: 130, distance: 16.9
click at [503, 115] on strong "הגילוי האחד שמחזיר לנשים בשנות ה־50, ה־60 וה־70 את הקימורים הצעירים שלהן." at bounding box center [448, 97] width 131 height 36
click at [493, 115] on strong "הגילוי האחד שמחזיר לנשים בשנות ה־50, ה־60 וה־70 את הקימורים הצעירים שלהן." at bounding box center [448, 97] width 131 height 36
click at [446, 126] on p "הגילוי האחד שמחזיר לנשים בשנות ה־50, ה־60 וה־70 את הקימורים הצעירים שלהן." at bounding box center [437, 103] width 153 height 49
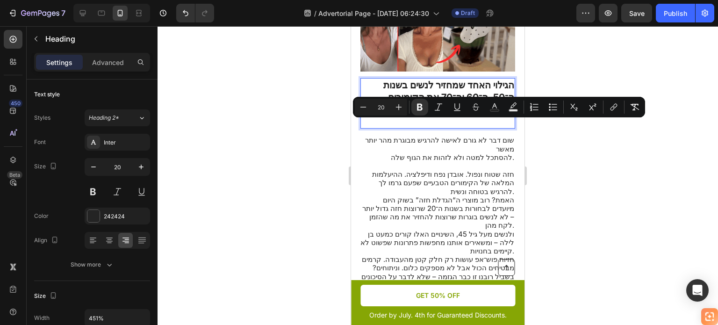
drag, startPoint x: 506, startPoint y: 114, endPoint x: 496, endPoint y: 127, distance: 16.9
click at [496, 115] on strong "הגילוי האחד שמחזיר לנשים בשנות ה־50, ה־60 וה־70 את הקימורים הצעירים שלהן." at bounding box center [448, 97] width 131 height 36
click at [487, 115] on strong "הגילוי האחד שמחזיר לנשים בשנות ה־50, ה־60 וה־70 את הקימורים הצעירים שלהן." at bounding box center [448, 97] width 131 height 36
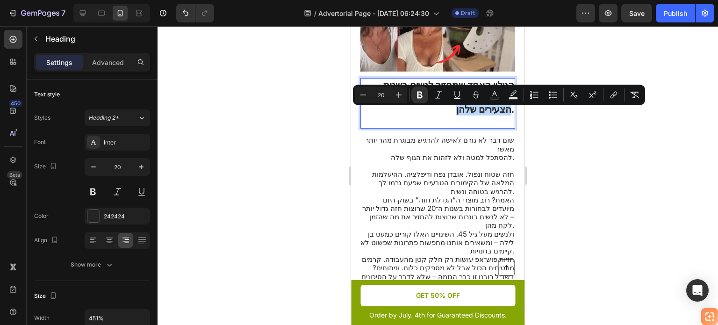
drag, startPoint x: 486, startPoint y: 127, endPoint x: 501, endPoint y: 115, distance: 19.6
click at [501, 115] on strong "הגילוי האחד שמחזיר לנשים בשנות ה־50, ה־60 וה־70 את הקימורים הצעירים שלהן." at bounding box center [448, 97] width 131 height 36
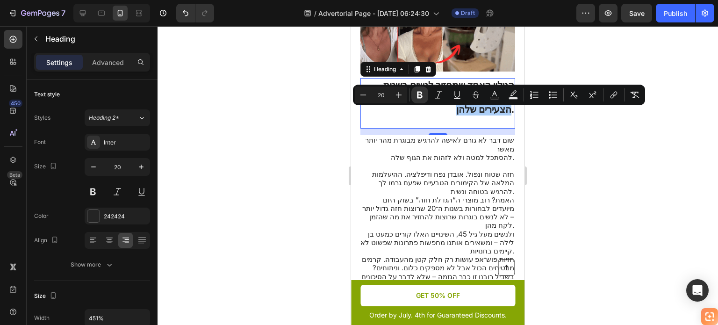
click at [542, 141] on div at bounding box center [438, 175] width 561 height 299
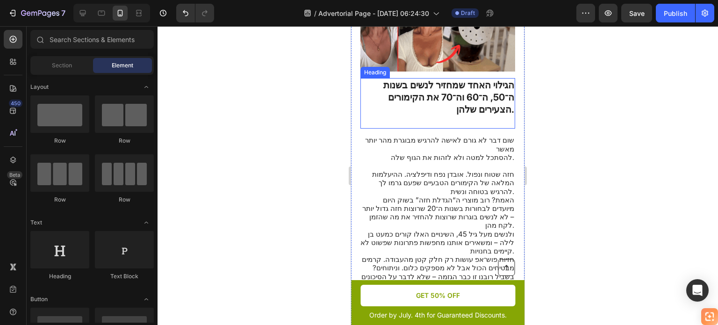
click at [459, 125] on p "⁠⁠⁠⁠⁠⁠⁠ הגילוי האחד שמחזיר לנשים בשנות ה־50, ה־60 וה־70 את הקימורים הצעירים שלה…" at bounding box center [437, 103] width 153 height 49
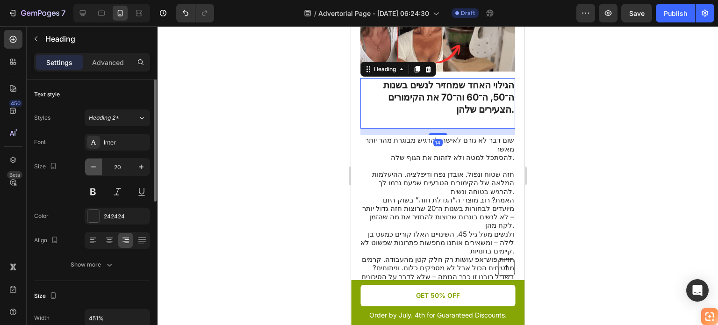
click at [98, 168] on button "button" at bounding box center [93, 166] width 17 height 17
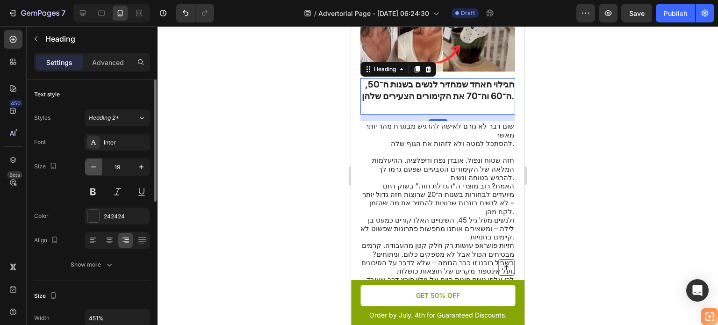
click at [98, 168] on button "button" at bounding box center [93, 166] width 17 height 17
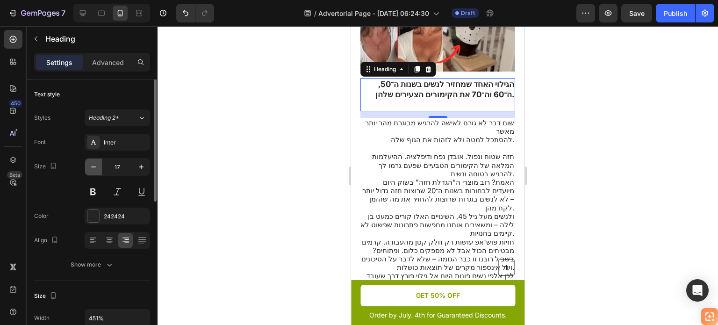
click at [98, 168] on button "button" at bounding box center [93, 166] width 17 height 17
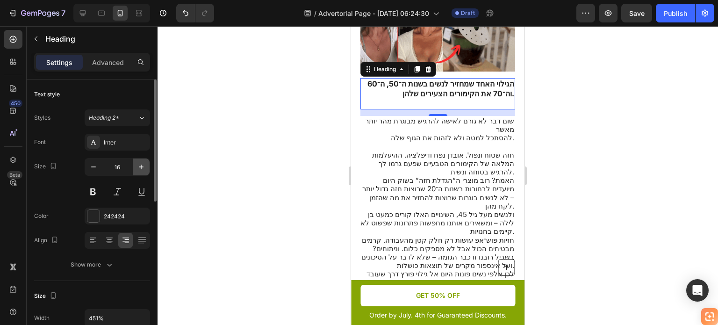
click at [142, 163] on icon "button" at bounding box center [141, 166] width 9 height 9
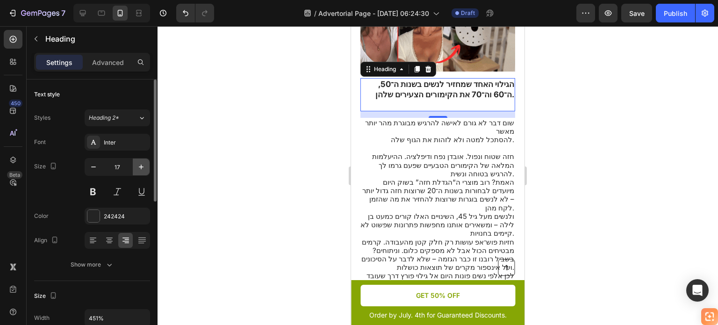
click at [142, 163] on icon "button" at bounding box center [141, 166] width 9 height 9
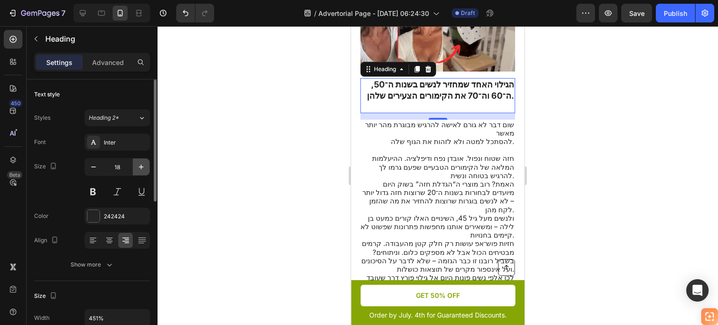
click at [142, 163] on icon "button" at bounding box center [141, 166] width 9 height 9
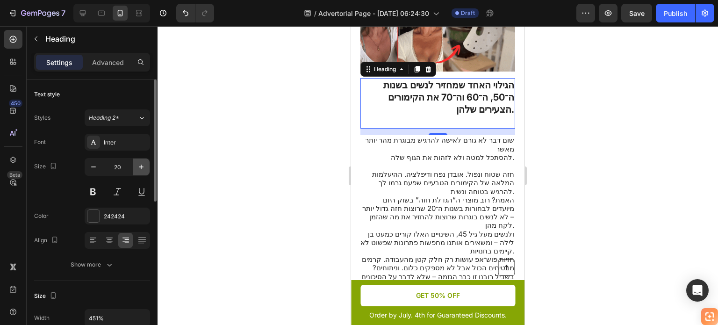
click at [142, 164] on icon "button" at bounding box center [141, 166] width 9 height 9
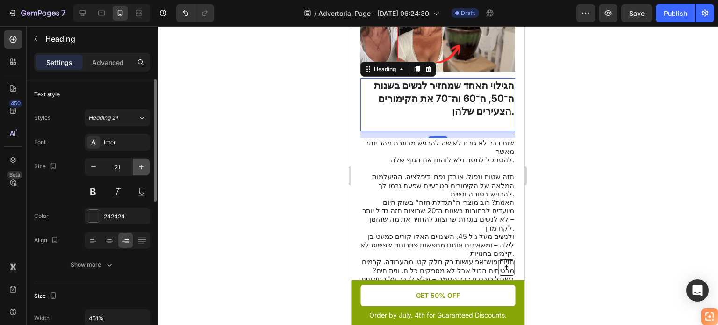
click at [142, 164] on icon "button" at bounding box center [141, 166] width 9 height 9
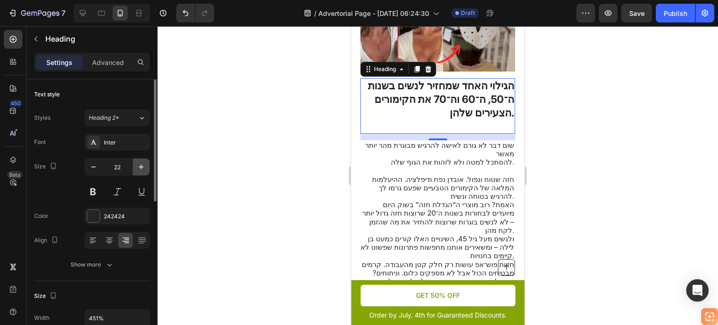
click at [142, 164] on icon "button" at bounding box center [141, 166] width 9 height 9
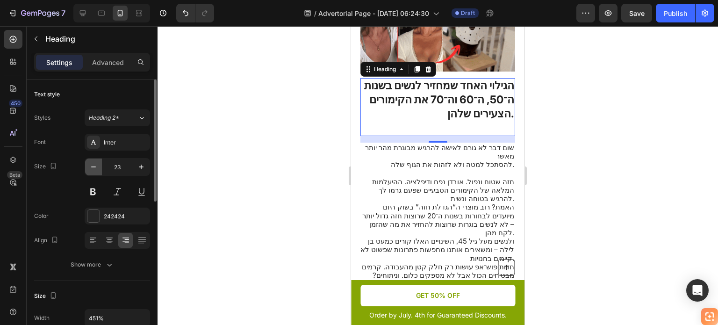
click at [93, 170] on icon "button" at bounding box center [93, 166] width 9 height 9
type input "22"
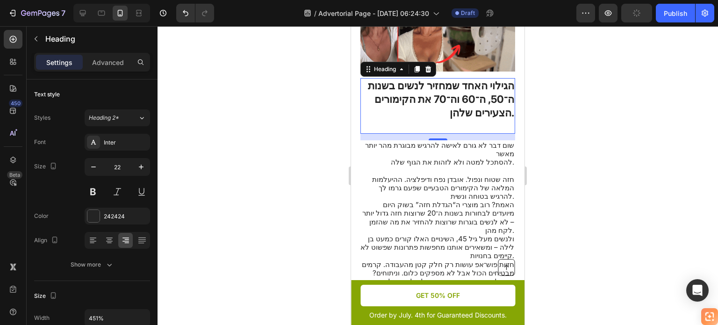
drag, startPoint x: 430, startPoint y: 152, endPoint x: 430, endPoint y: 139, distance: 12.6
click at [430, 133] on div "הגילוי האחד שמחזיר לנשים בשנות ה־50, ה־60 וה־70 את הקימורים הצעירים שלהן. Headi…" at bounding box center [437, 105] width 155 height 55
drag, startPoint x: 431, startPoint y: 156, endPoint x: 443, endPoint y: 156, distance: 12.6
click at [430, 140] on div at bounding box center [438, 138] width 19 height 3
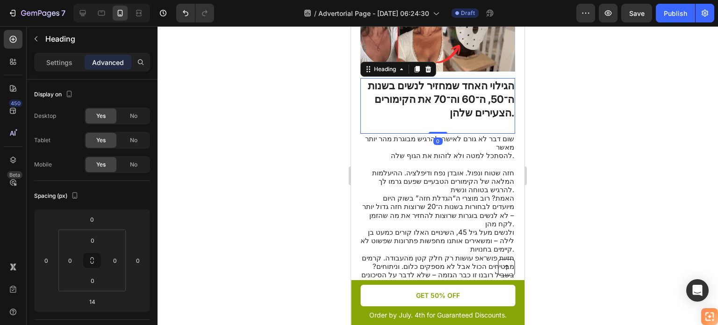
drag, startPoint x: 434, startPoint y: 157, endPoint x: 435, endPoint y: 138, distance: 18.7
click at [435, 133] on div "הגילוי האחד שמחזיר לנשים בשנות ה־50, ה־60 וה־70 את הקימורים הצעירים שלהן. Headi…" at bounding box center [437, 105] width 155 height 55
type input "0"
click at [550, 155] on div at bounding box center [438, 175] width 561 height 299
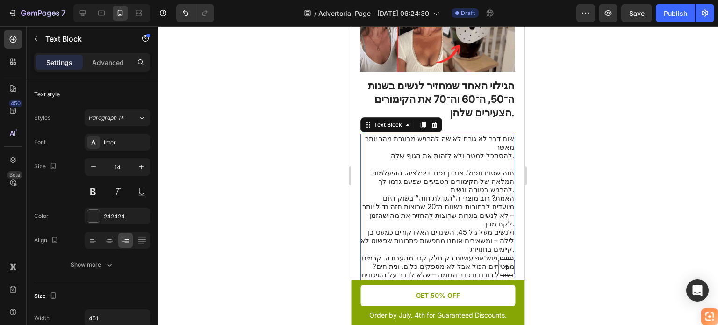
click at [499, 183] on span "חזה שטוח ונפול. אובדן נפח ודיפלציה. ההיעלמות המלאה של הקימורים הטבעיים שפעם גרמ…" at bounding box center [443, 181] width 142 height 26
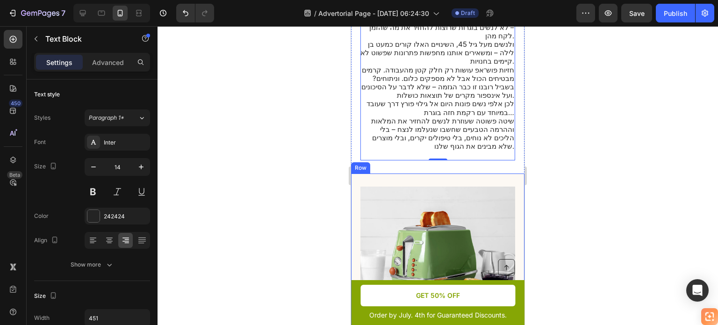
scroll to position [608, 0]
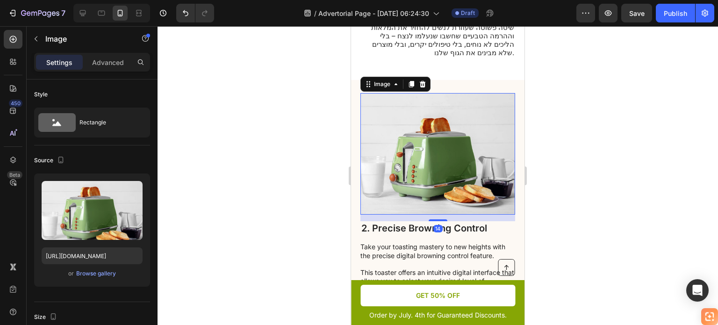
click at [428, 137] on img at bounding box center [437, 154] width 155 height 122
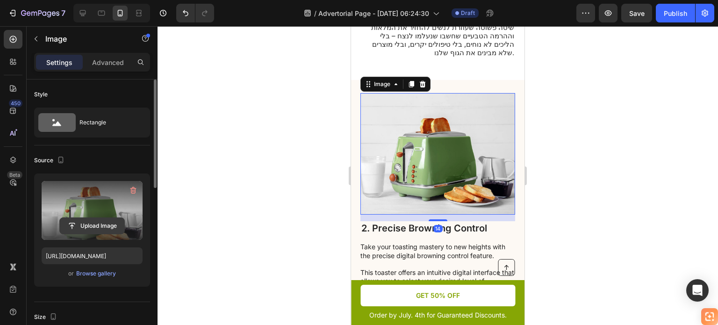
click at [95, 220] on input "file" at bounding box center [92, 226] width 65 height 16
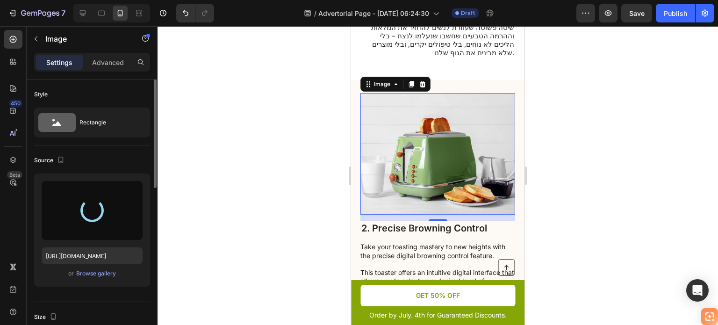
type input "https://cdn.shopify.com/s/files/1/0714/0563/3707/files/gempages_579488357478826…"
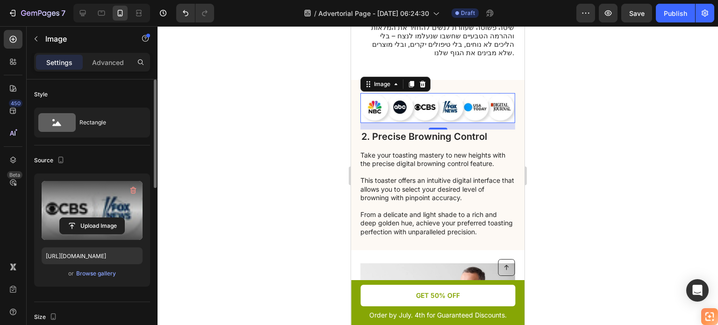
click at [565, 86] on div at bounding box center [438, 175] width 561 height 299
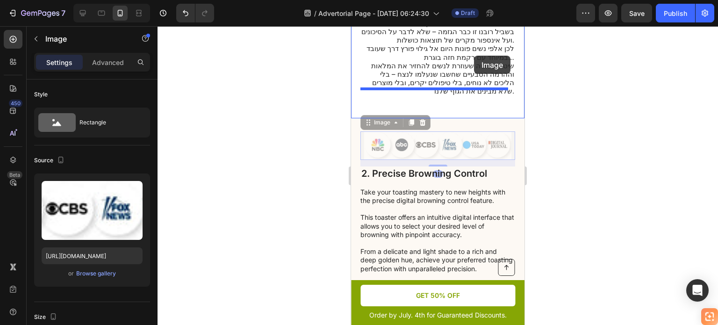
scroll to position [557, 0]
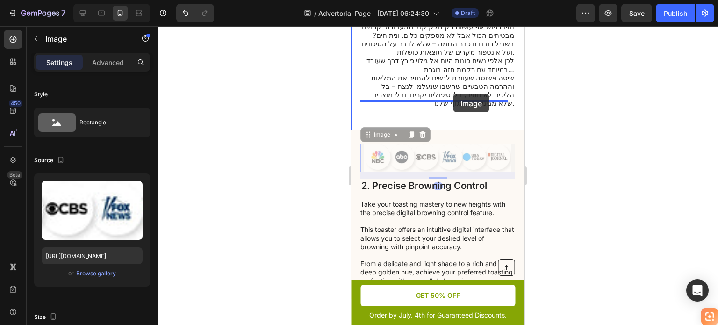
drag, startPoint x: 477, startPoint y: 89, endPoint x: 453, endPoint y: 94, distance: 24.3
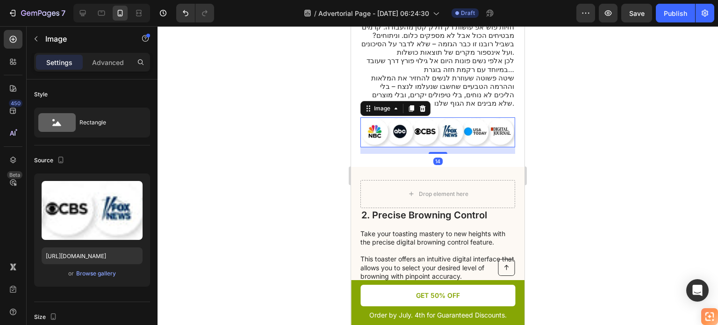
click at [549, 141] on div at bounding box center [438, 175] width 561 height 299
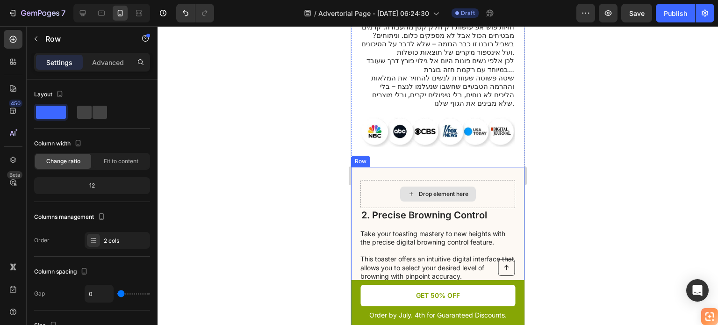
click at [495, 180] on div "Drop element here" at bounding box center [437, 194] width 155 height 28
click at [377, 180] on div "Drop element here" at bounding box center [437, 194] width 155 height 28
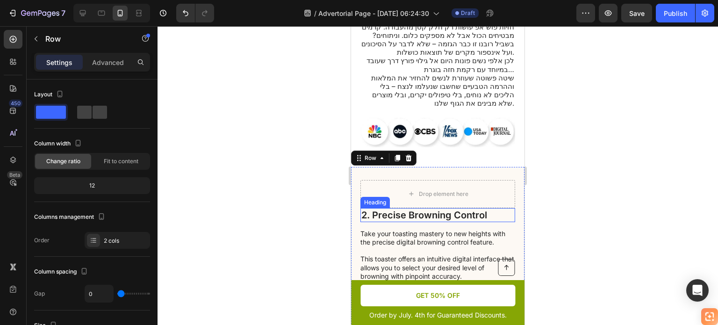
click at [399, 208] on h2 "2. Precise Browning Control" at bounding box center [437, 215] width 155 height 14
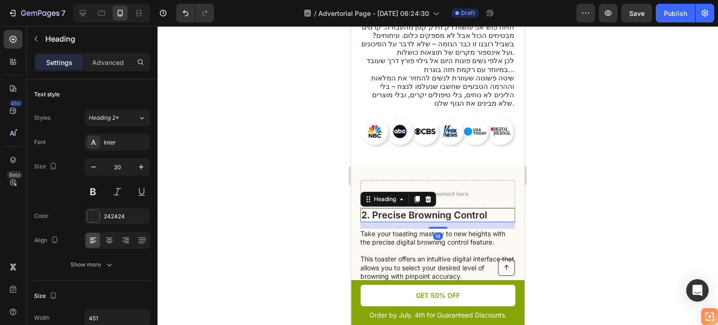
click at [399, 208] on h2 "2. Precise Browning Control" at bounding box center [437, 215] width 155 height 14
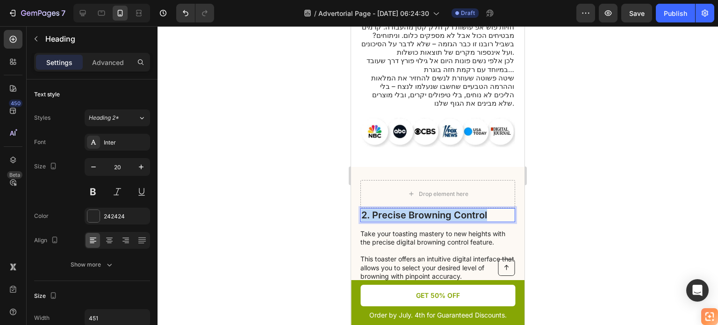
click at [398, 209] on p "2. Precise Browning Control" at bounding box center [437, 215] width 153 height 12
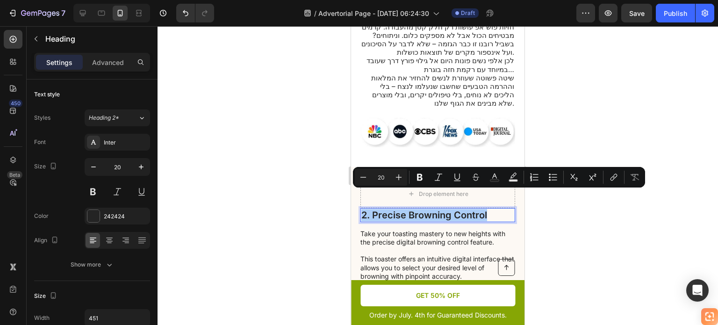
click at [270, 153] on div at bounding box center [438, 175] width 561 height 299
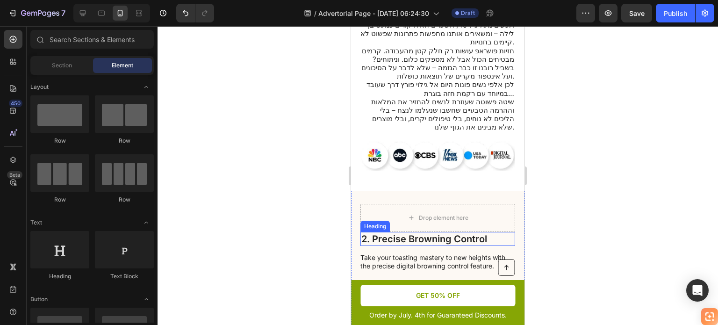
scroll to position [511, 0]
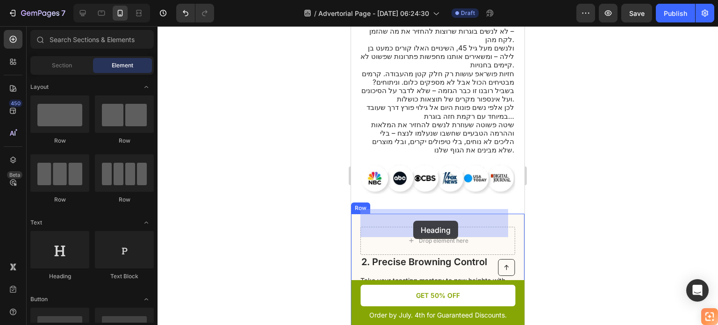
drag, startPoint x: 428, startPoint y: 145, endPoint x: 413, endPoint y: 221, distance: 77.2
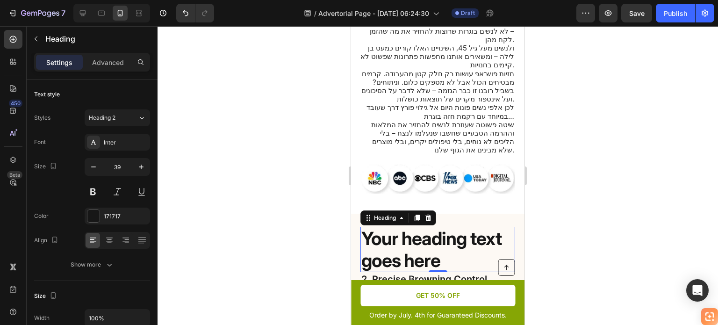
click at [428, 231] on h2 "Your heading text goes here" at bounding box center [437, 250] width 155 height 46
click at [428, 232] on p "Your heading text goes here" at bounding box center [437, 250] width 153 height 44
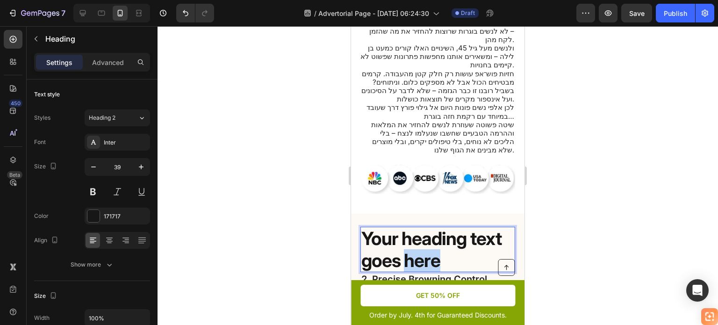
click at [428, 232] on p "Your heading text goes here" at bounding box center [437, 250] width 153 height 44
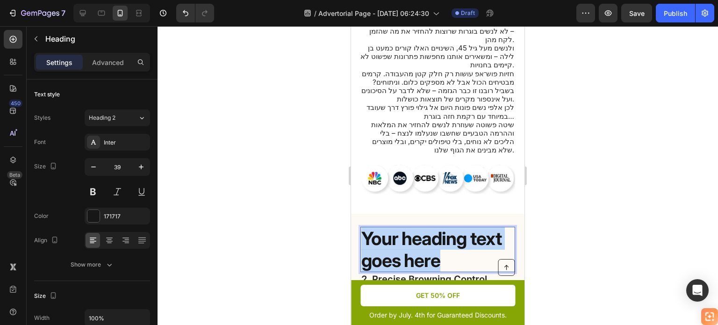
click at [428, 232] on p "Your heading text goes here" at bounding box center [437, 250] width 153 height 44
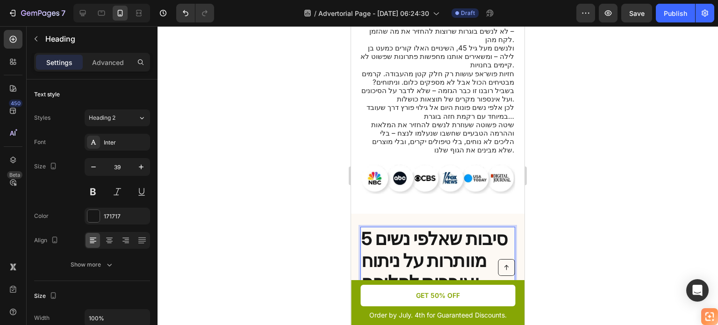
scroll to position [557, 0]
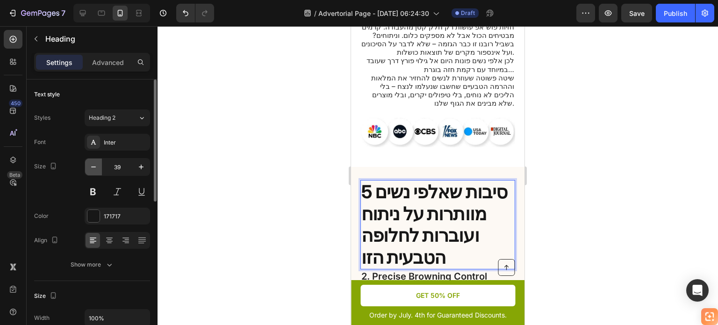
click at [94, 169] on icon "button" at bounding box center [93, 166] width 9 height 9
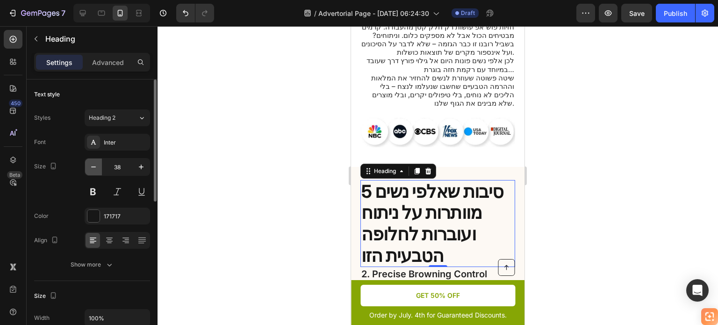
click at [94, 169] on icon "button" at bounding box center [93, 166] width 9 height 9
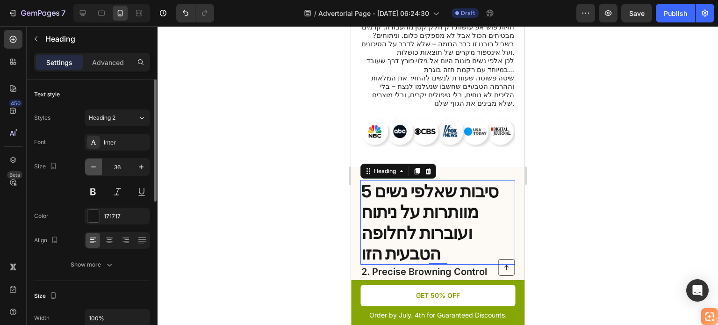
click at [94, 169] on icon "button" at bounding box center [93, 166] width 9 height 9
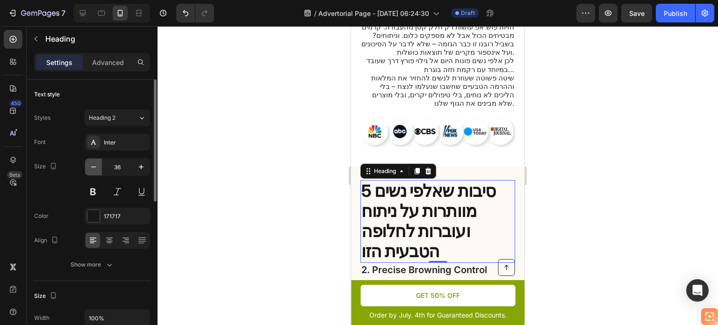
click at [94, 169] on icon "button" at bounding box center [93, 166] width 9 height 9
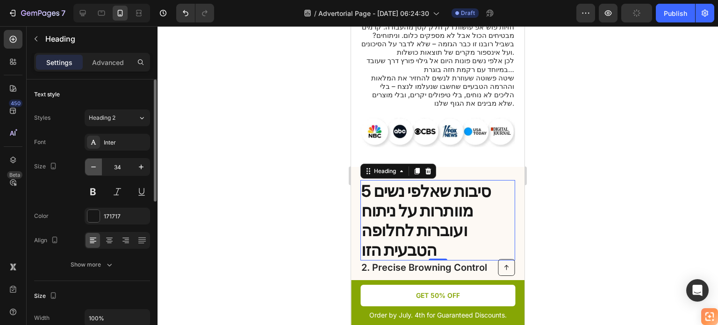
click at [94, 169] on icon "button" at bounding box center [93, 166] width 9 height 9
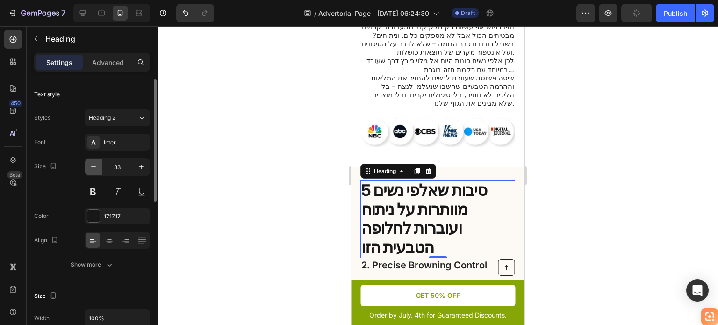
click at [94, 169] on icon "button" at bounding box center [93, 166] width 9 height 9
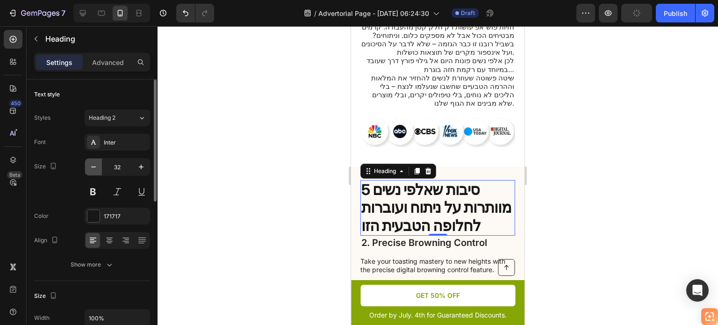
click at [92, 167] on icon "button" at bounding box center [93, 166] width 9 height 9
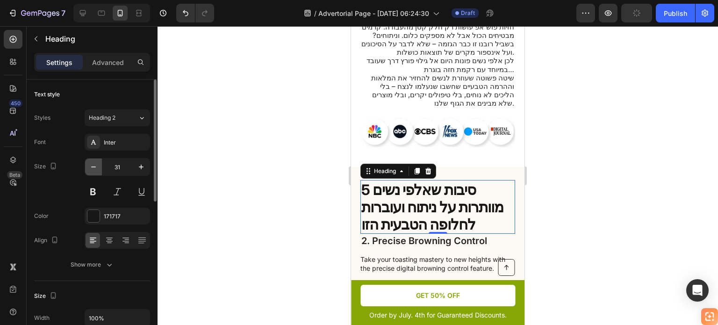
click at [91, 167] on icon "button" at bounding box center [93, 166] width 9 height 9
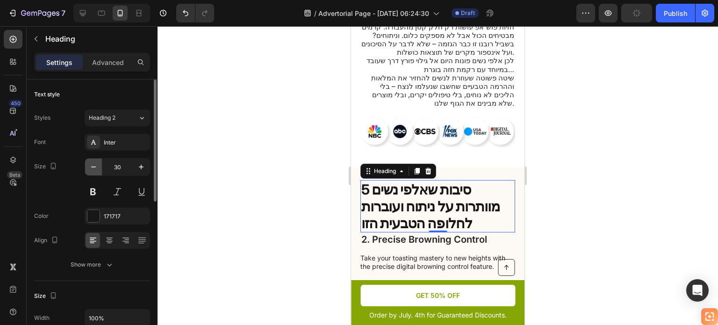
click at [90, 166] on icon "button" at bounding box center [93, 166] width 9 height 9
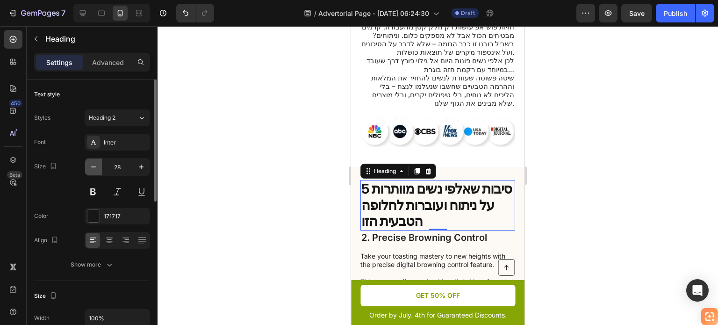
click at [90, 166] on icon "button" at bounding box center [93, 166] width 9 height 9
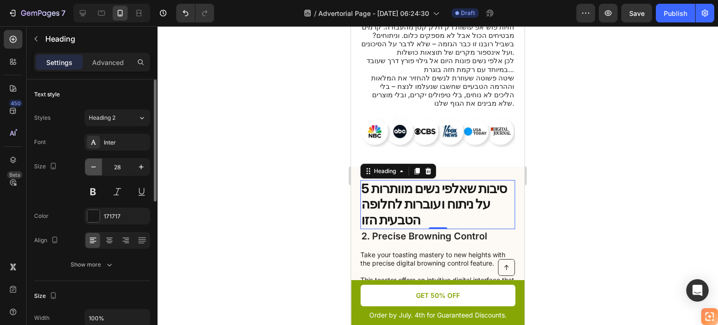
click at [90, 166] on icon "button" at bounding box center [93, 166] width 9 height 9
type input "26"
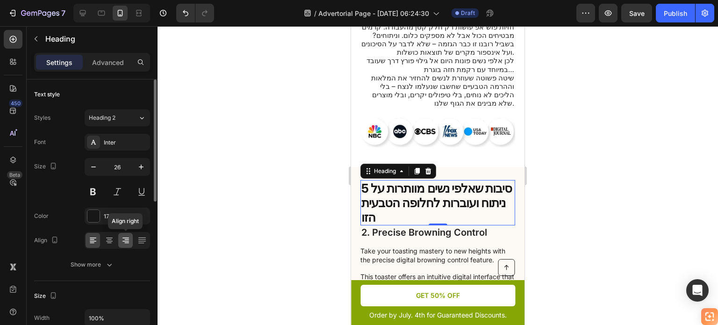
click at [127, 238] on icon at bounding box center [125, 238] width 7 height 1
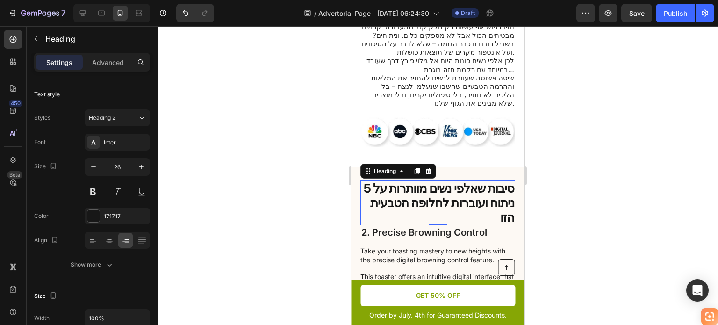
drag, startPoint x: 585, startPoint y: 46, endPoint x: 669, endPoint y: 130, distance: 119.0
click at [669, 130] on div at bounding box center [438, 175] width 561 height 299
click at [449, 181] on strong "5 סיבות שאלפי נשים מוותרות על ניתוח ועוברות לחלופה הטבעית הזו" at bounding box center [439, 202] width 151 height 43
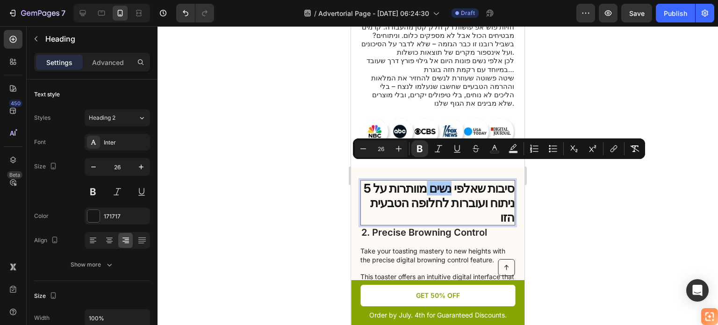
click at [268, 181] on div at bounding box center [438, 175] width 561 height 299
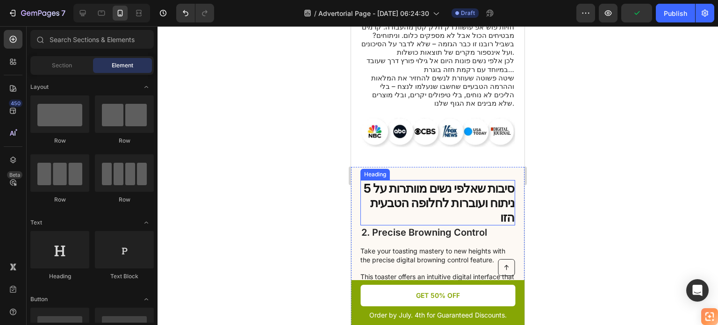
click at [407, 181] on strong "5 סיבות שאלפי נשים מוותרות על ניתוח ועוברות לחלופה הטבעית הזו" at bounding box center [439, 202] width 151 height 43
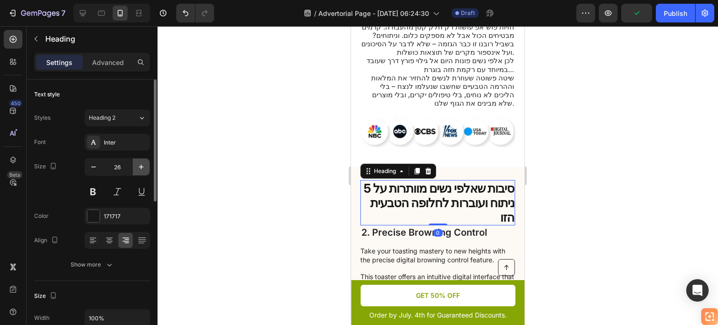
click at [137, 170] on icon "button" at bounding box center [141, 166] width 9 height 9
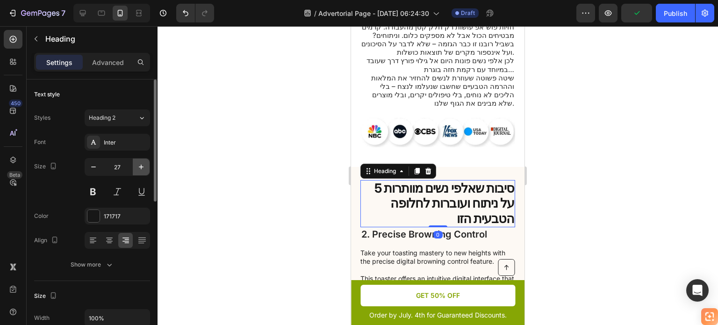
click at [137, 170] on icon "button" at bounding box center [141, 166] width 9 height 9
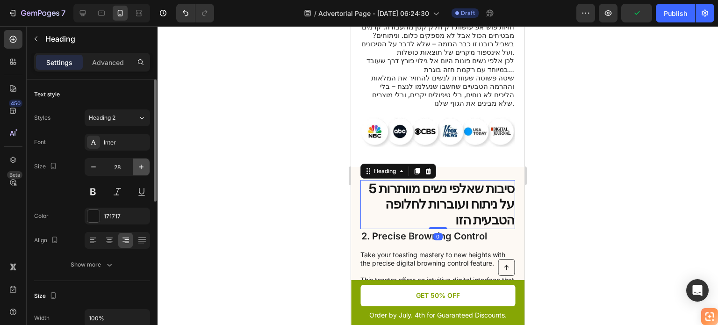
click at [137, 170] on icon "button" at bounding box center [141, 166] width 9 height 9
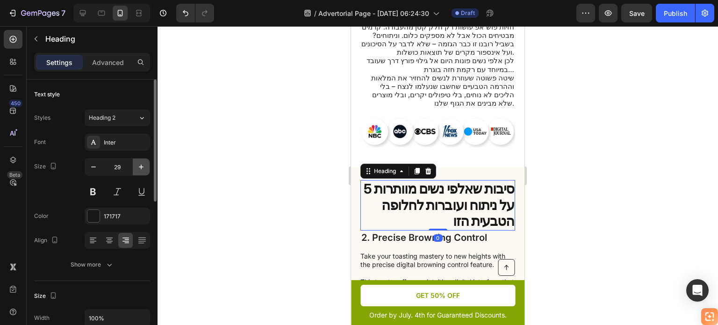
click at [137, 170] on icon "button" at bounding box center [141, 166] width 9 height 9
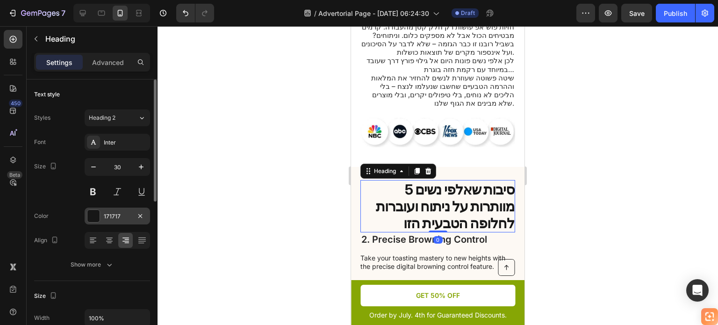
type input "31"
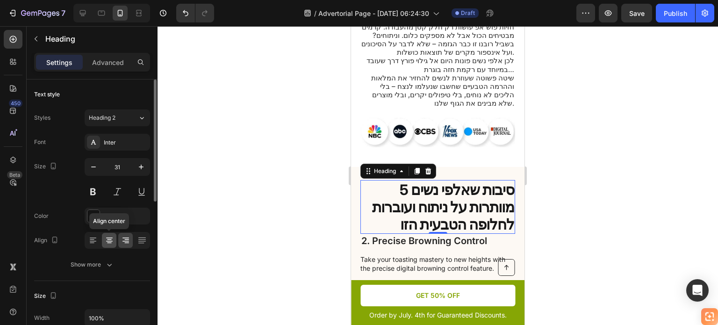
click at [106, 238] on icon at bounding box center [109, 240] width 9 height 9
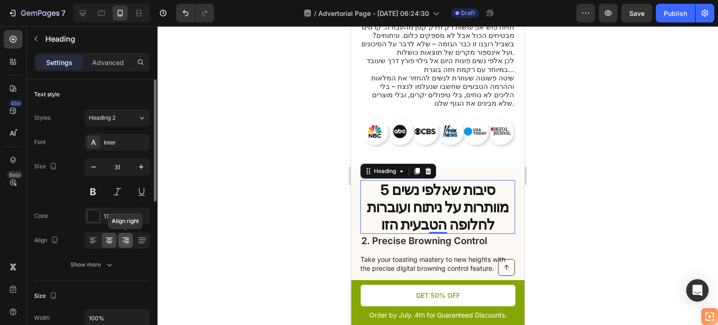
click at [122, 242] on icon at bounding box center [125, 240] width 9 height 9
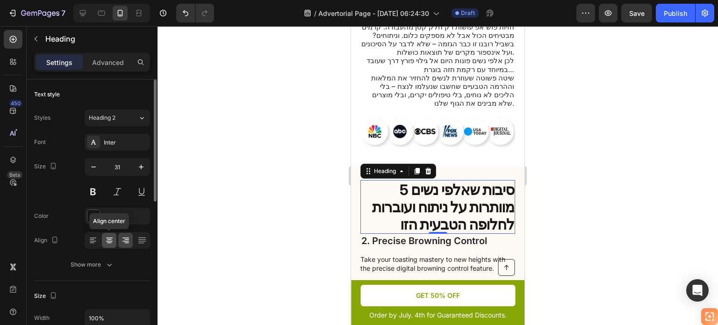
click at [112, 243] on icon at bounding box center [109, 240] width 9 height 9
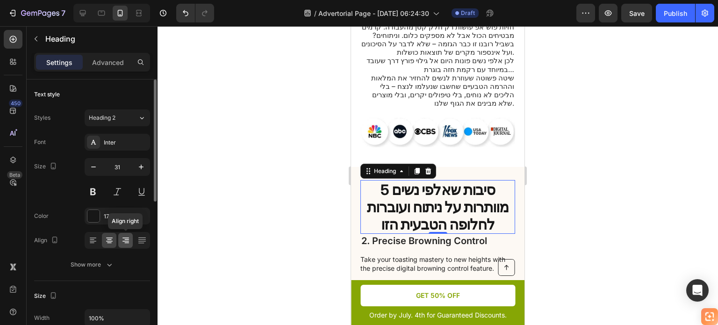
click at [130, 243] on icon at bounding box center [125, 240] width 9 height 9
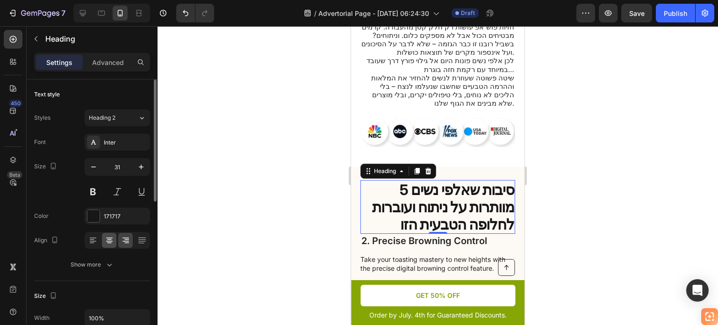
click at [110, 237] on icon at bounding box center [109, 240] width 9 height 9
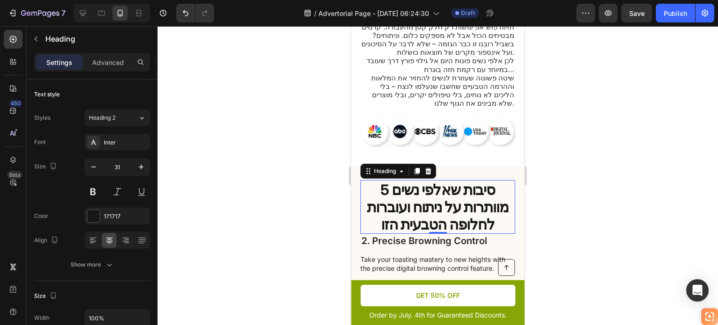
click at [595, 118] on div at bounding box center [438, 175] width 561 height 299
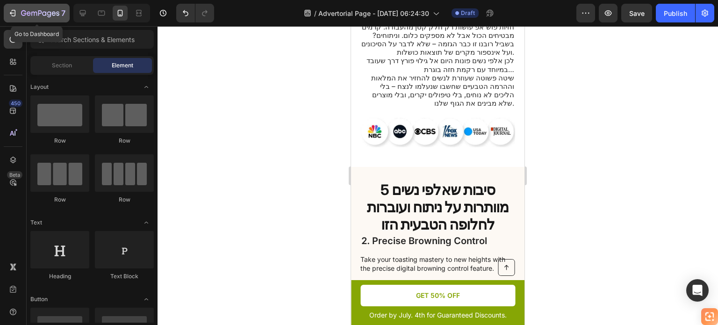
click at [15, 13] on icon "button" at bounding box center [12, 12] width 9 height 9
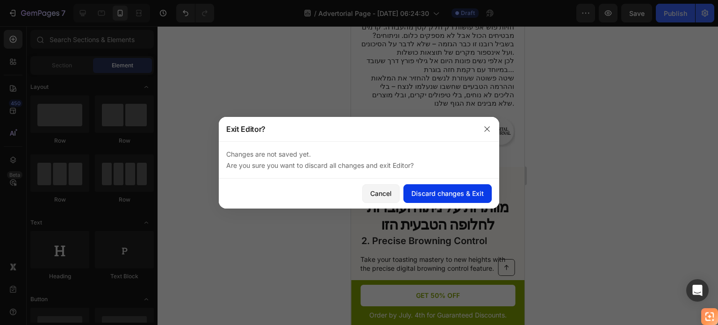
click at [405, 192] on button "Discard changes & Exit" at bounding box center [447, 193] width 88 height 19
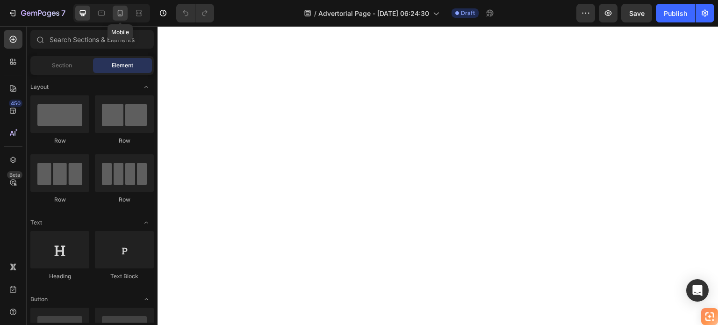
click at [120, 13] on icon at bounding box center [119, 12] width 9 height 9
click at [108, 16] on div at bounding box center [101, 13] width 15 height 15
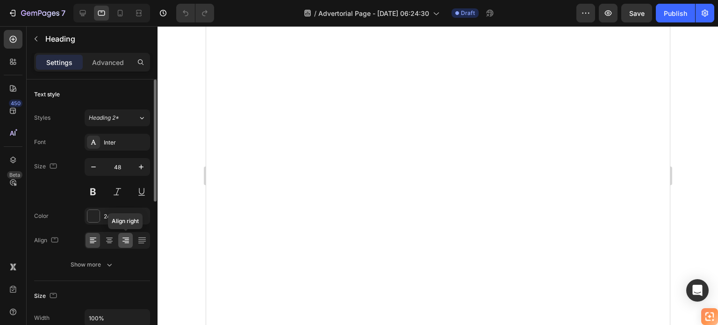
click at [126, 235] on div at bounding box center [125, 240] width 14 height 15
click at [126, 240] on icon at bounding box center [125, 240] width 9 height 9
click at [129, 237] on icon at bounding box center [125, 240] width 9 height 9
click at [131, 239] on div at bounding box center [125, 240] width 14 height 15
click at [125, 239] on icon at bounding box center [126, 239] width 5 height 1
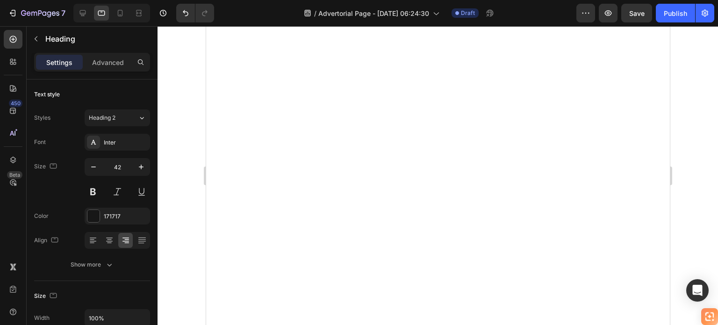
click at [179, 183] on div at bounding box center [438, 175] width 561 height 299
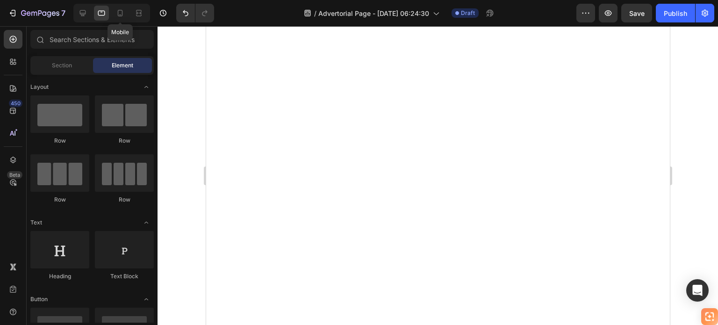
click at [120, 21] on div "Mobile" at bounding box center [111, 13] width 77 height 19
click at [122, 16] on icon at bounding box center [119, 12] width 9 height 9
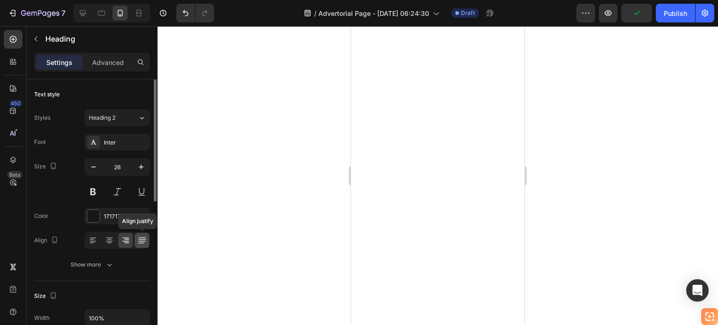
click at [144, 242] on icon at bounding box center [141, 240] width 9 height 9
click at [130, 243] on div at bounding box center [125, 240] width 14 height 15
click at [107, 244] on icon at bounding box center [109, 240] width 9 height 9
click at [124, 243] on icon at bounding box center [125, 240] width 9 height 9
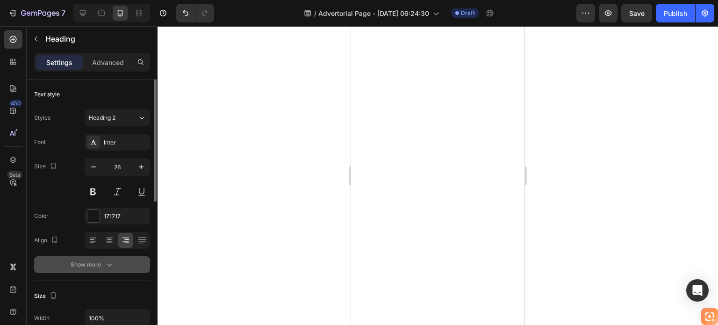
click at [98, 265] on div "Show more" at bounding box center [92, 264] width 43 height 9
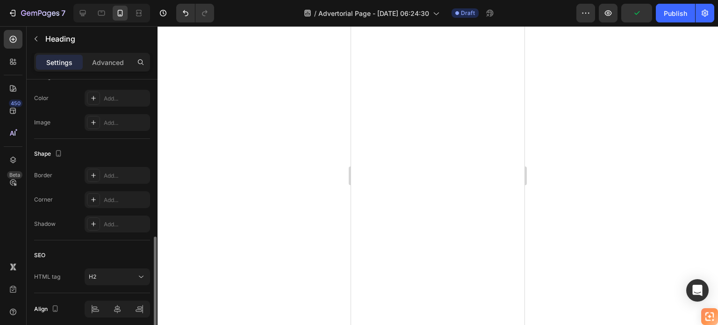
scroll to position [456, 0]
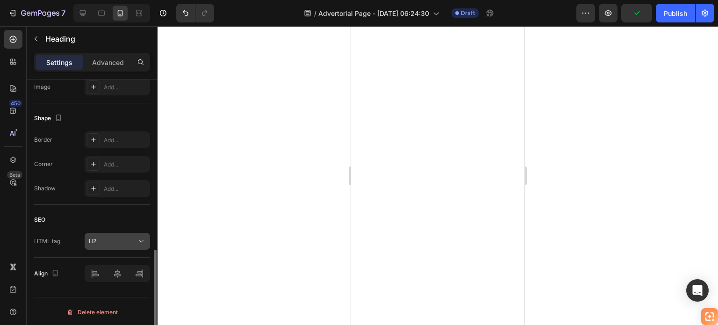
click at [138, 233] on button "H2" at bounding box center [117, 241] width 65 height 17
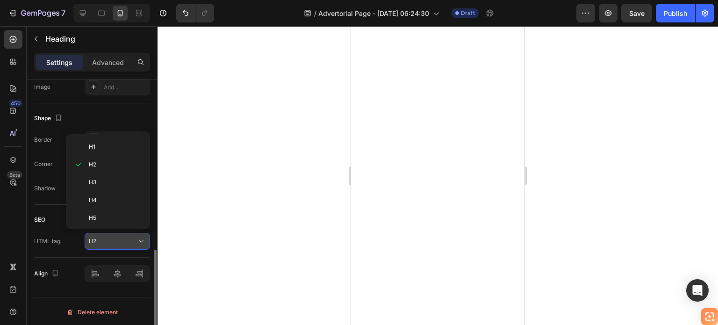
click at [138, 233] on button "H2" at bounding box center [117, 241] width 65 height 17
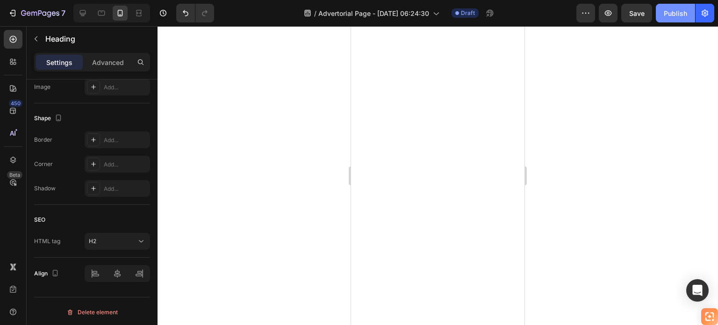
click at [666, 11] on div "Publish" at bounding box center [675, 13] width 23 height 10
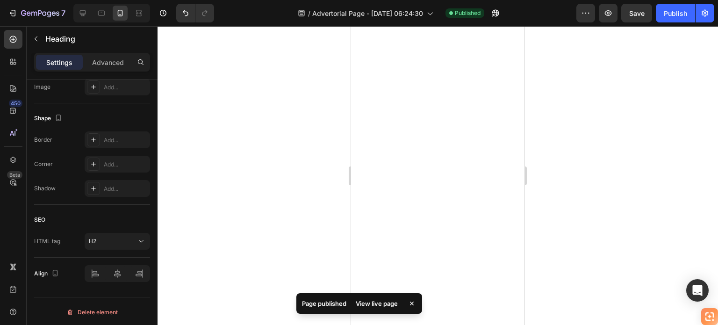
drag, startPoint x: 636, startPoint y: 172, endPoint x: 634, endPoint y: 136, distance: 35.6
click at [635, 172] on div at bounding box center [438, 175] width 561 height 299
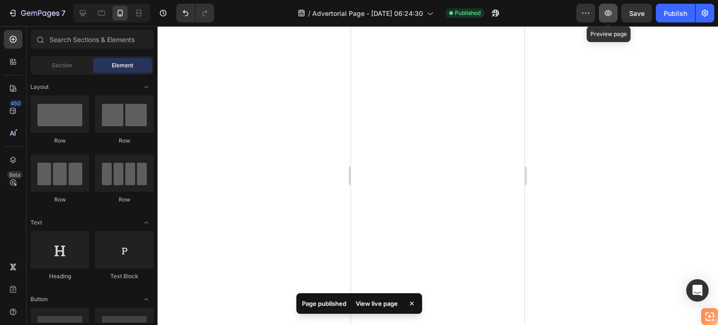
click at [610, 18] on button "button" at bounding box center [608, 13] width 19 height 19
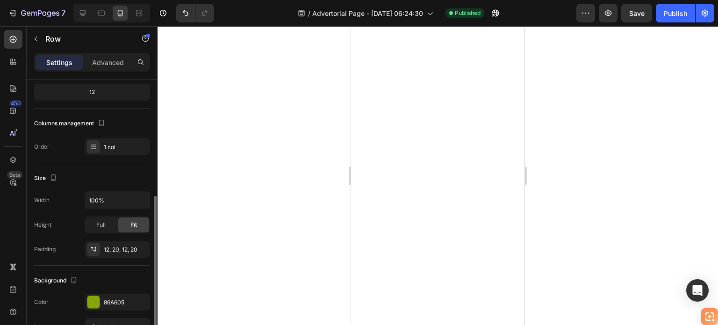
scroll to position [187, 0]
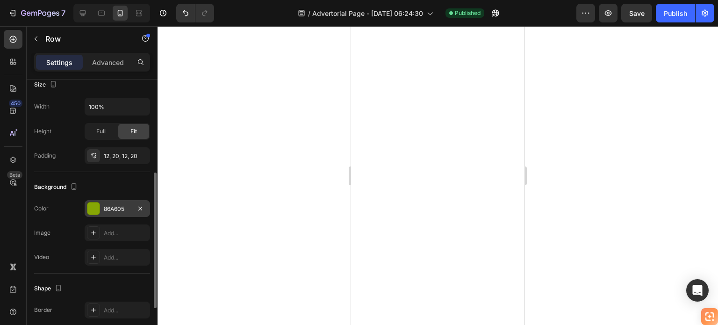
click at [93, 207] on div at bounding box center [93, 208] width 12 height 12
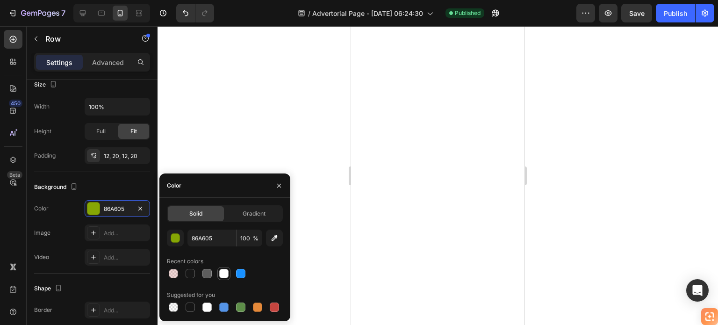
click at [226, 273] on div at bounding box center [223, 273] width 9 height 9
click at [274, 309] on div at bounding box center [274, 306] width 9 height 9
type input "C5453F"
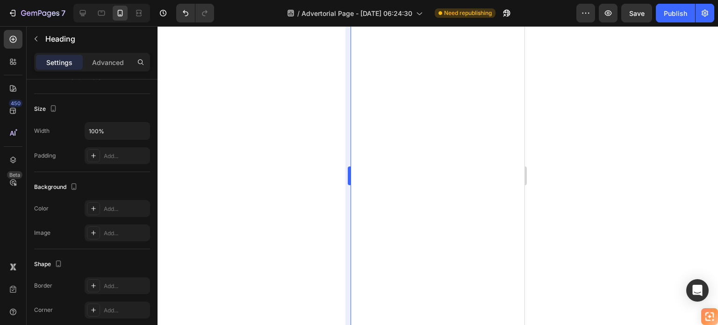
scroll to position [0, 0]
